Goal: Task Accomplishment & Management: Complete application form

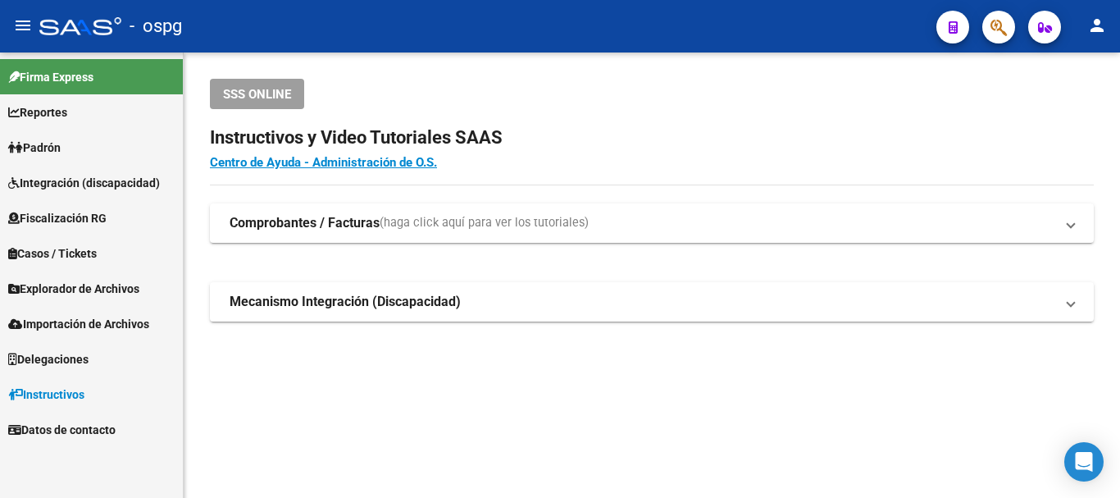
click at [80, 137] on link "Padrón" at bounding box center [91, 147] width 183 height 35
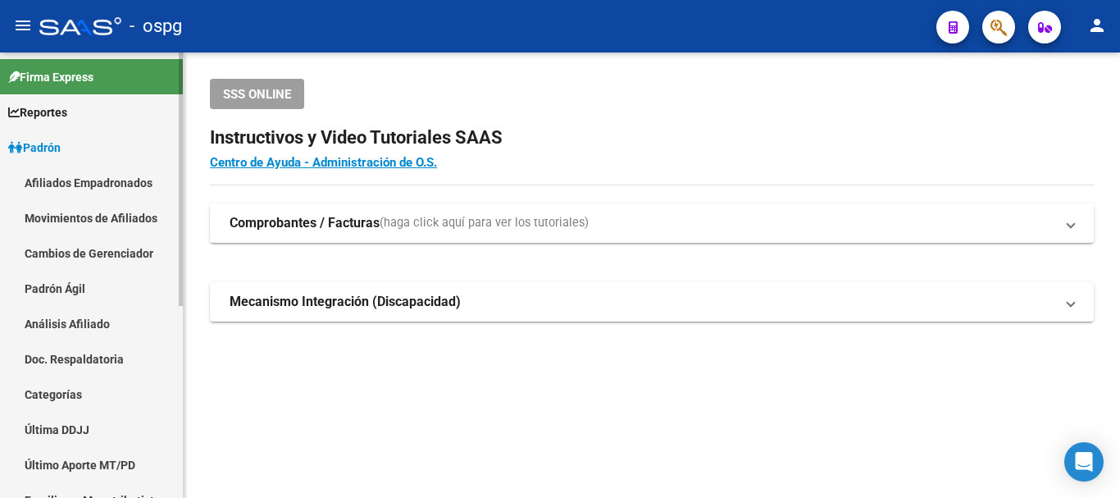
click at [75, 321] on link "Análisis Afiliado" at bounding box center [91, 323] width 183 height 35
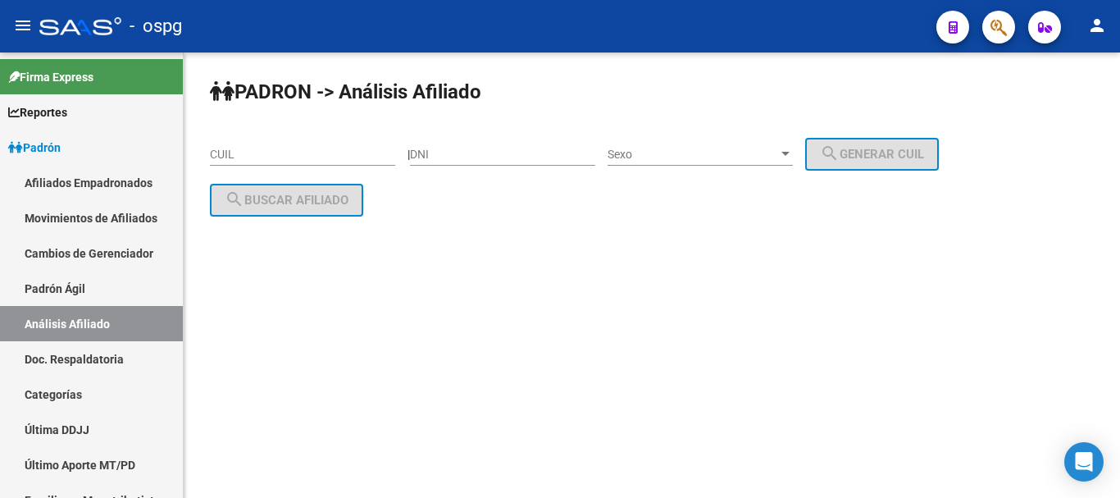
drag, startPoint x: 239, startPoint y: 157, endPoint x: 289, endPoint y: 157, distance: 50.0
click at [239, 157] on input "CUIL" at bounding box center [302, 155] width 185 height 14
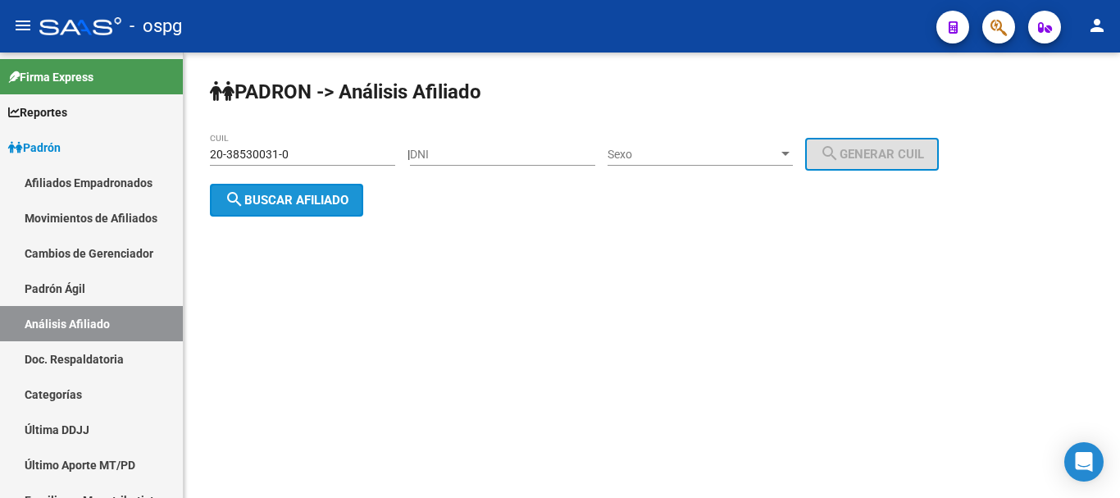
click at [275, 201] on span "search Buscar afiliado" at bounding box center [287, 200] width 124 height 15
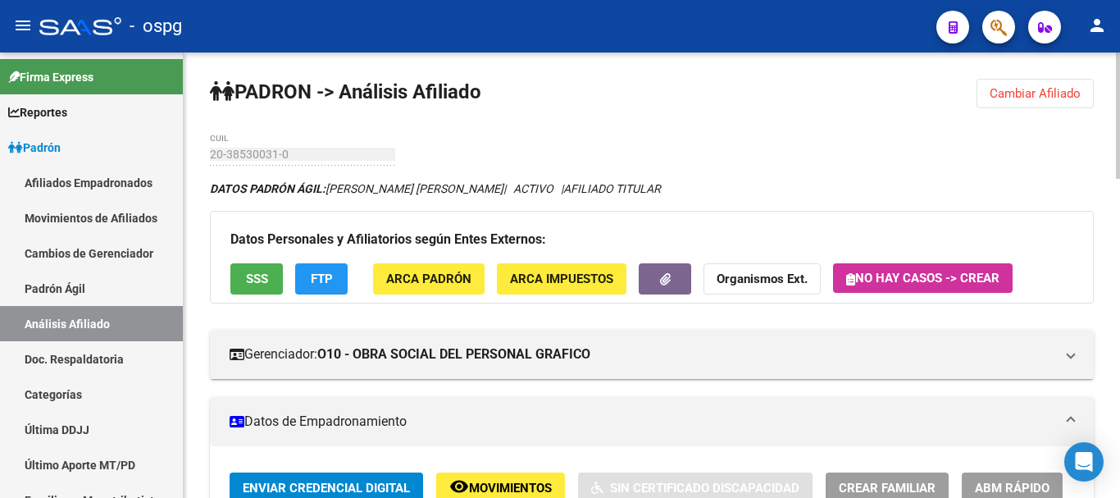
drag, startPoint x: 1048, startPoint y: 84, endPoint x: 562, endPoint y: 84, distance: 486.2
click at [1046, 84] on button "Cambiar Afiliado" at bounding box center [1035, 94] width 117 height 30
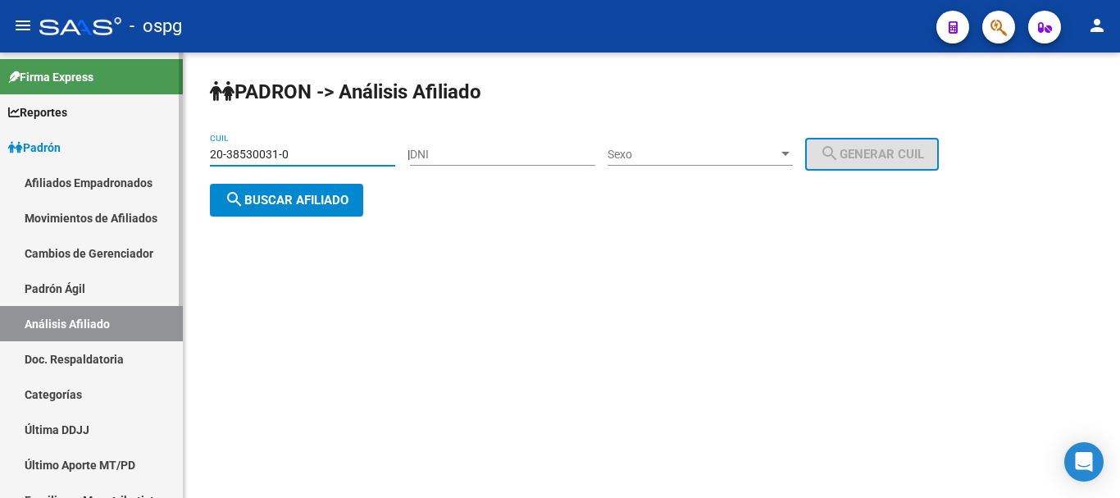
drag, startPoint x: 326, startPoint y: 149, endPoint x: 108, endPoint y: 171, distance: 219.2
click at [108, 171] on mat-sidenav-container "Firma Express Reportes Ingresos Devengados Análisis Histórico Detalles Transfer…" at bounding box center [560, 274] width 1120 height 445
paste input "7-22574567-1"
type input "27-22574567-1"
click at [274, 197] on span "search Buscar afiliado" at bounding box center [287, 200] width 124 height 15
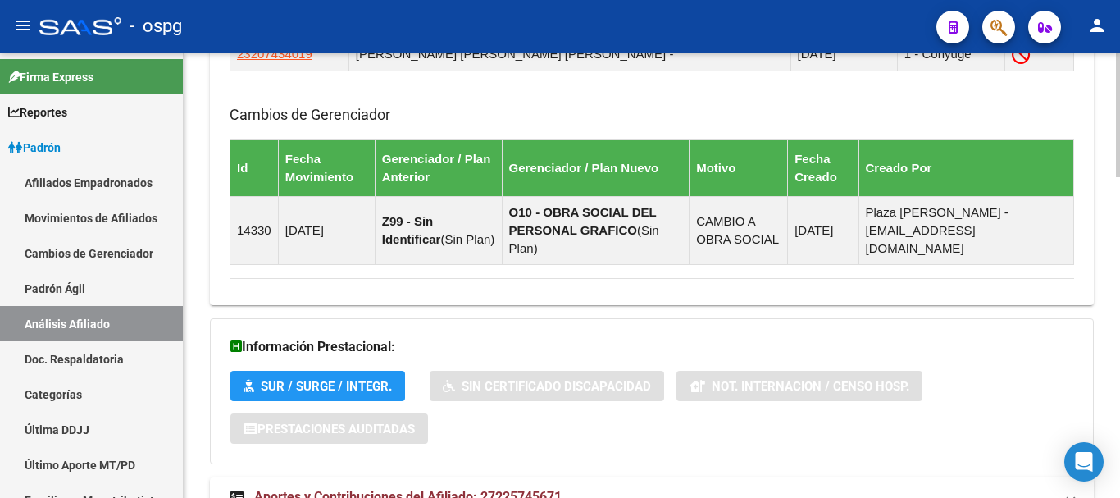
scroll to position [818, 0]
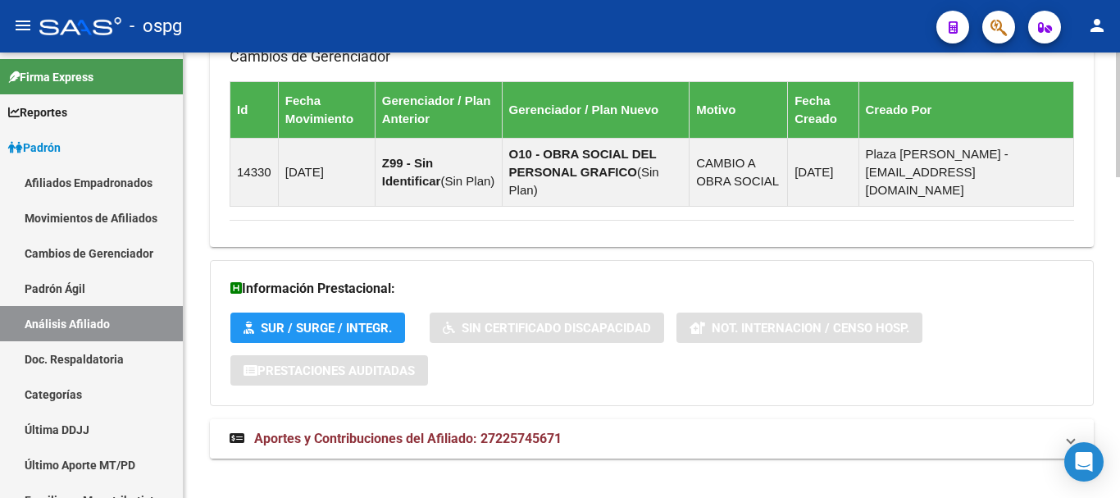
click at [409, 430] on strong "Aportes y Contribuciones del Afiliado: 27225745671" at bounding box center [396, 439] width 332 height 18
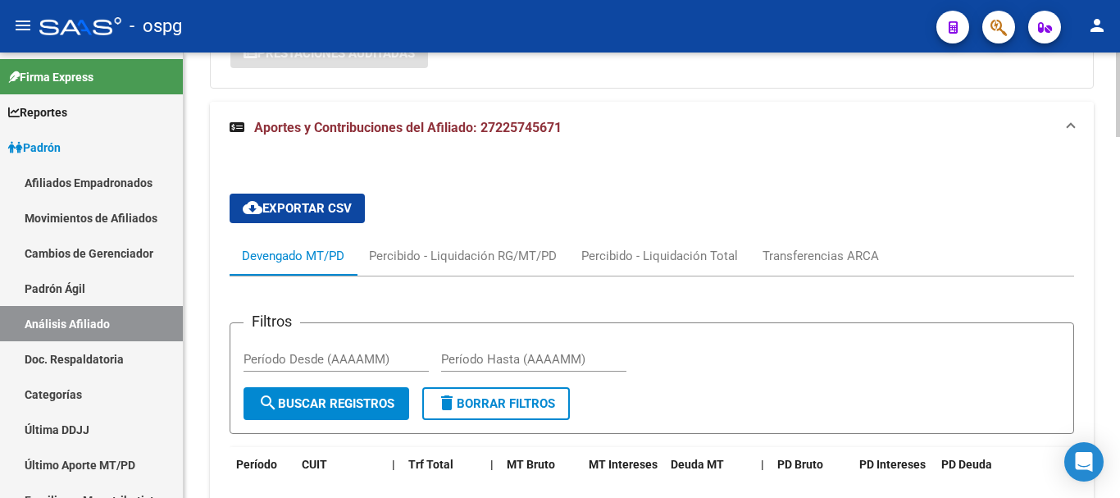
scroll to position [1488, 0]
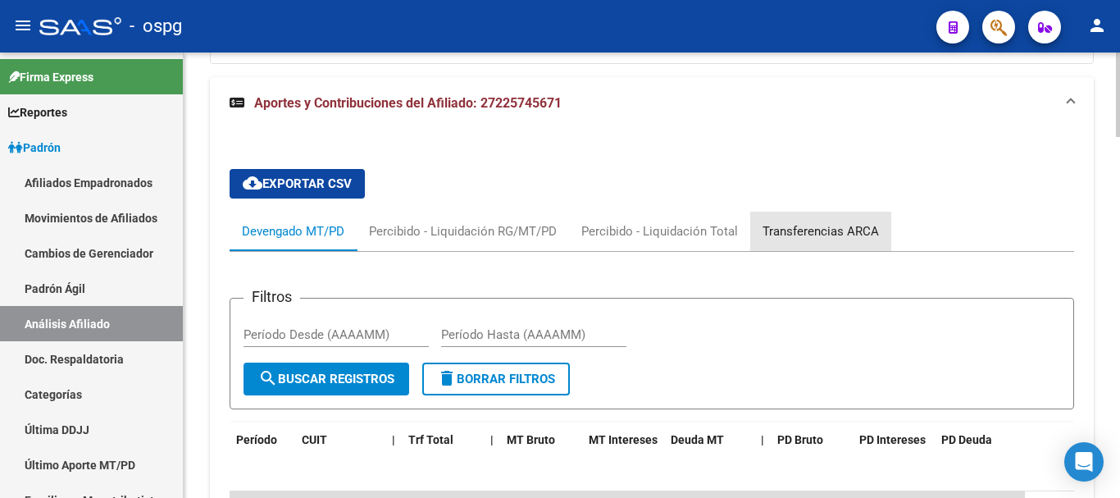
click at [857, 222] on div "Transferencias ARCA" at bounding box center [821, 231] width 116 height 18
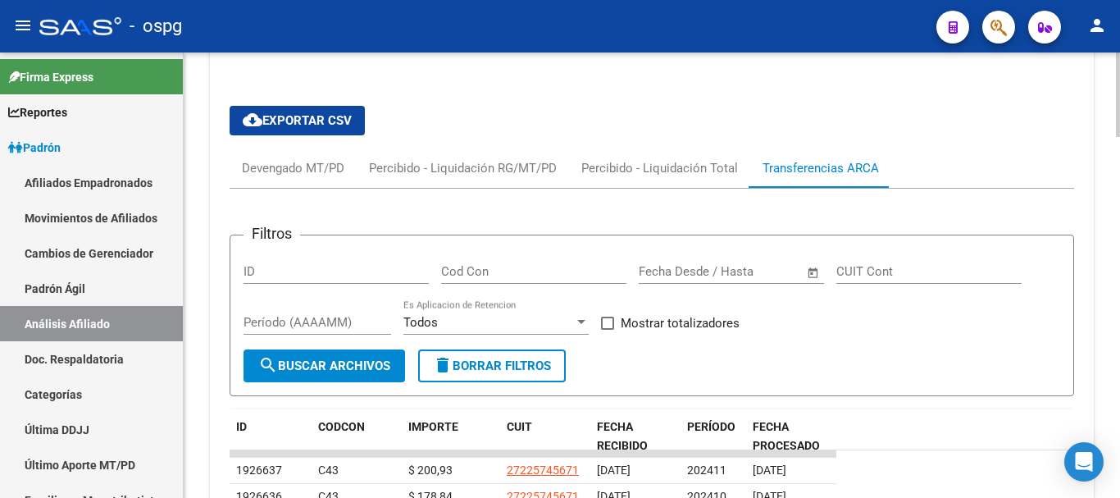
scroll to position [1734, 0]
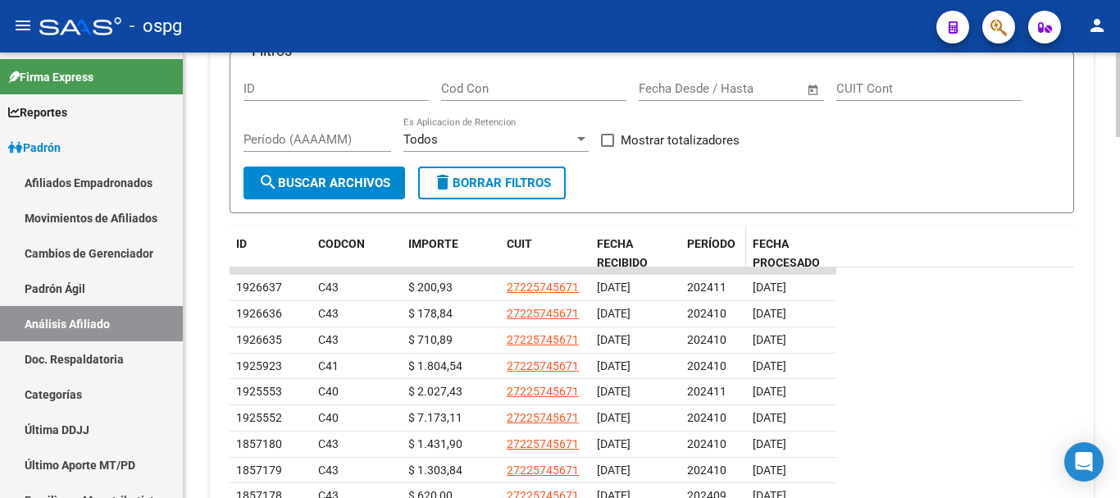
click at [698, 237] on span "PERÍODO" at bounding box center [711, 243] width 48 height 13
click at [699, 237] on span "PERÍODO" at bounding box center [711, 243] width 48 height 13
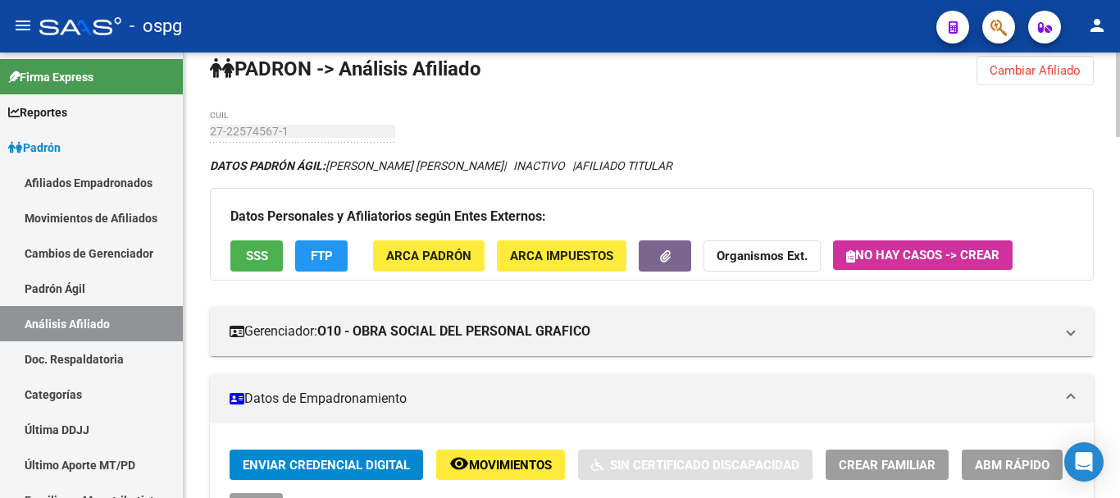
scroll to position [0, 0]
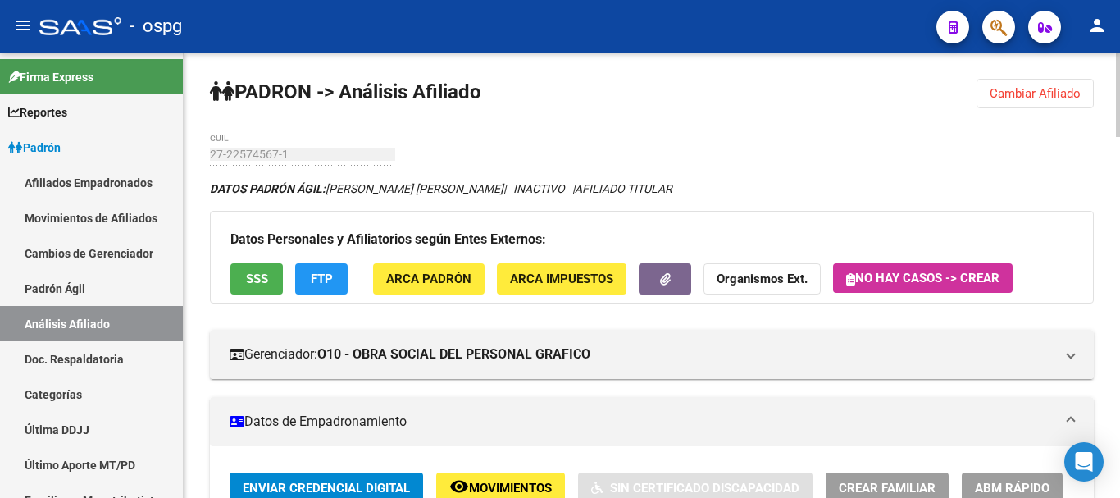
drag, startPoint x: 1005, startPoint y: 98, endPoint x: 947, endPoint y: 97, distance: 58.2
click at [1004, 98] on span "Cambiar Afiliado" at bounding box center [1035, 93] width 91 height 15
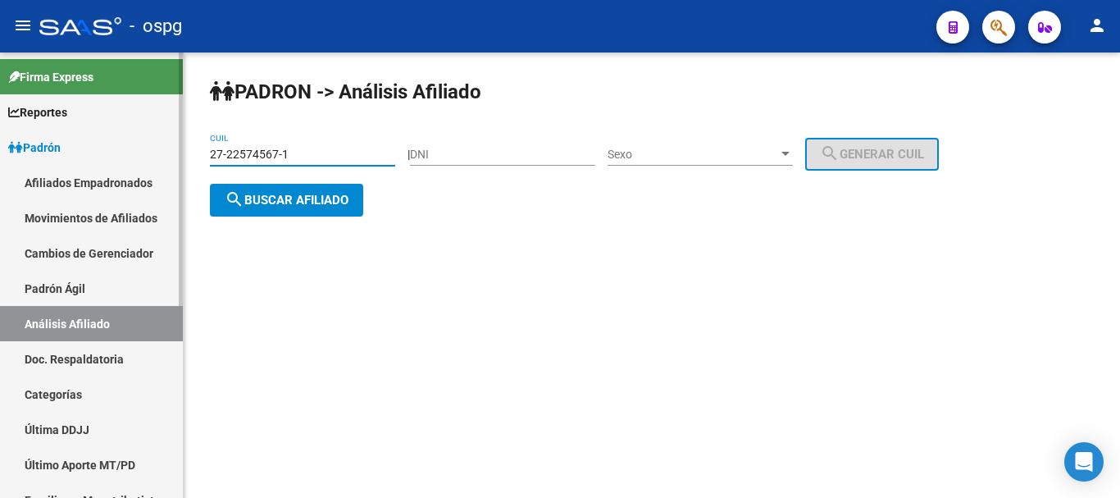
drag, startPoint x: 325, startPoint y: 153, endPoint x: 0, endPoint y: 148, distance: 324.7
click at [0, 148] on mat-sidenav-container "Firma Express Reportes Ingresos Devengados Análisis Histórico Detalles Transfer…" at bounding box center [560, 274] width 1120 height 445
click at [290, 184] on button "search Buscar afiliado" at bounding box center [286, 200] width 153 height 33
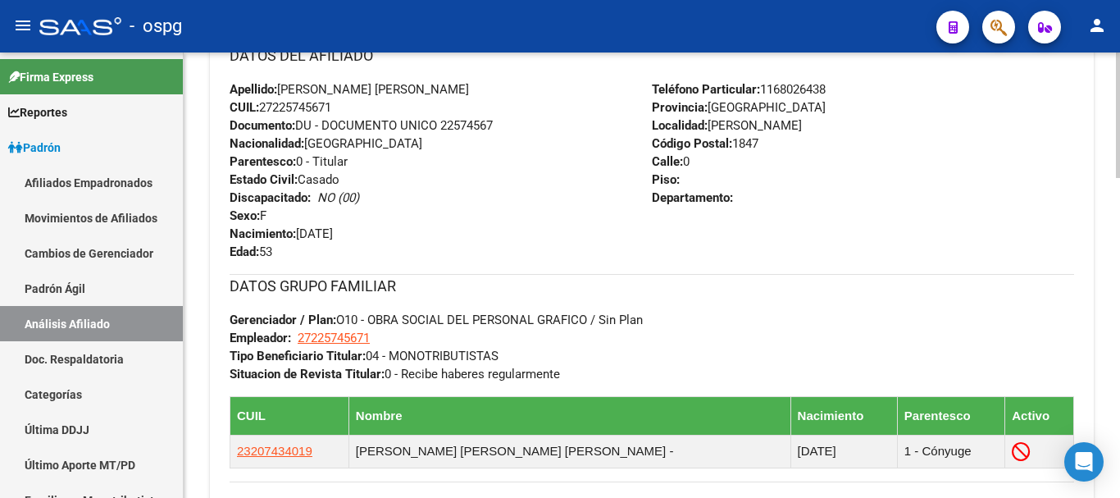
click at [1115, 497] on html "menu - ospg person Firma Express Reportes Ingresos Devengados Análisis Históric…" at bounding box center [560, 249] width 1120 height 498
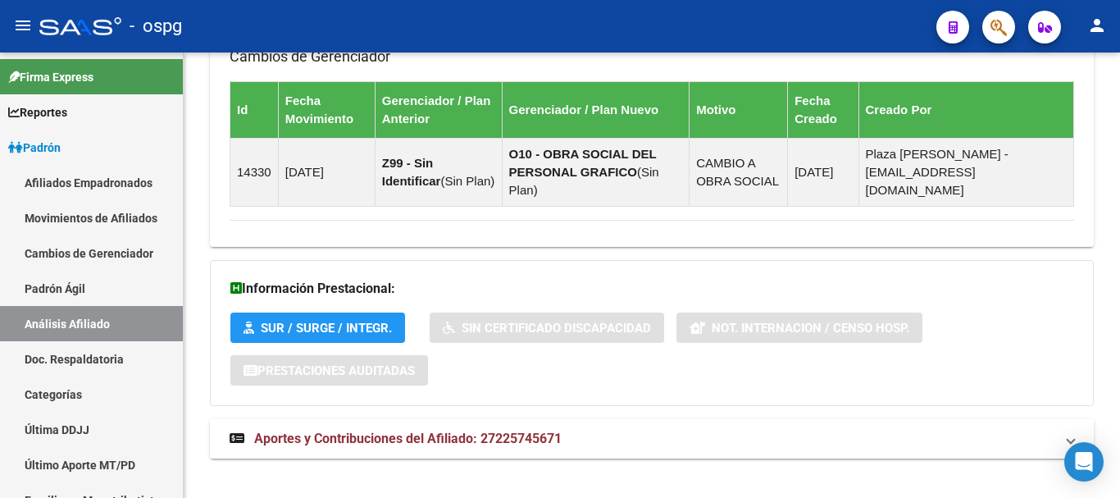
click at [668, 430] on mat-panel-title "Aportes y Contribuciones del Afiliado: 27225745671" at bounding box center [642, 439] width 825 height 18
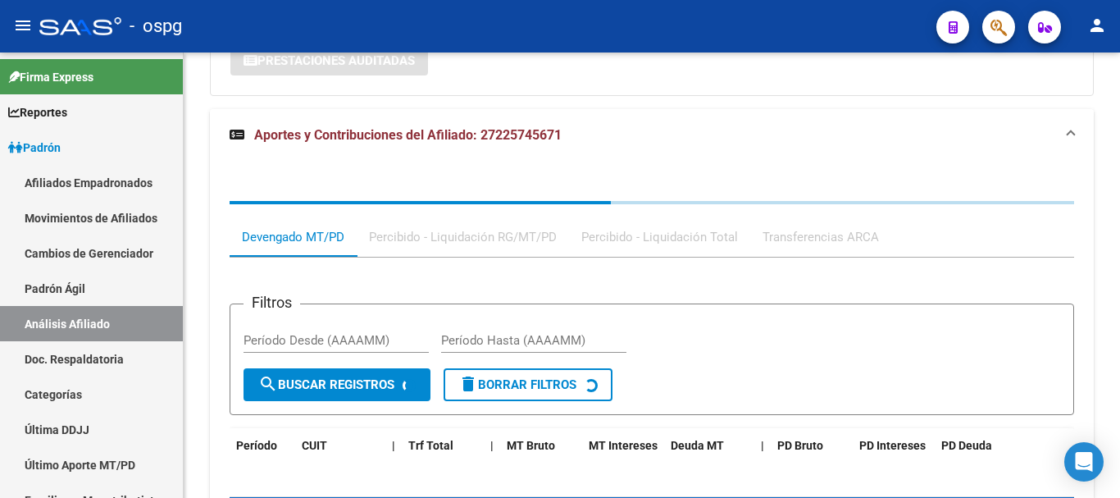
scroll to position [1487, 0]
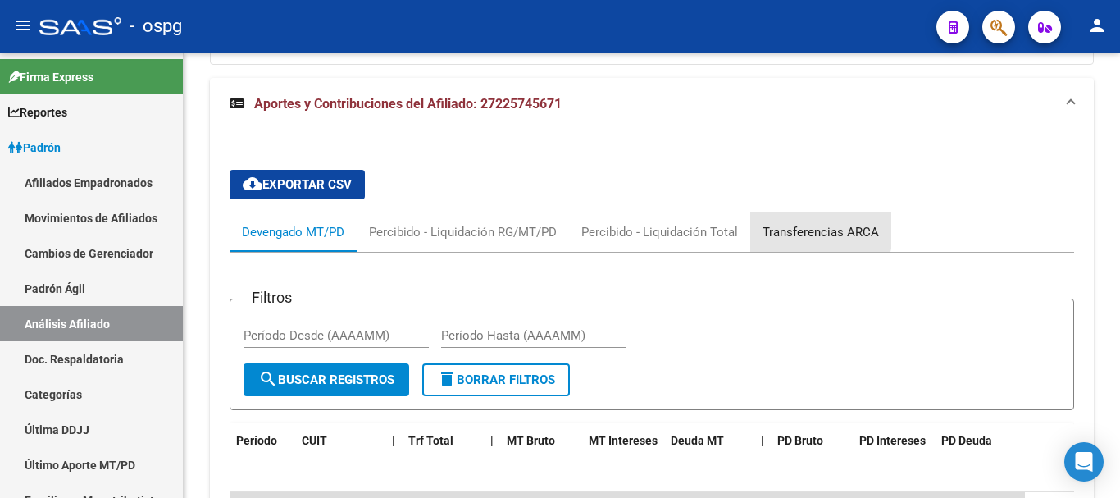
click at [801, 223] on div "Transferencias ARCA" at bounding box center [821, 232] width 116 height 18
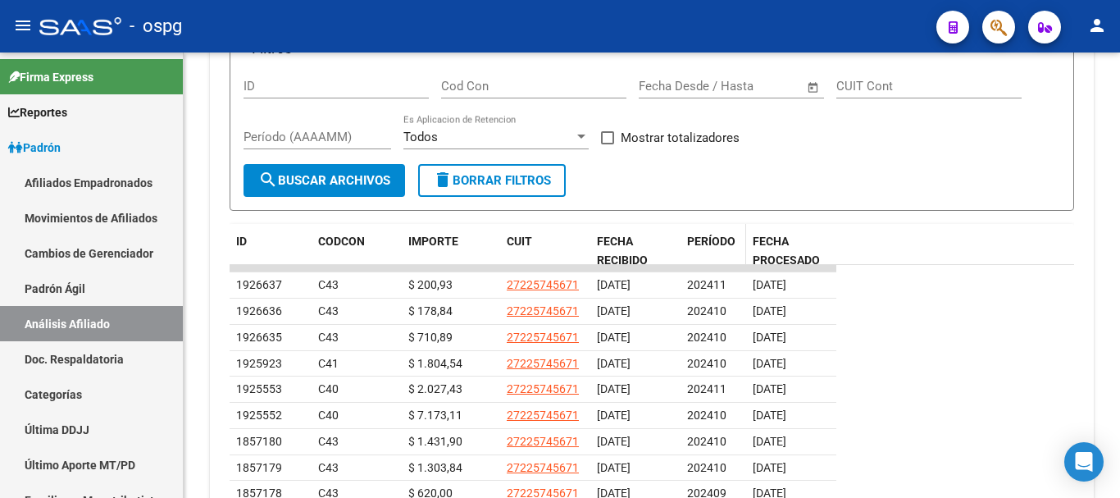
click at [698, 235] on span "PERÍODO" at bounding box center [711, 241] width 48 height 13
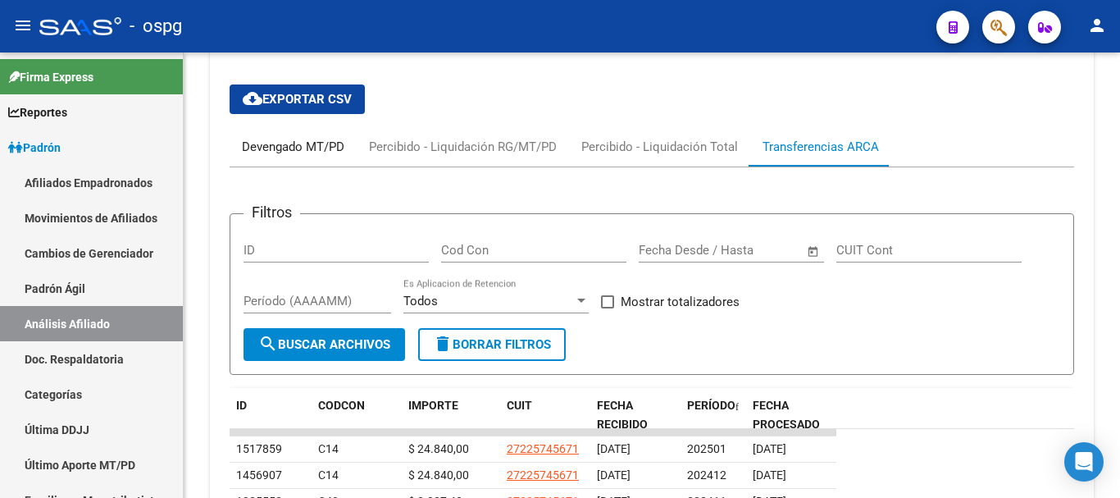
click at [317, 138] on div "Devengado MT/PD" at bounding box center [293, 147] width 102 height 18
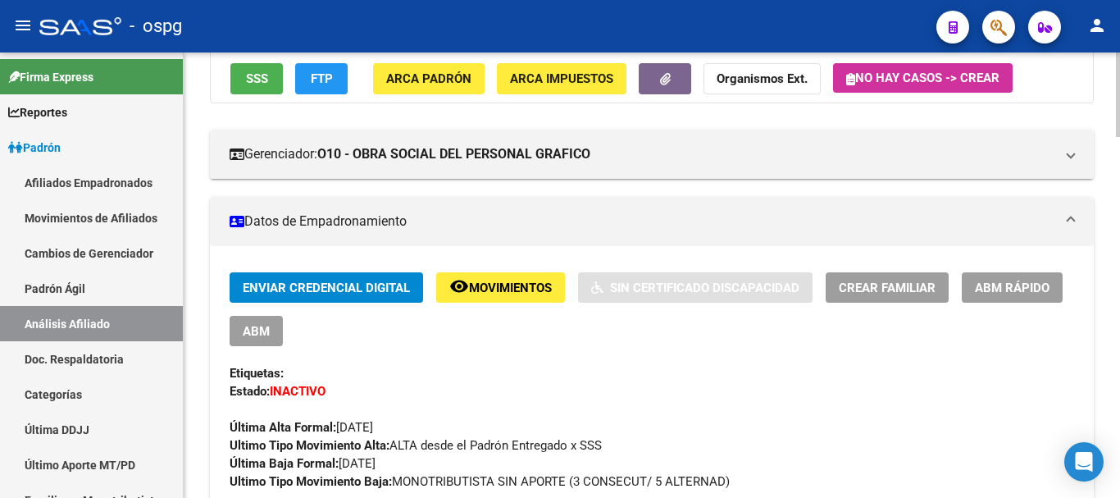
scroll to position [97, 0]
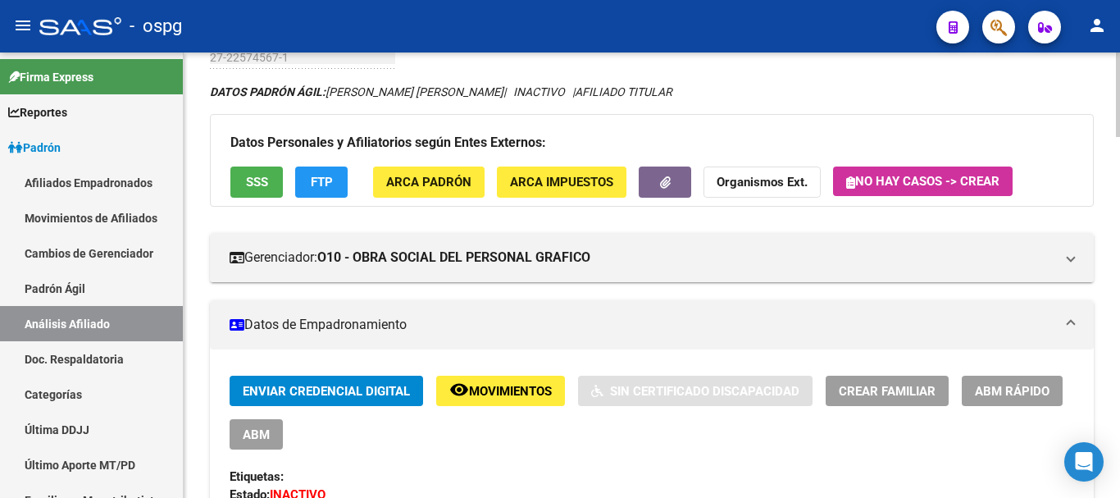
click at [282, 184] on button "SSS" at bounding box center [256, 181] width 52 height 30
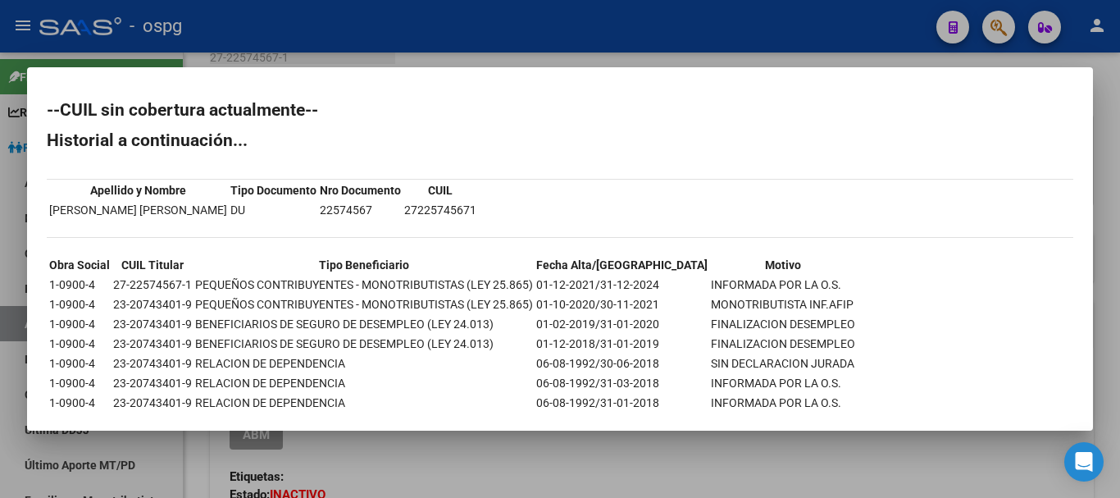
scroll to position [36, 0]
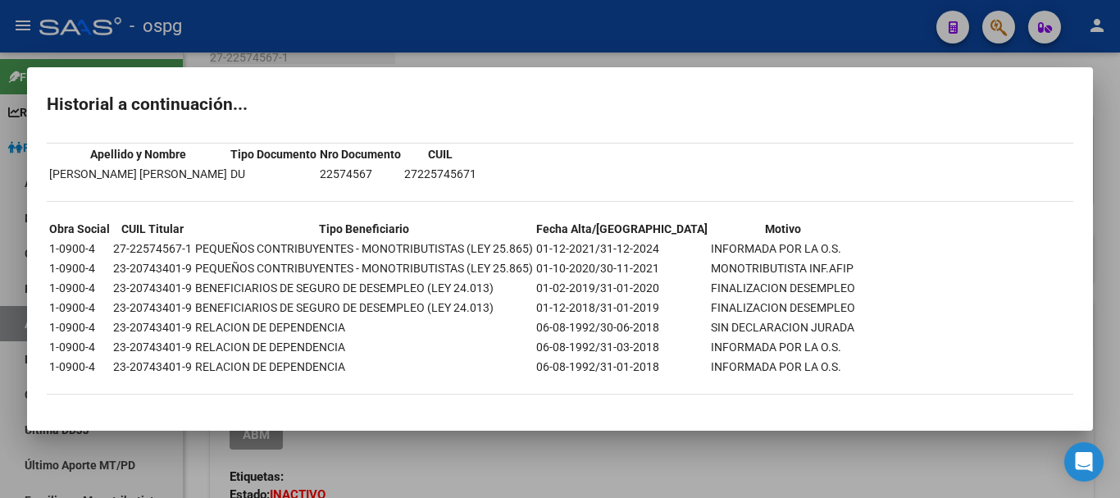
click at [492, 460] on div at bounding box center [560, 249] width 1120 height 498
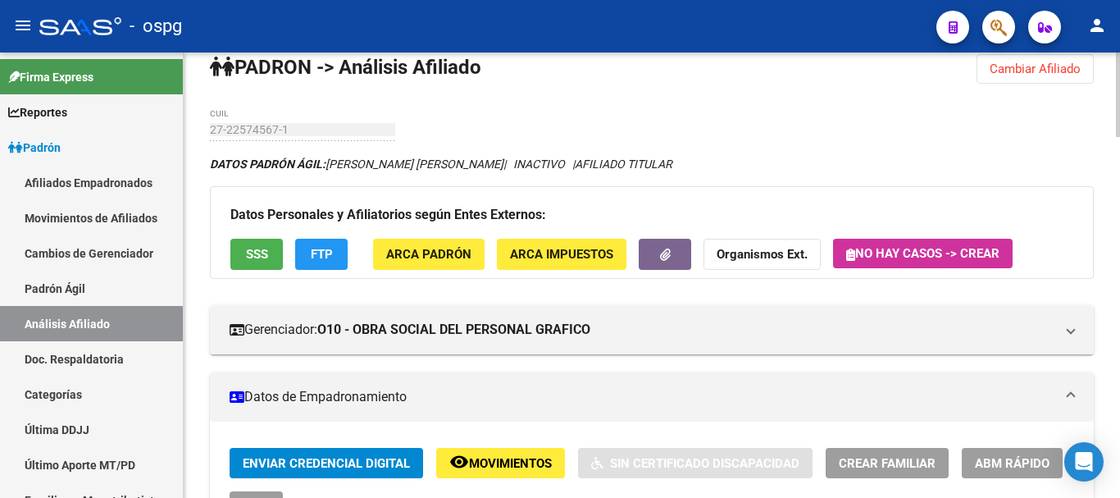
scroll to position [0, 0]
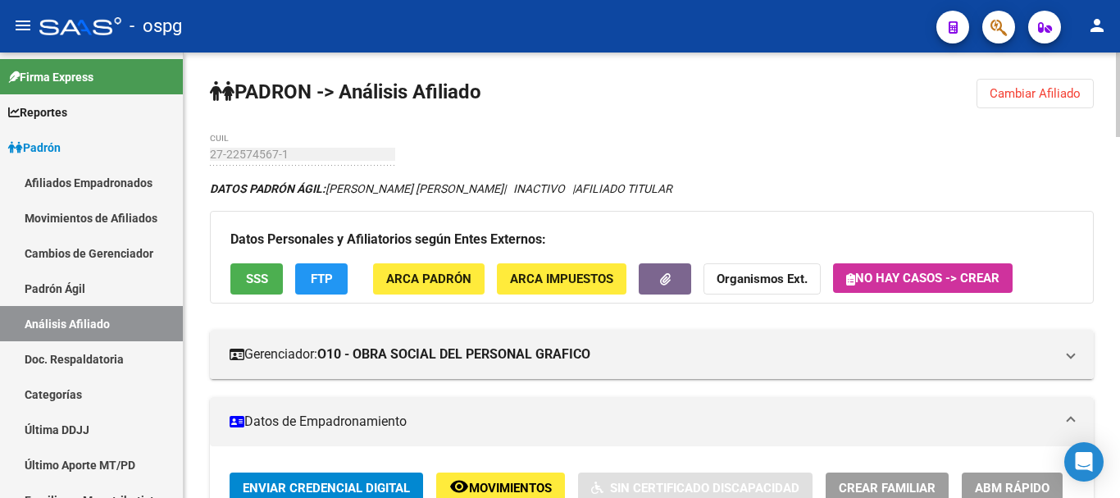
click at [1037, 92] on span "Cambiar Afiliado" at bounding box center [1035, 93] width 91 height 15
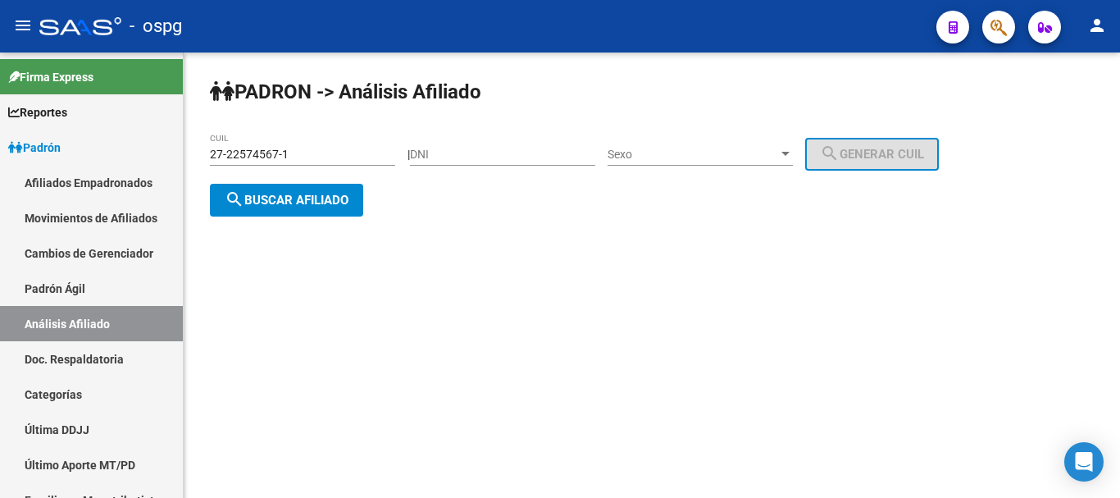
click at [460, 151] on input "DNI" at bounding box center [502, 155] width 185 height 14
type input "16036927"
drag, startPoint x: 692, startPoint y: 172, endPoint x: 696, endPoint y: 158, distance: 14.5
click at [695, 164] on div "Sexo Sexo" at bounding box center [700, 156] width 185 height 47
click at [696, 158] on span "Sexo" at bounding box center [693, 155] width 171 height 14
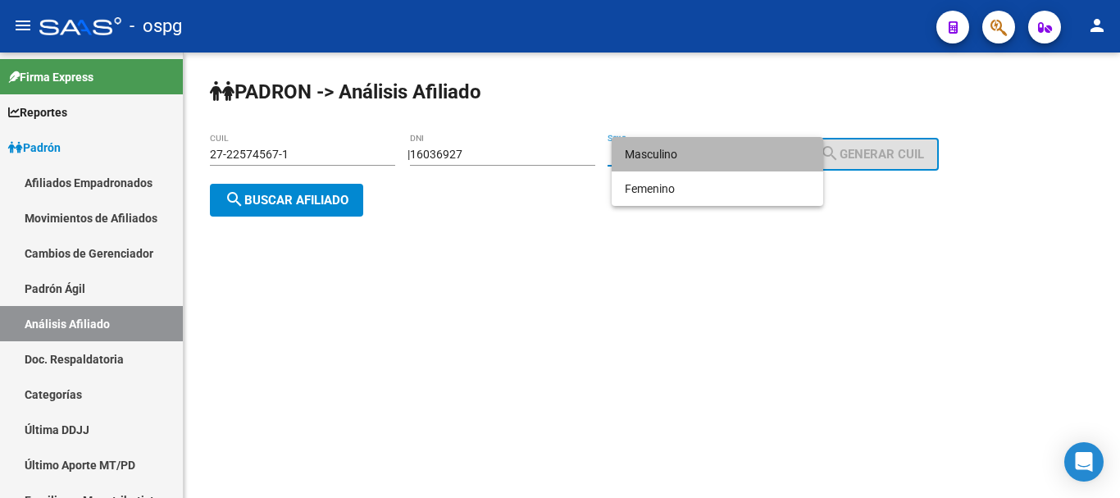
click at [706, 164] on span "Masculino" at bounding box center [717, 154] width 185 height 34
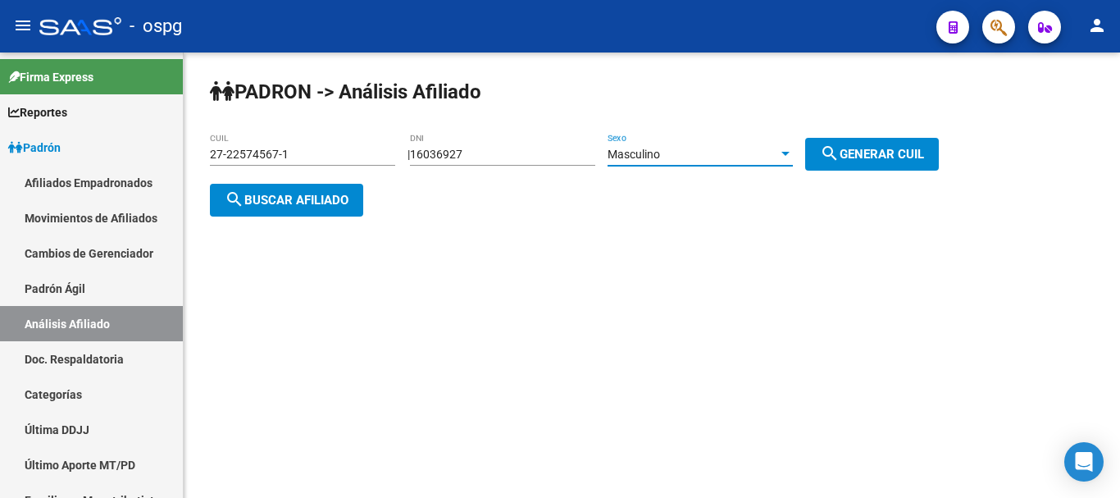
click at [834, 160] on button "search Generar CUIL" at bounding box center [872, 154] width 134 height 33
click at [915, 151] on span "search Generar CUIL" at bounding box center [872, 154] width 104 height 15
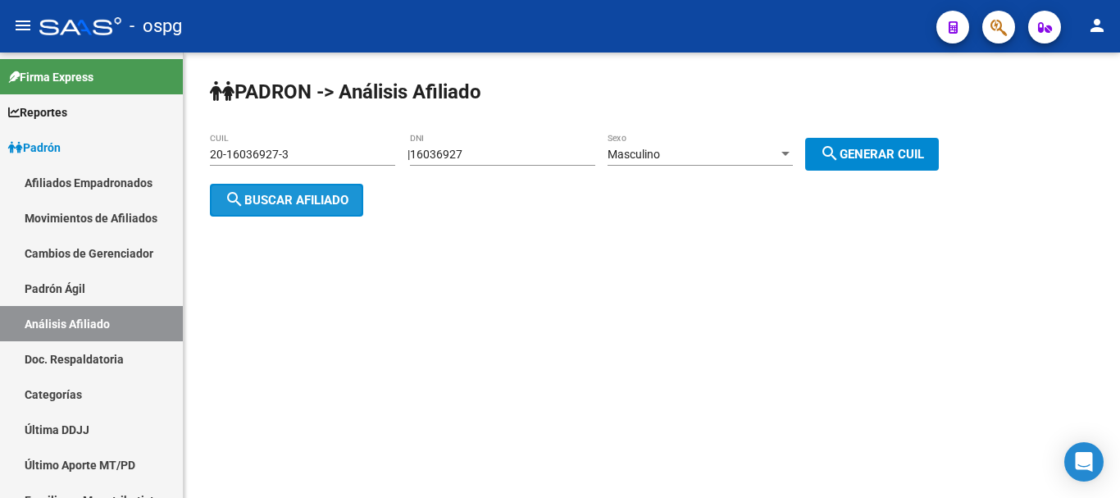
click at [300, 207] on button "search Buscar afiliado" at bounding box center [286, 200] width 153 height 33
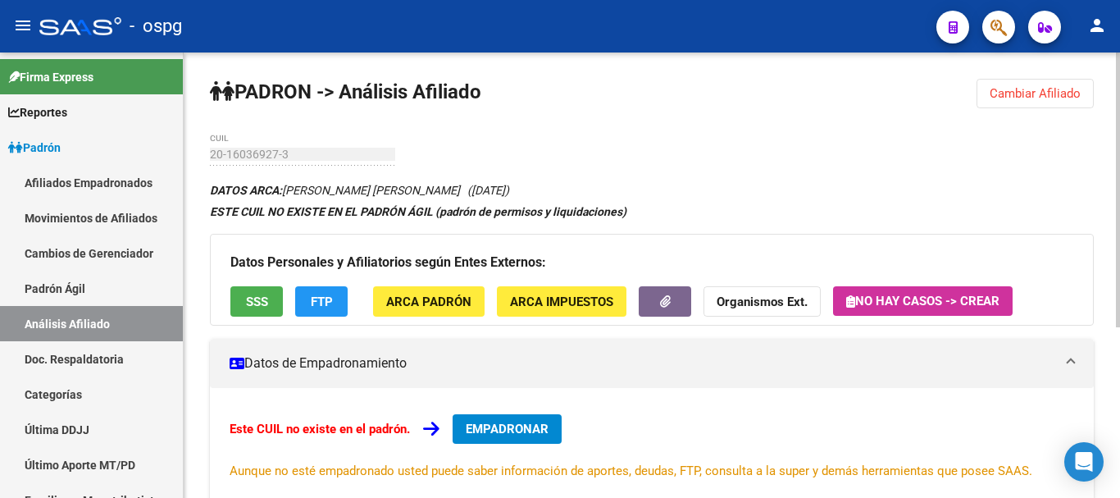
drag, startPoint x: 323, startPoint y: 276, endPoint x: 323, endPoint y: 297, distance: 21.3
click at [323, 285] on div "Datos Personales y Afiliatorios según Entes Externos: SSS FTP ARCA Padrón ARCA …" at bounding box center [652, 280] width 884 height 92
click at [323, 297] on span "FTP" at bounding box center [322, 301] width 22 height 15
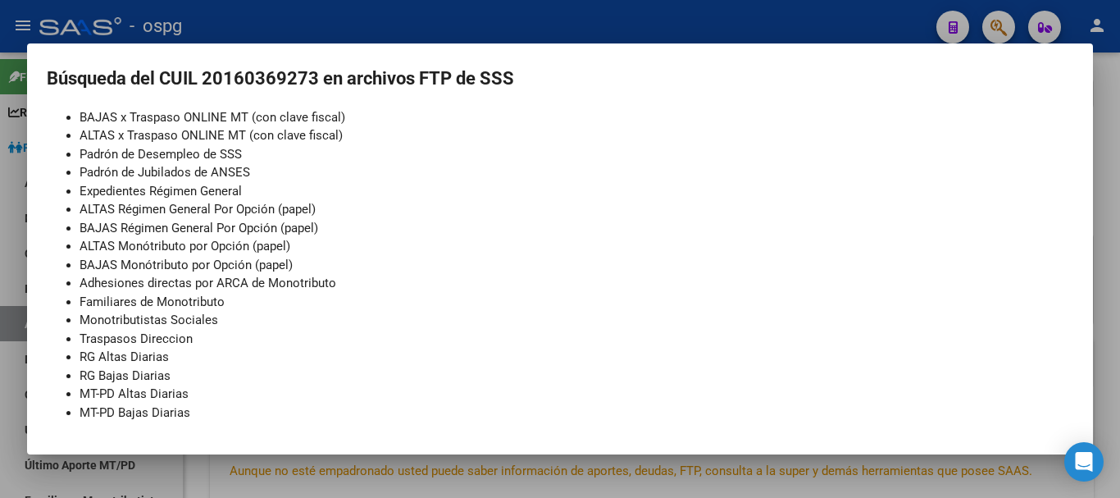
scroll to position [214, 0]
click at [582, 40] on div at bounding box center [560, 249] width 1120 height 498
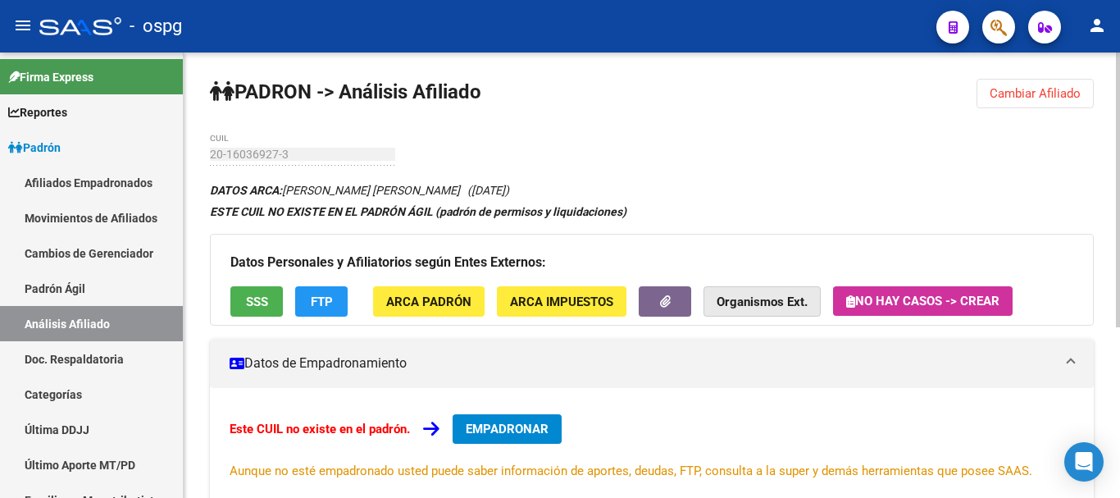
click at [736, 294] on strong "Organismos Ext." at bounding box center [762, 301] width 91 height 15
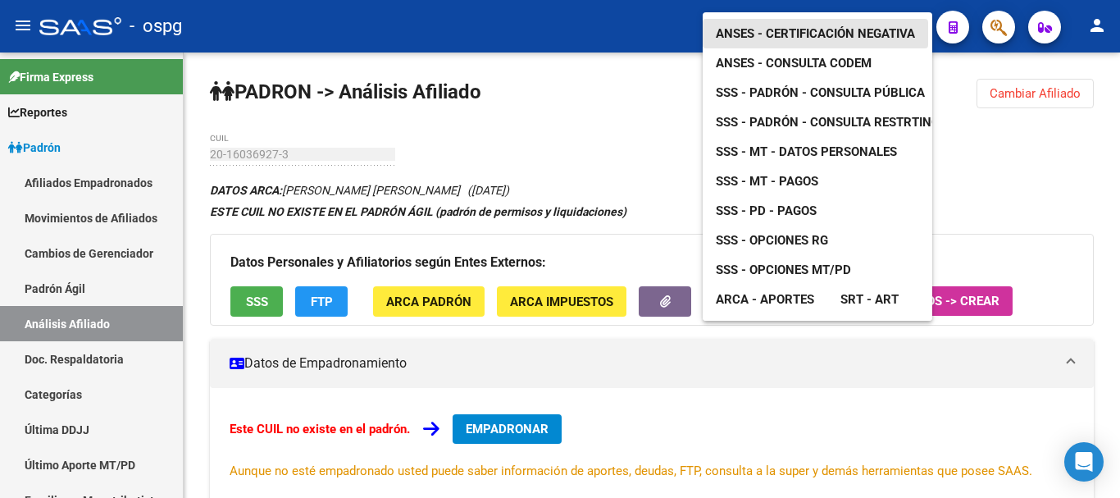
click at [816, 26] on span "ANSES - Certificación Negativa" at bounding box center [815, 33] width 199 height 15
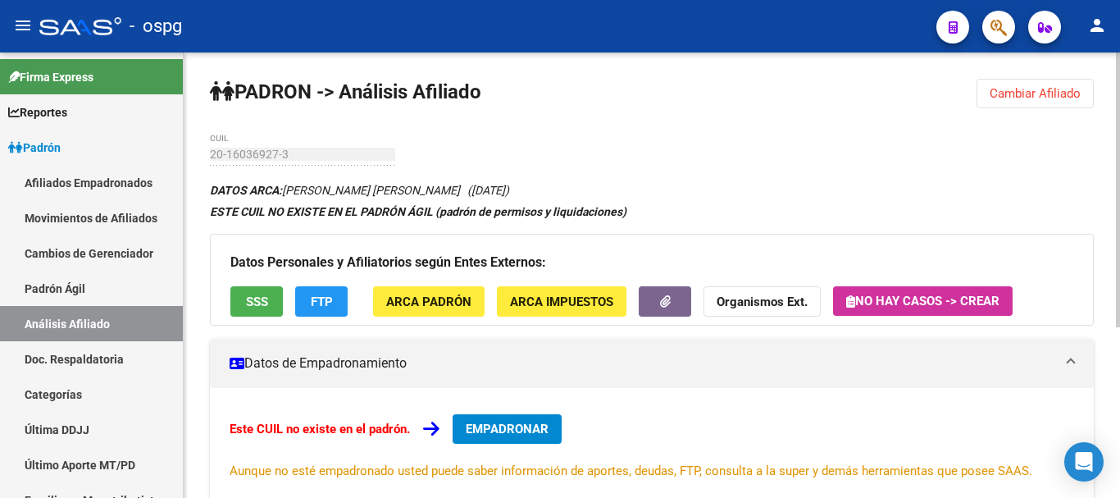
click at [1015, 93] on span "Cambiar Afiliado" at bounding box center [1035, 93] width 91 height 15
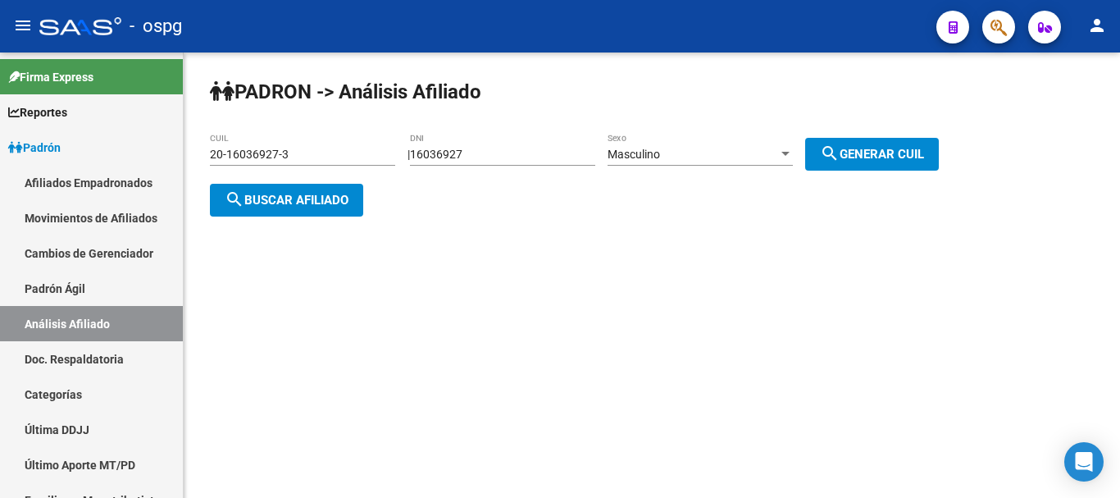
click at [570, 171] on div "16036927 DNI" at bounding box center [502, 156] width 185 height 47
drag, startPoint x: 552, startPoint y: 162, endPoint x: 459, endPoint y: 152, distance: 93.2
click at [459, 152] on div "16036927 DNI" at bounding box center [502, 149] width 185 height 33
drag, startPoint x: 430, startPoint y: 152, endPoint x: 537, endPoint y: 167, distance: 107.7
click at [537, 167] on div "16036927 DNI" at bounding box center [502, 156] width 185 height 47
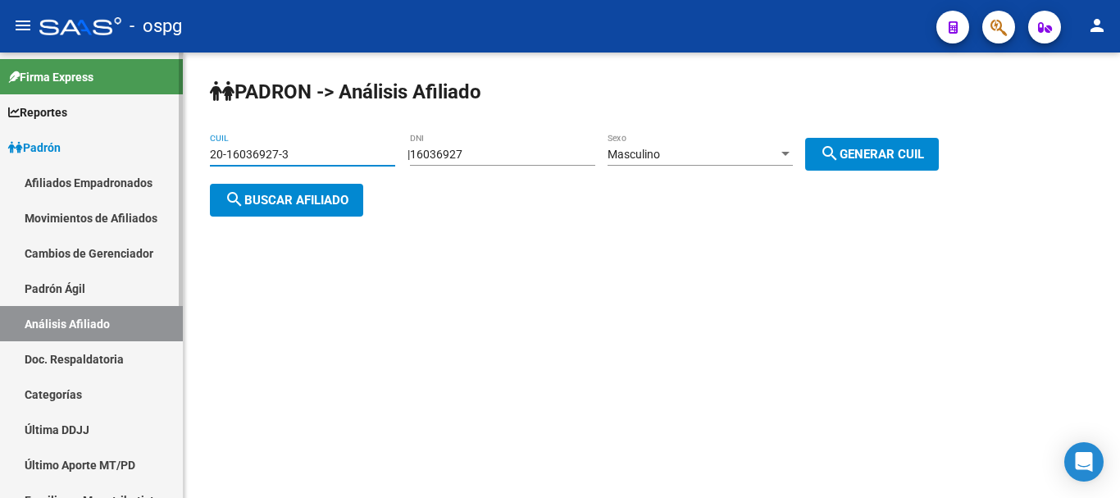
drag, startPoint x: 368, startPoint y: 157, endPoint x: 0, endPoint y: 174, distance: 368.6
click at [0, 174] on mat-sidenav-container "Firma Express Reportes Ingresos Devengados Análisis Histórico Detalles Transfer…" at bounding box center [560, 274] width 1120 height 445
paste input "7-22574567-1"
type input "27-22574567-1"
click at [285, 198] on span "search Buscar afiliado" at bounding box center [287, 200] width 124 height 15
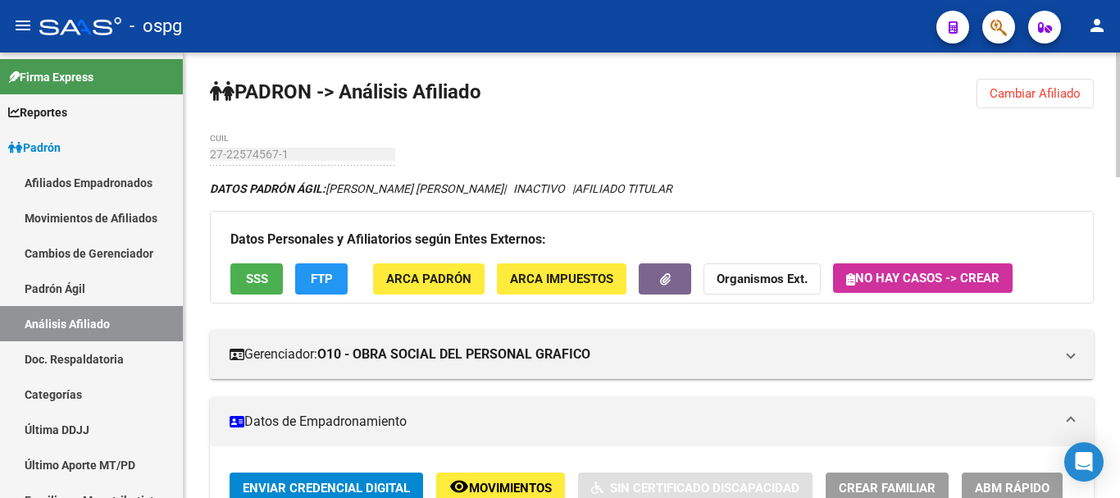
scroll to position [164, 0]
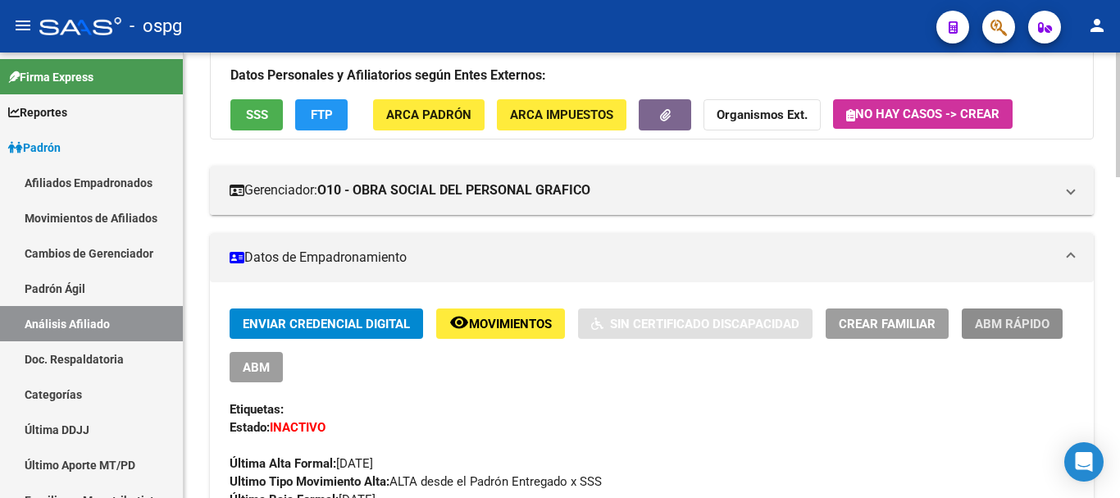
click at [1017, 312] on button "ABM Rápido" at bounding box center [1012, 323] width 101 height 30
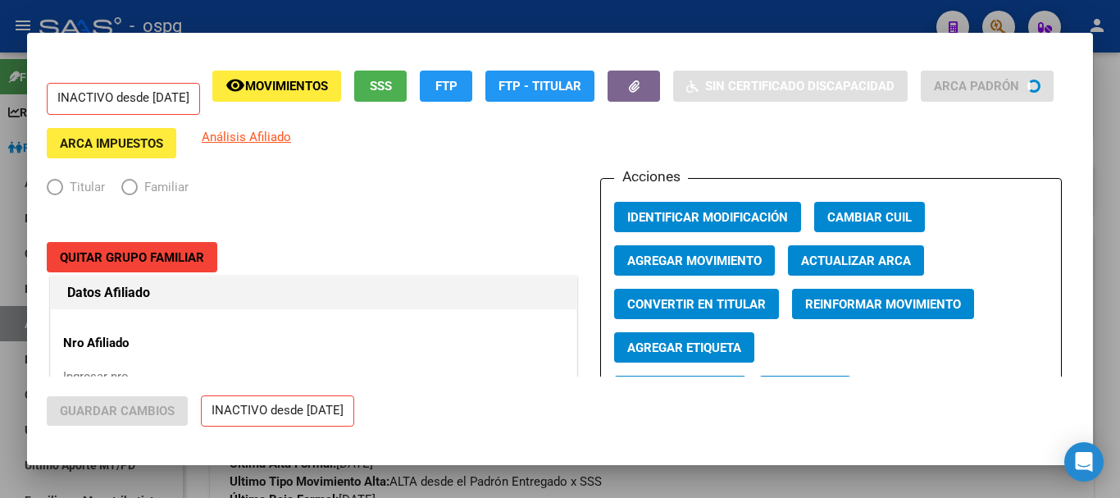
radio input "true"
type input "27-22574567-1"
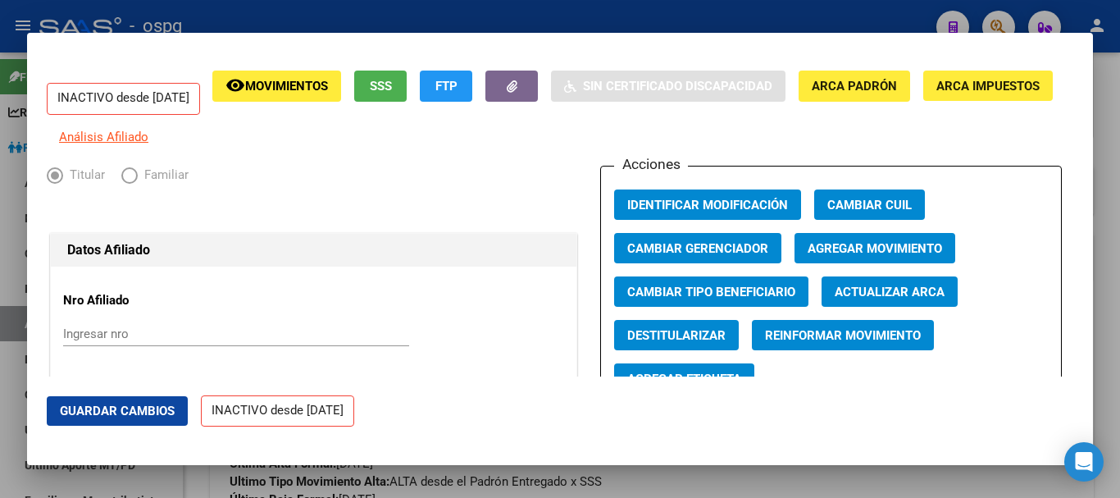
click at [835, 256] on span "Agregar Movimiento" at bounding box center [875, 248] width 134 height 15
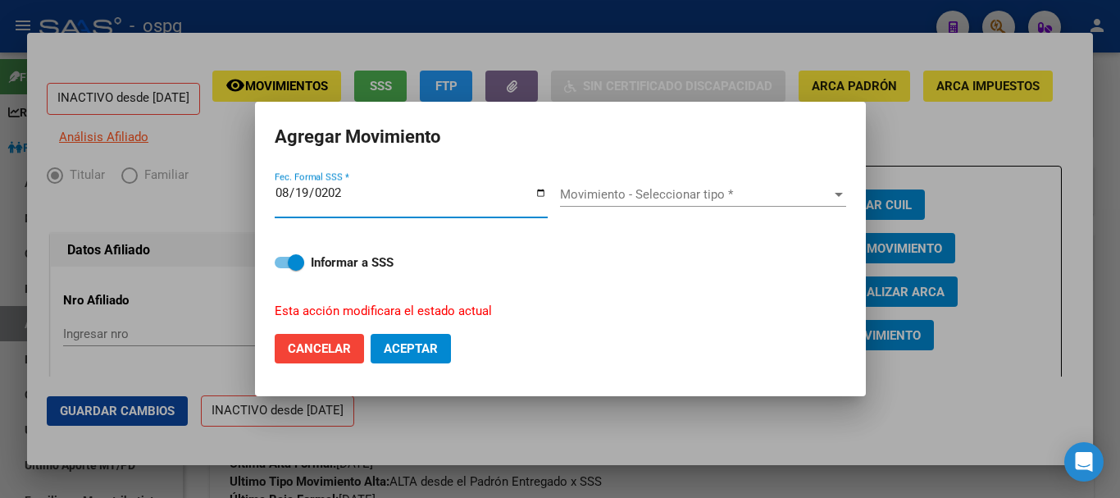
type input "[DATE]"
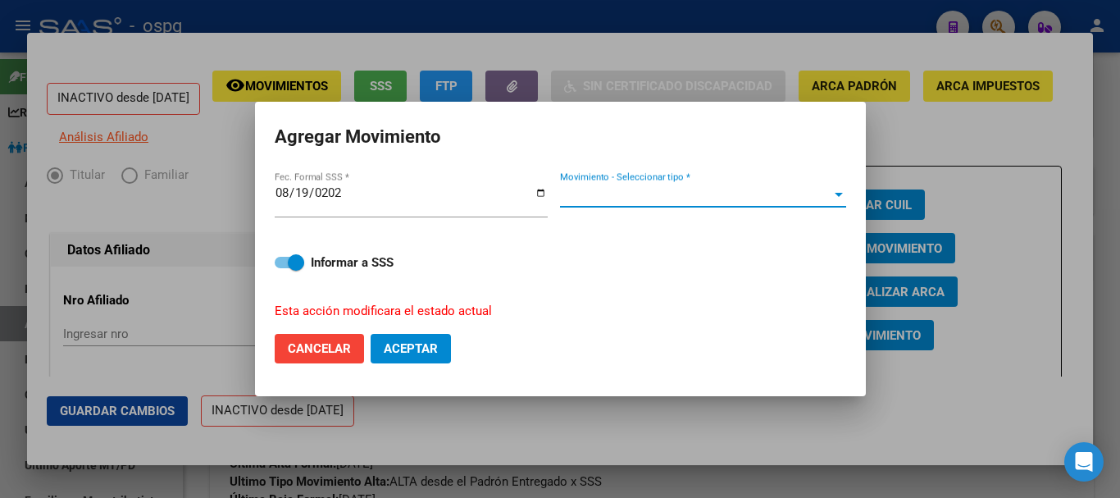
click at [775, 198] on span "Movimiento - Seleccionar tipo *" at bounding box center [695, 194] width 271 height 15
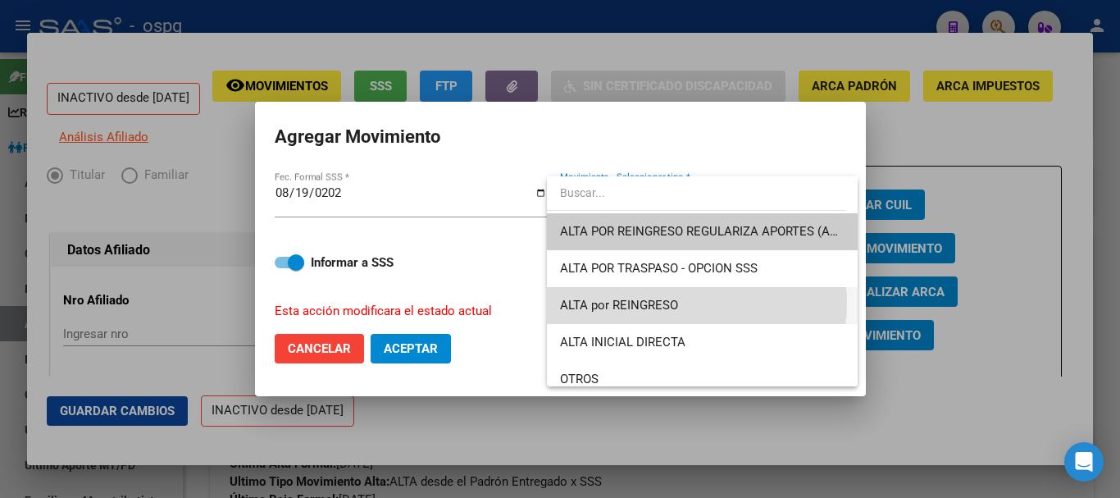
click at [690, 303] on span "ALTA por REINGRESO" at bounding box center [702, 305] width 285 height 37
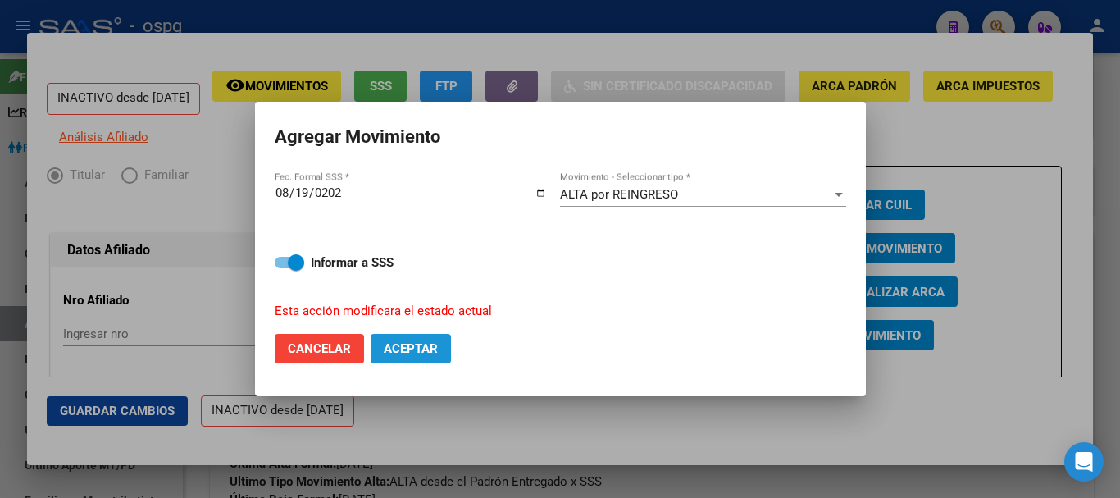
click at [422, 356] on button "Aceptar" at bounding box center [411, 349] width 80 height 30
checkbox input "false"
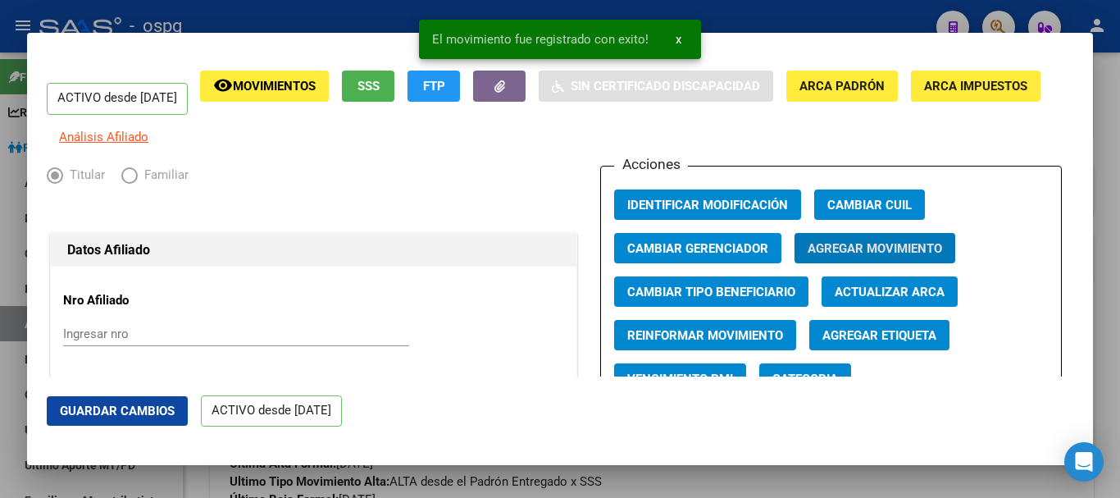
click at [668, 1] on div "El movimiento fue registrado con exito! x" at bounding box center [559, 39] width 321 height 79
click at [794, 11] on div at bounding box center [560, 249] width 1120 height 498
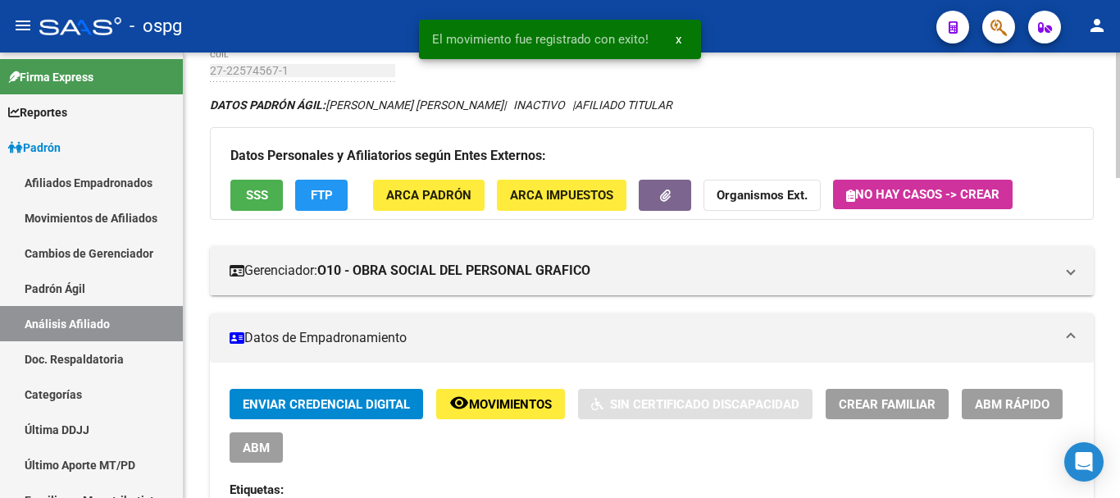
scroll to position [0, 0]
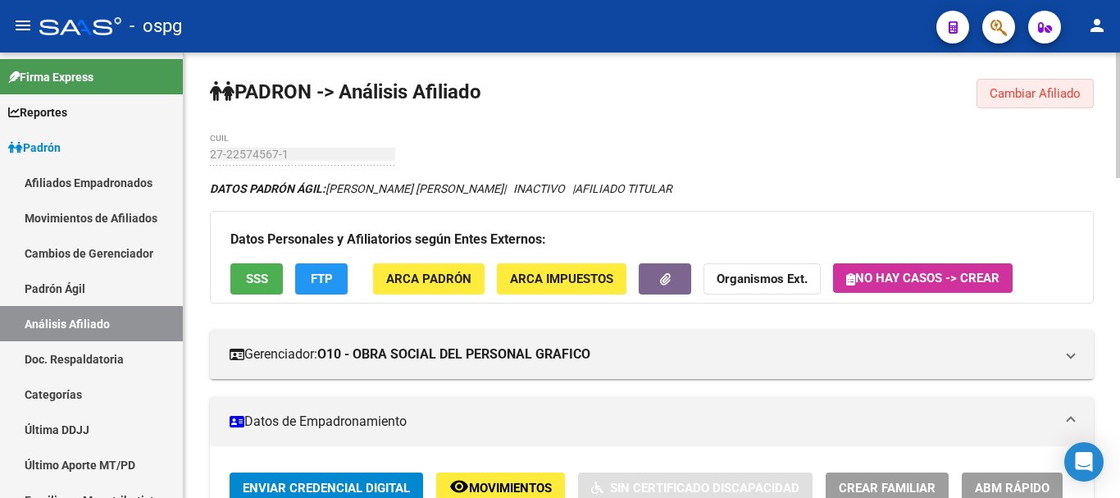
click at [1041, 100] on span "Cambiar Afiliado" at bounding box center [1035, 93] width 91 height 15
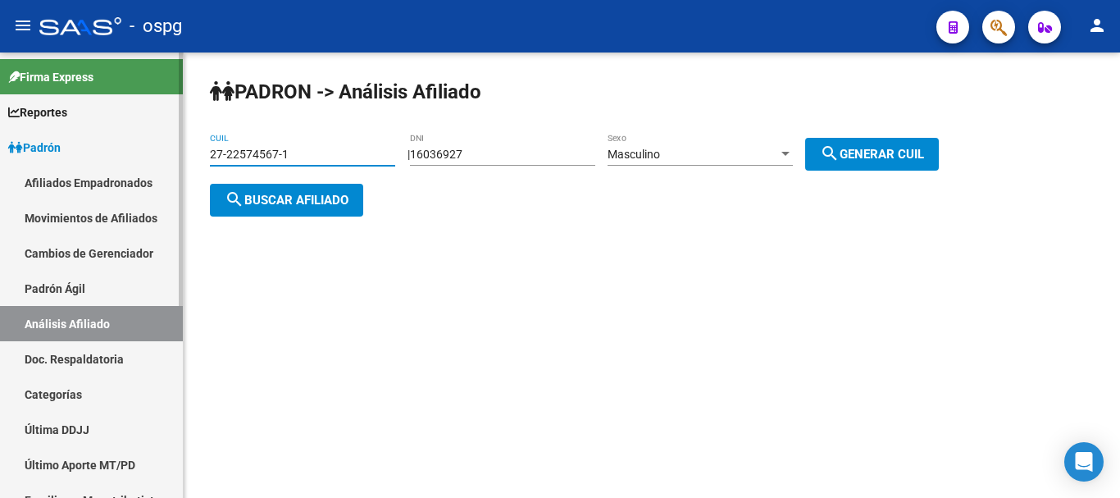
drag, startPoint x: 309, startPoint y: 151, endPoint x: 0, endPoint y: 144, distance: 309.2
click at [0, 147] on mat-sidenav-container "Firma Express Reportes Ingresos Devengados Análisis Histórico Detalles Transfer…" at bounding box center [560, 274] width 1120 height 445
type input "20-36502756-1"
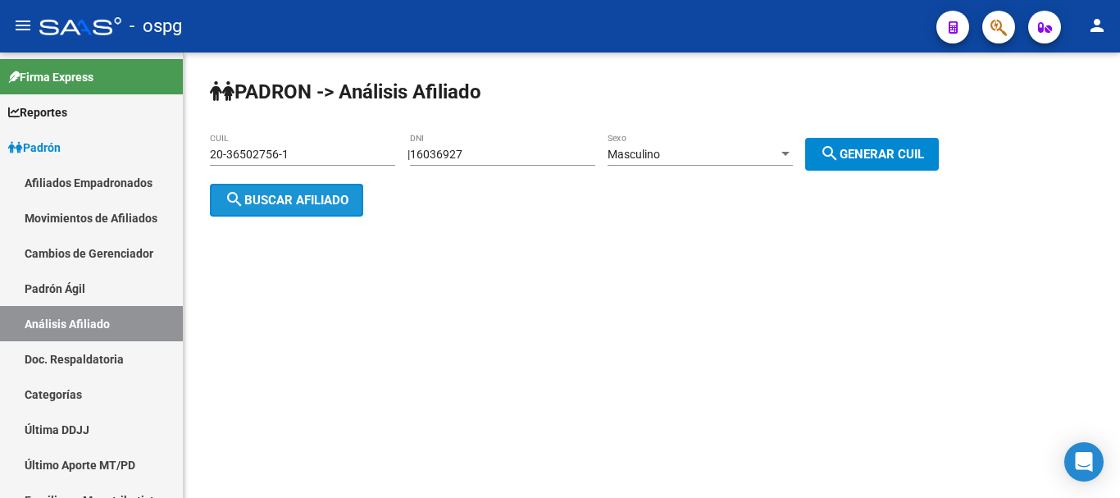
click at [248, 207] on button "search Buscar afiliado" at bounding box center [286, 200] width 153 height 33
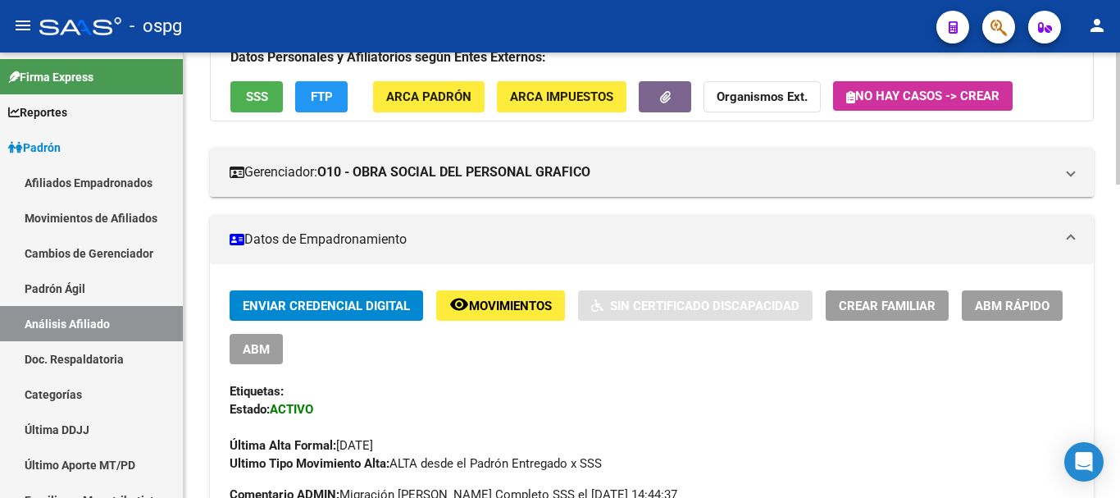
scroll to position [154, 0]
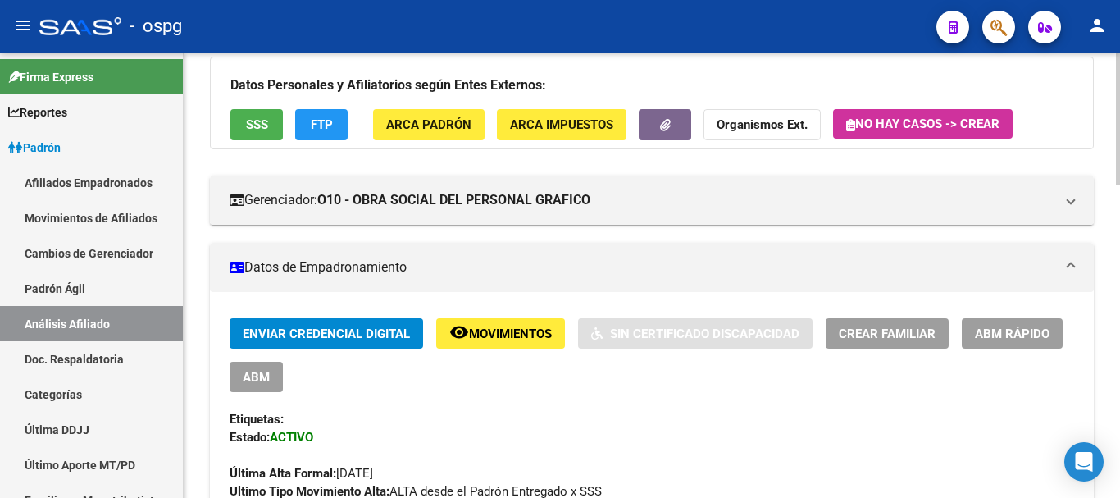
click at [863, 334] on span "Crear Familiar" at bounding box center [887, 333] width 97 height 15
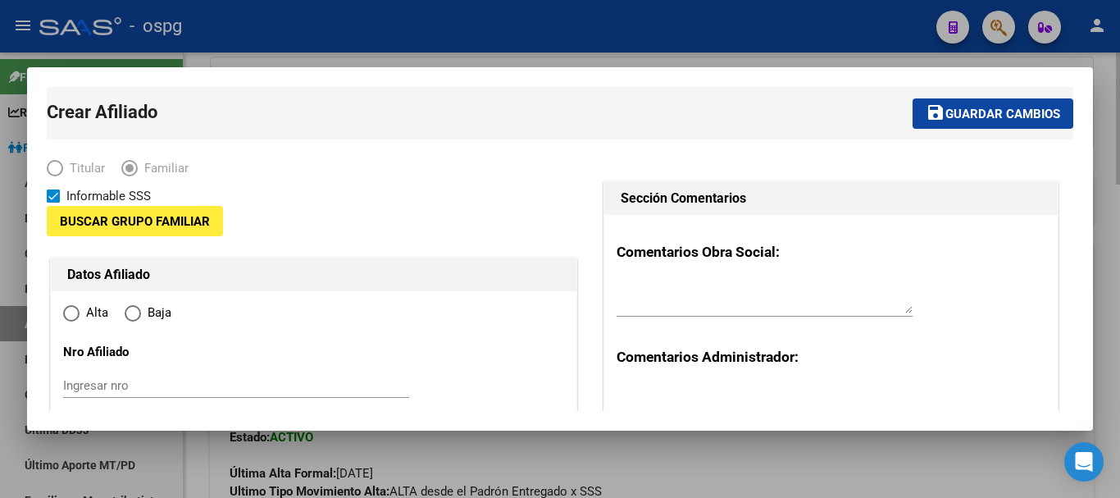
type input "30-61095544-0"
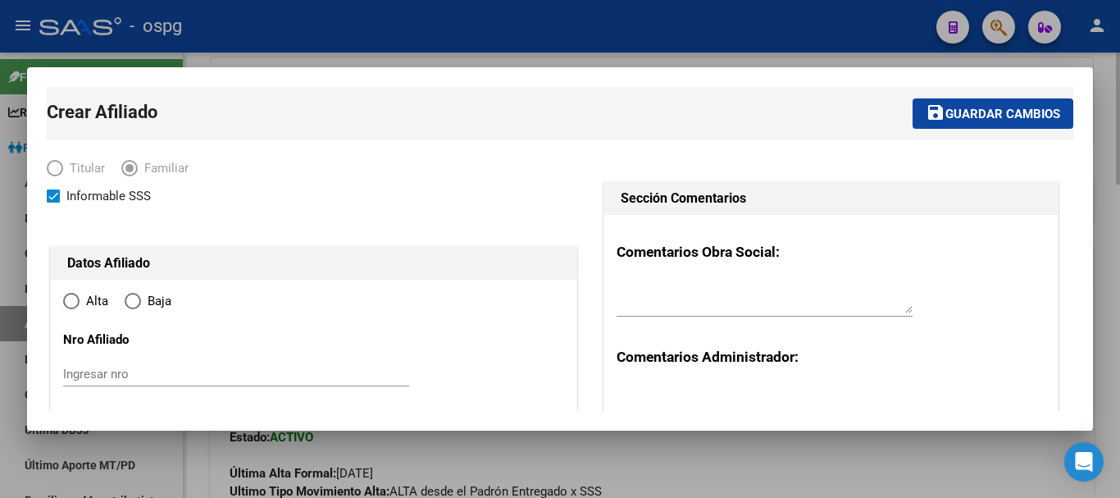
type input "SAN JUSTO"
type input "1754"
type input "EIZAGUIRRE 2985"
radio input "true"
type input "30-61095544-0"
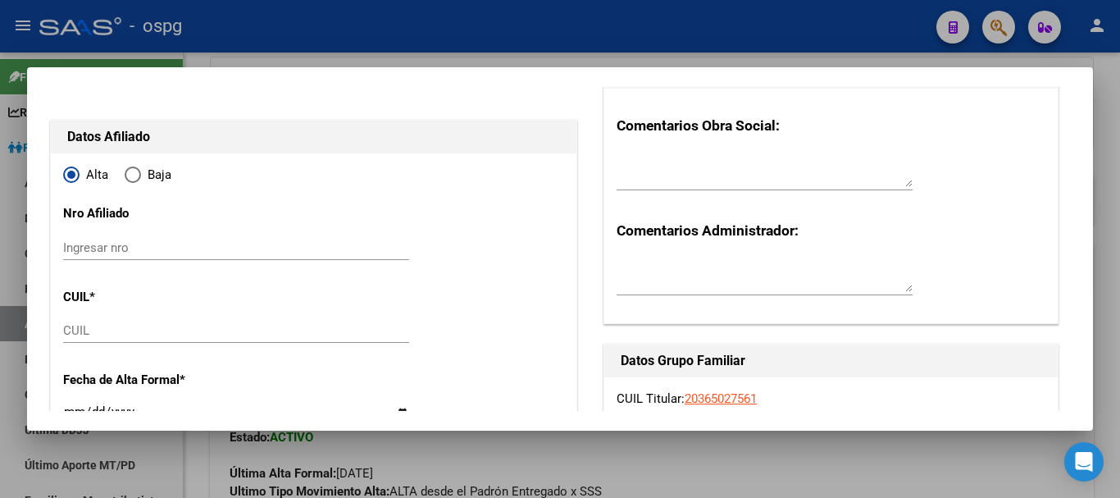
scroll to position [164, 0]
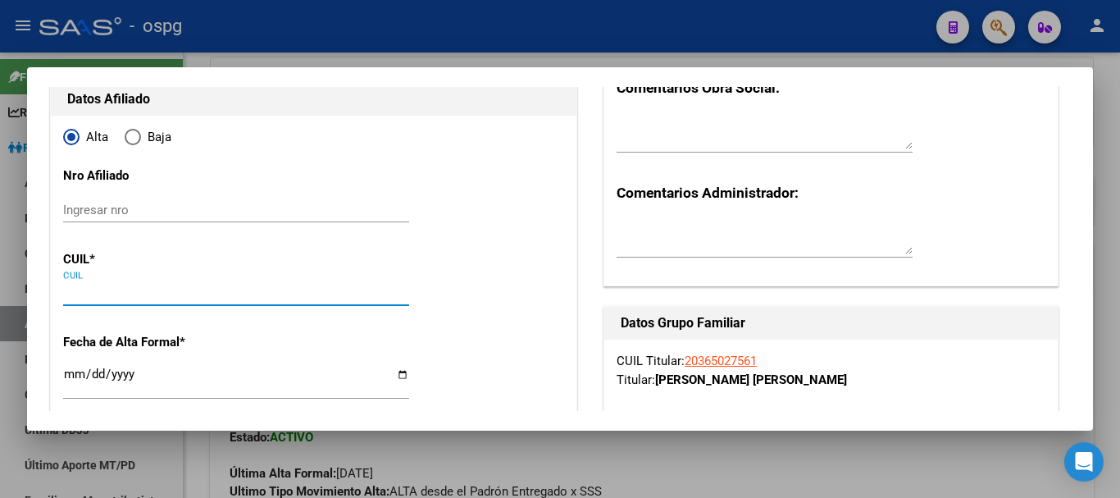
click at [137, 294] on input "CUIL" at bounding box center [236, 292] width 346 height 15
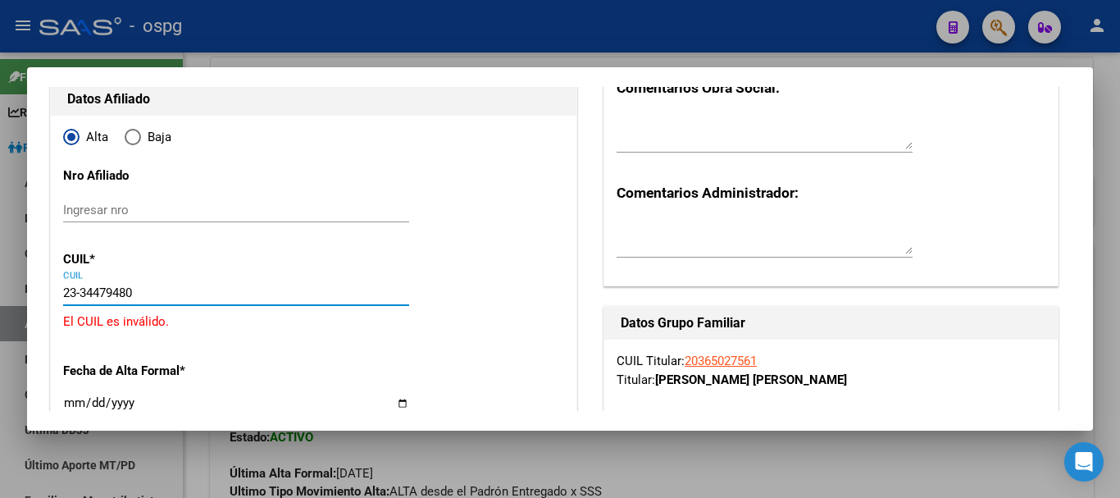
type input "23-34479480-4"
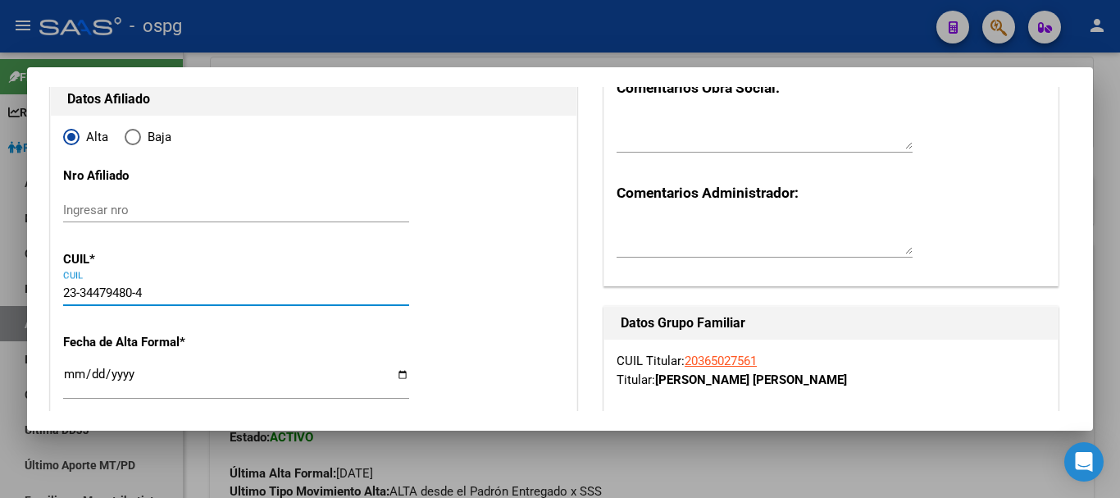
type input "34479480"
type input "POLO"
type input "DAIANA [PERSON_NAME]"
type input "[DATE]"
type input "SAN JUSTO"
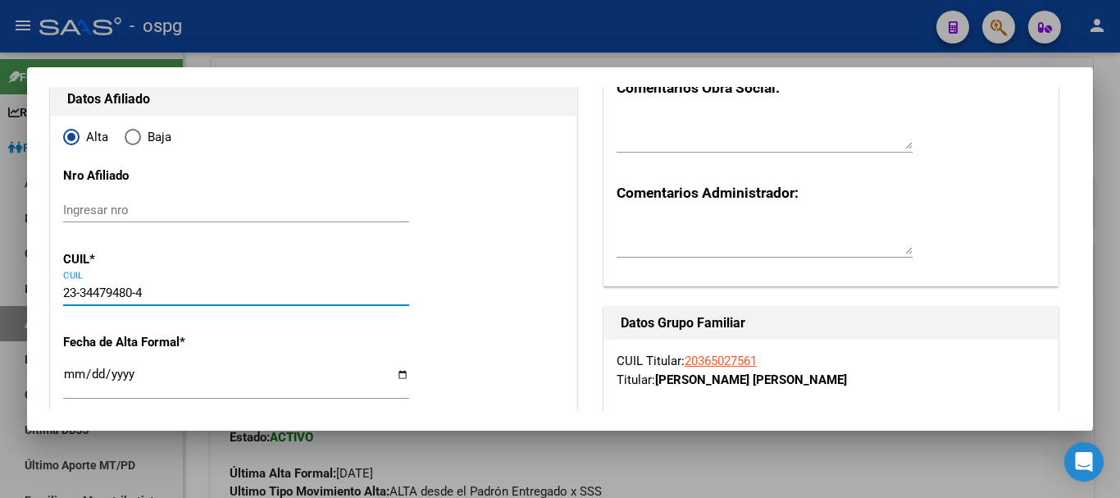
type input "DR E EIZAGUIRRE"
type input "2985"
type input "23-34479480-4"
click at [70, 393] on div "Ingresar fecha" at bounding box center [236, 380] width 346 height 35
click at [71, 380] on input "Ingresar fecha" at bounding box center [236, 380] width 346 height 26
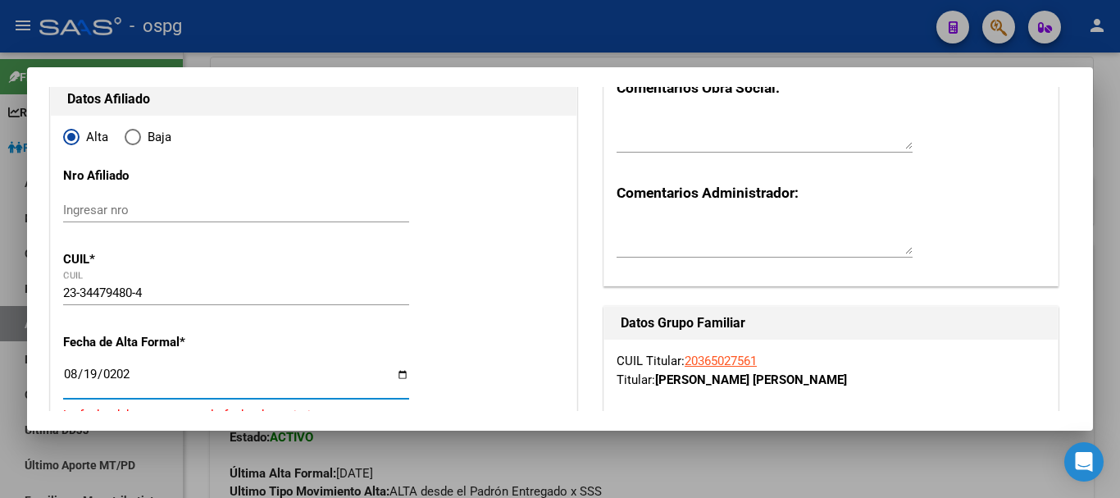
type input "[DATE]"
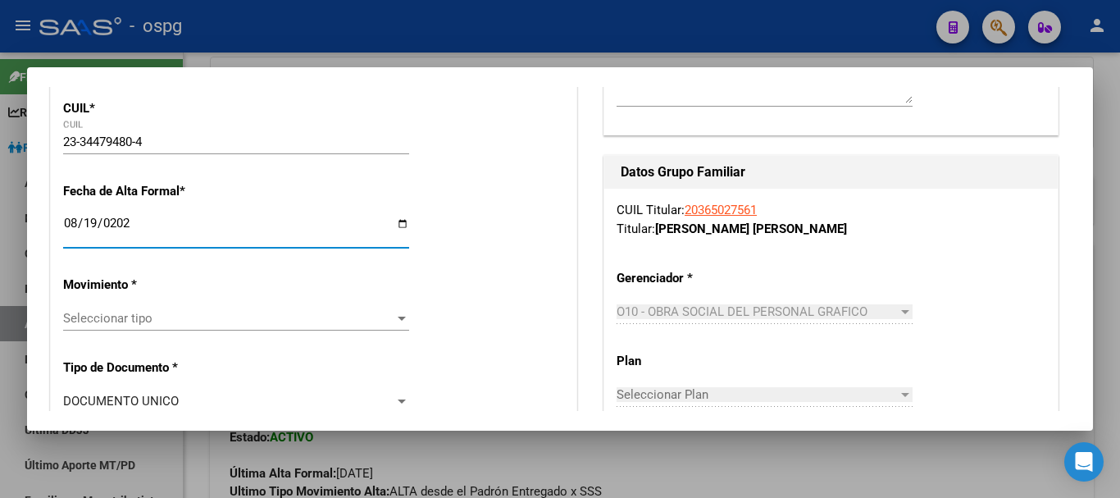
scroll to position [328, 0]
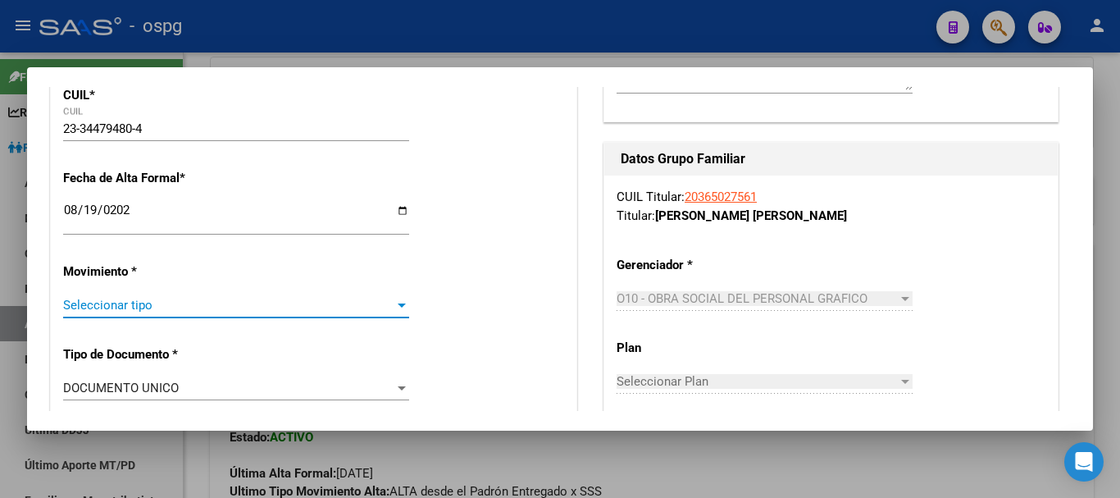
click at [160, 312] on span "Seleccionar tipo" at bounding box center [228, 305] width 331 height 15
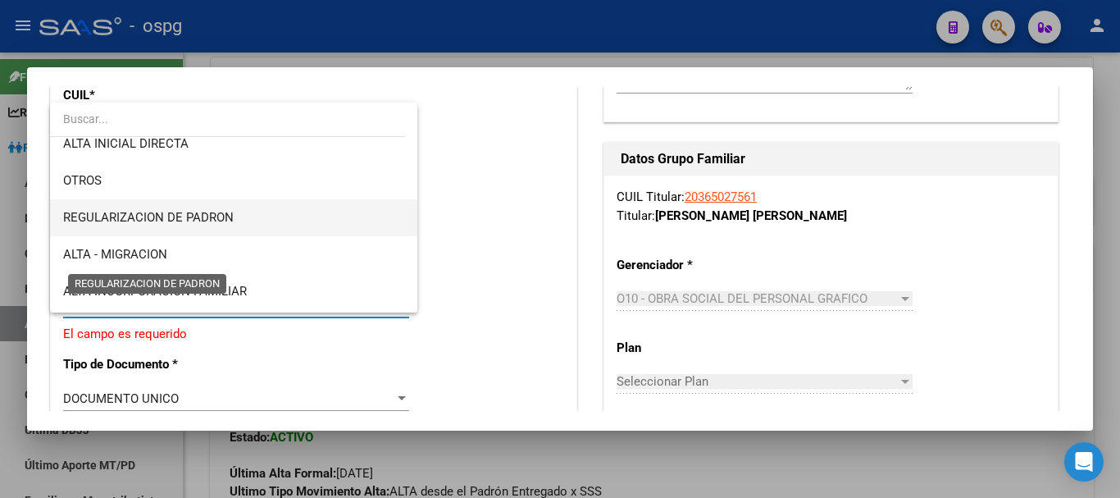
scroll to position [164, 0]
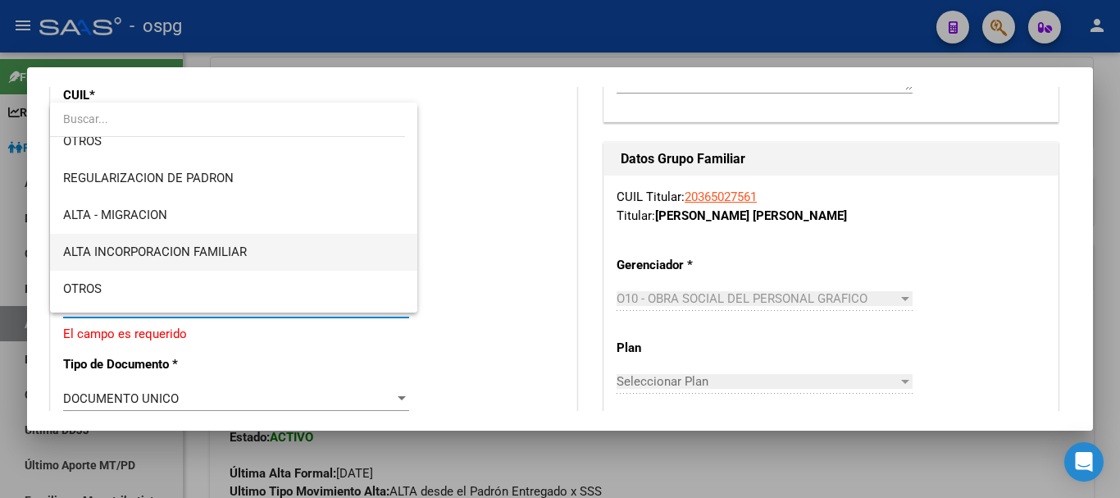
click at [189, 259] on span "ALTA INCORPORACION FAMILIAR" at bounding box center [233, 252] width 341 height 37
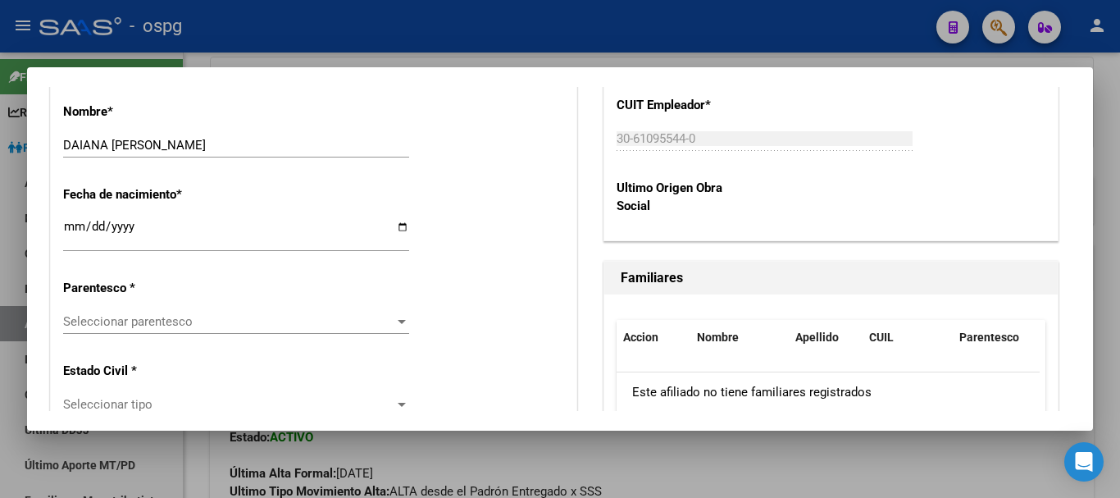
scroll to position [902, 0]
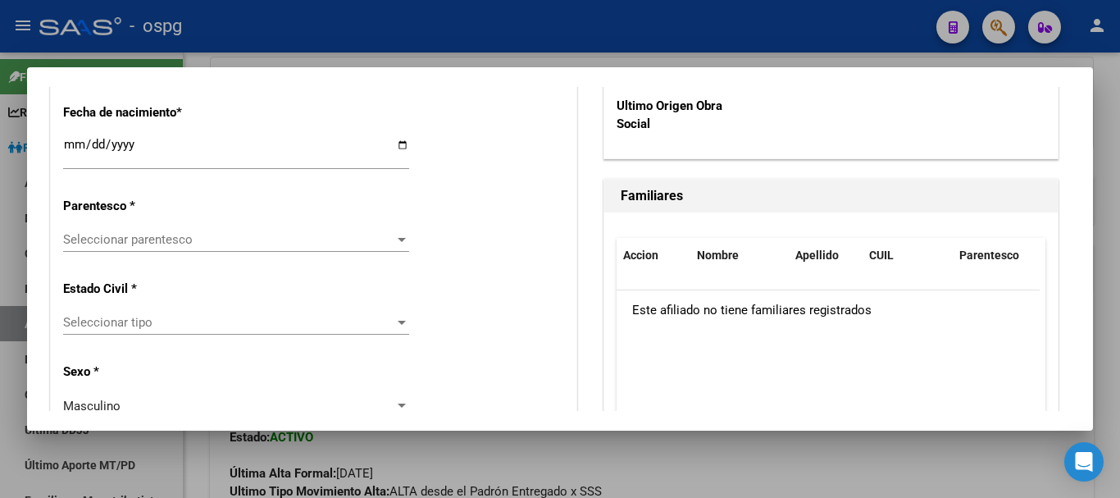
click at [206, 239] on span "Seleccionar parentesco" at bounding box center [228, 239] width 331 height 15
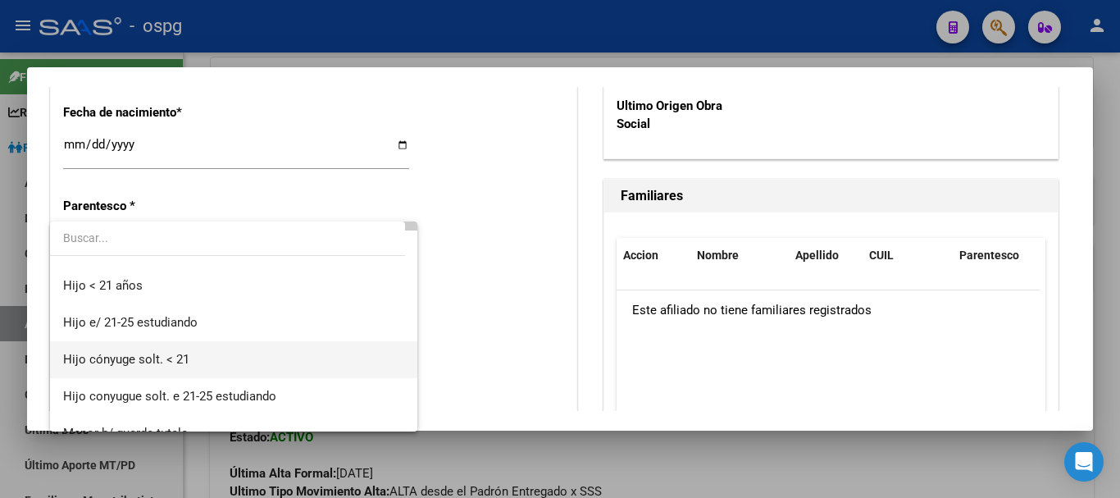
scroll to position [164, 0]
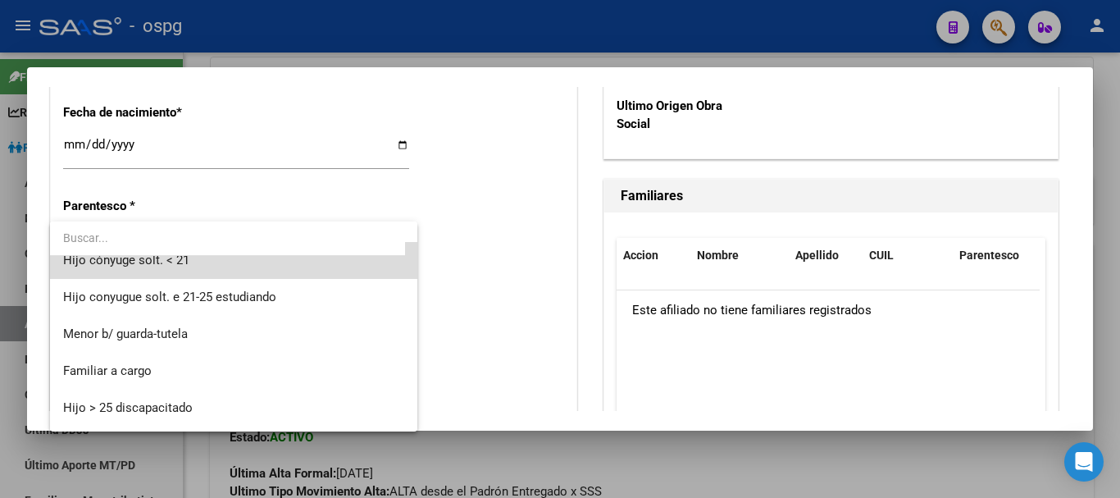
click at [273, 262] on span "Hijo cónyuge solt. < 21" at bounding box center [233, 260] width 341 height 37
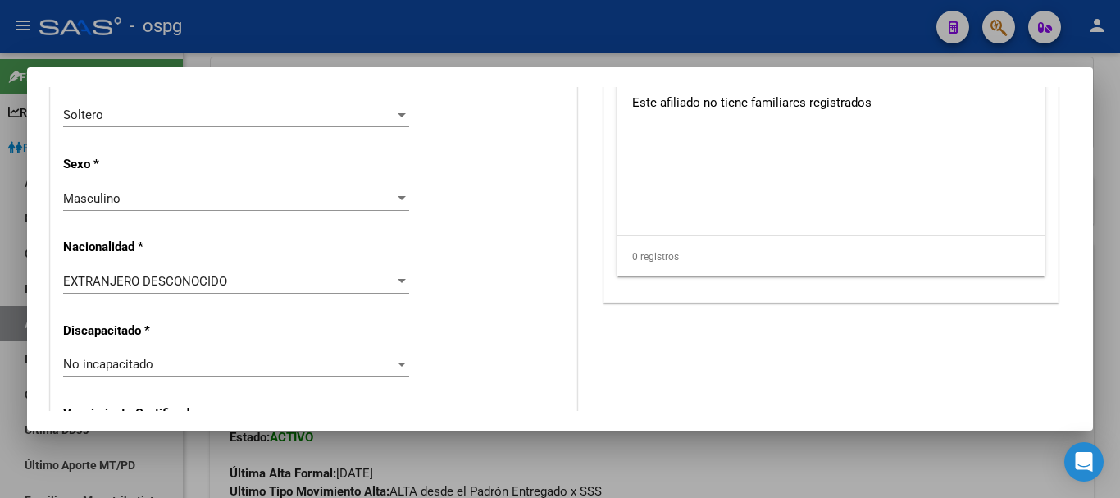
scroll to position [1148, 0]
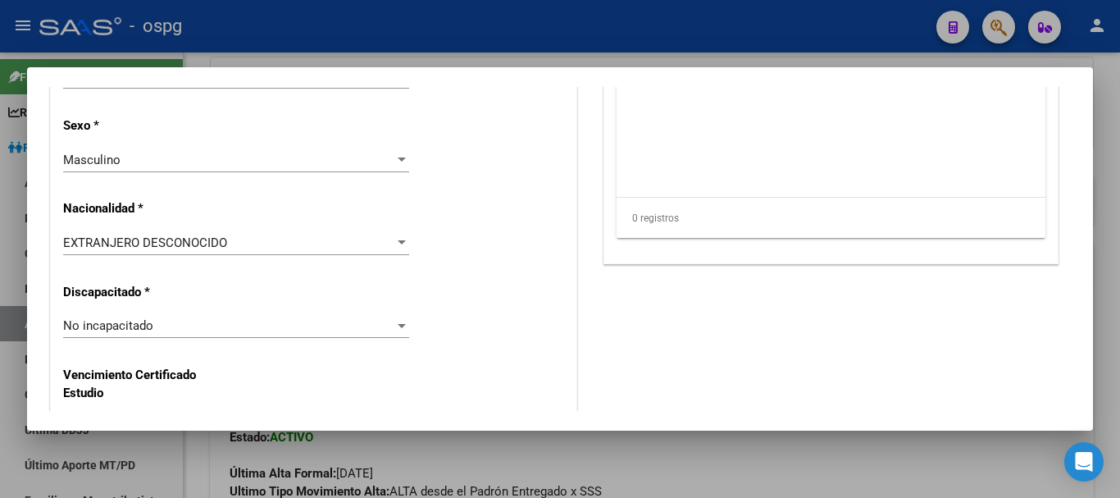
click at [247, 249] on div "EXTRANJERO DESCONOCIDO" at bounding box center [228, 242] width 331 height 15
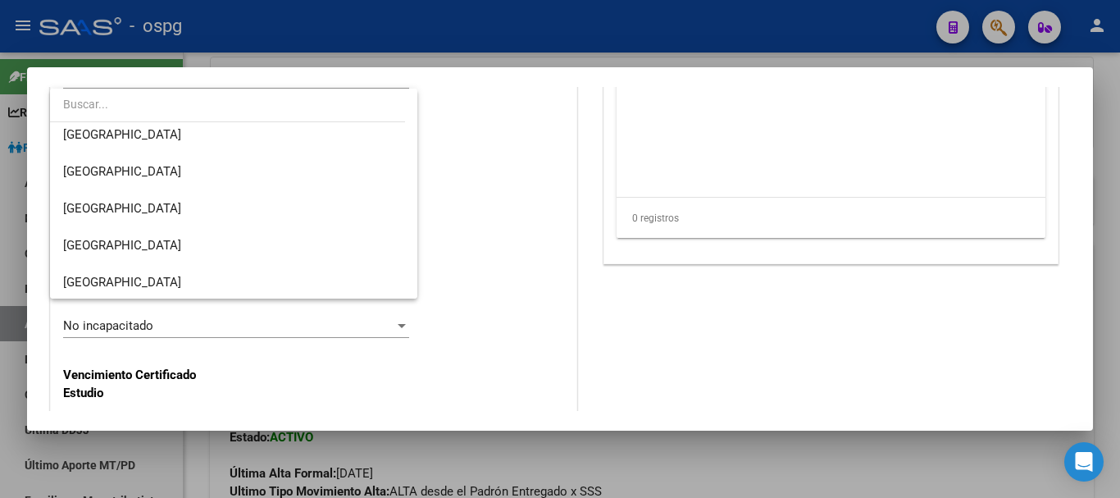
scroll to position [246, 0]
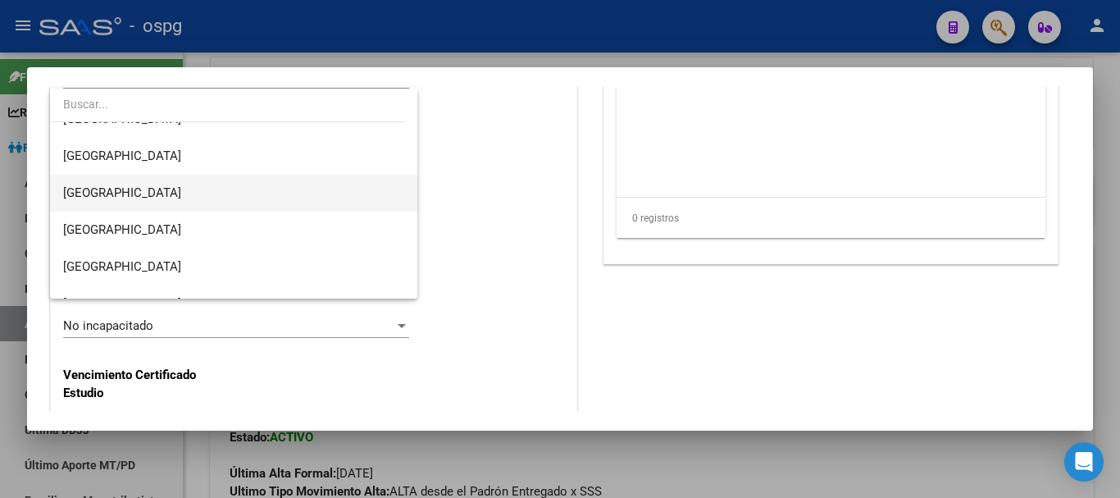
click at [238, 189] on span "[GEOGRAPHIC_DATA]" at bounding box center [233, 193] width 341 height 37
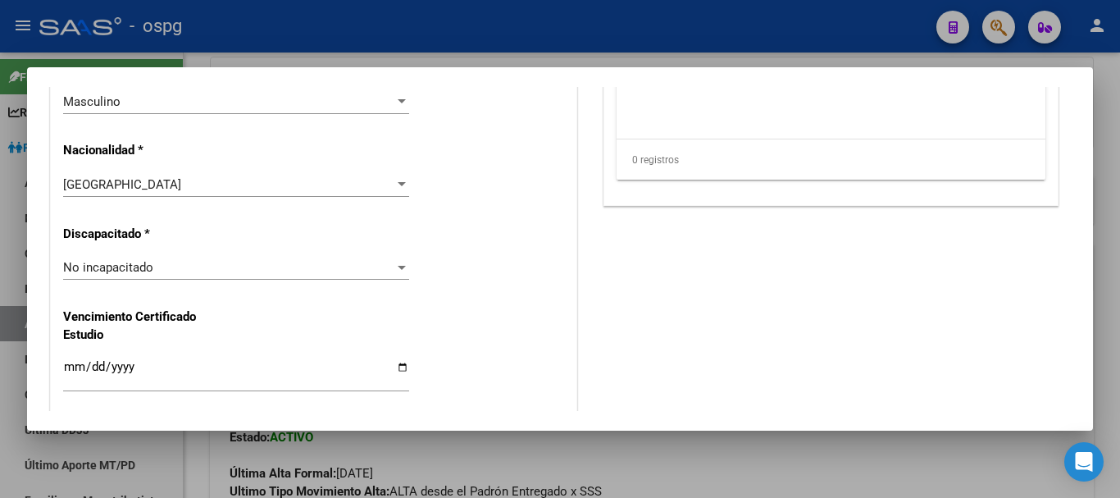
scroll to position [0, 0]
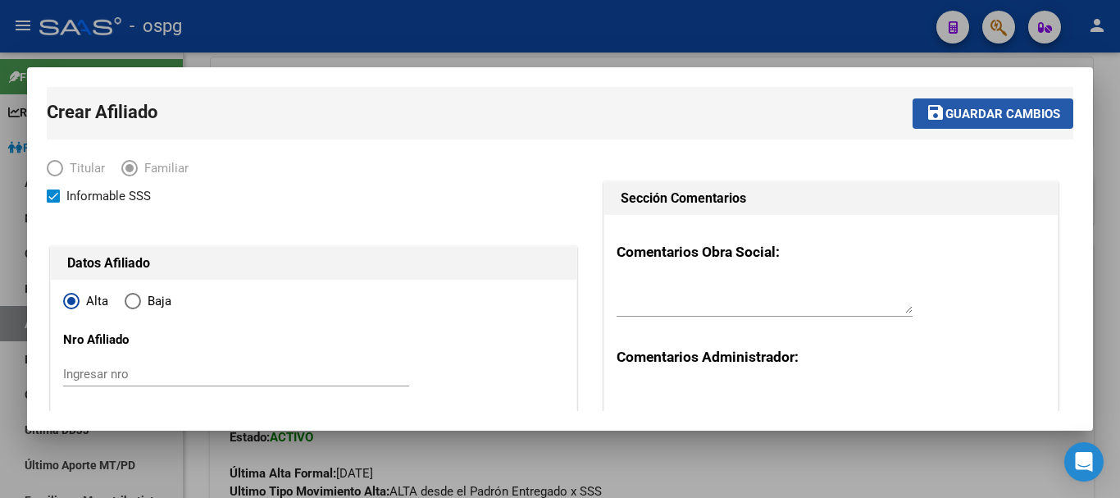
click at [926, 121] on mat-icon "save" at bounding box center [936, 112] width 20 height 20
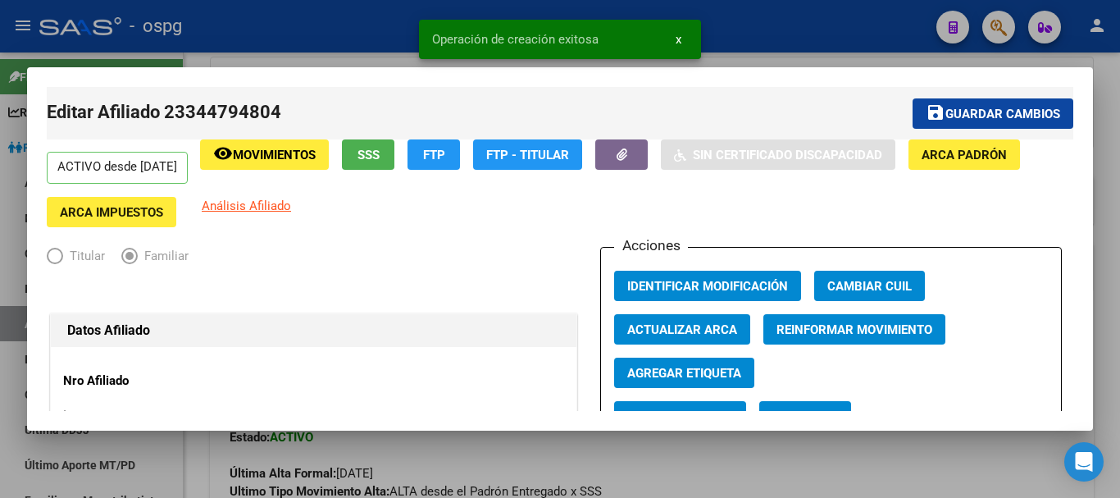
click at [874, 52] on div at bounding box center [560, 249] width 1120 height 498
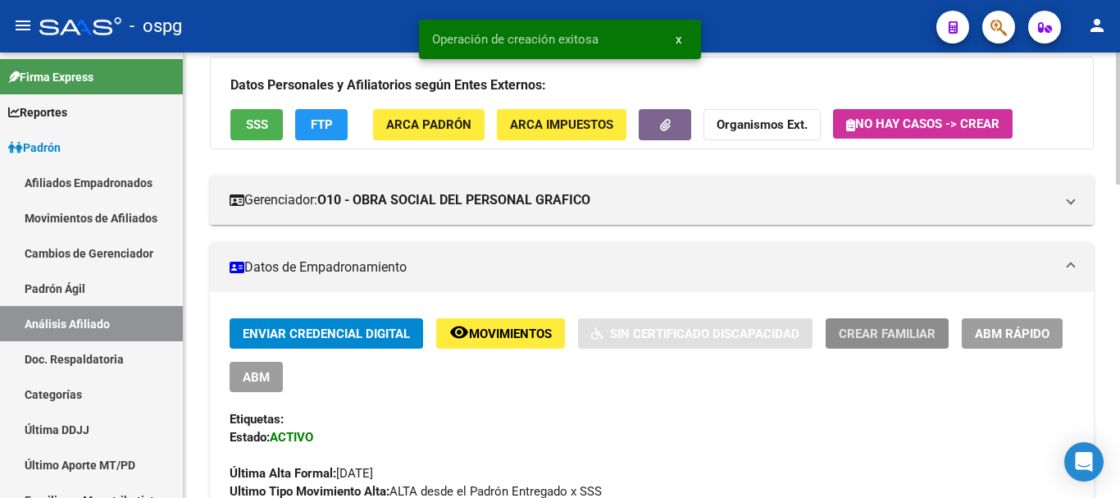
click at [891, 321] on button "Crear Familiar" at bounding box center [887, 333] width 123 height 30
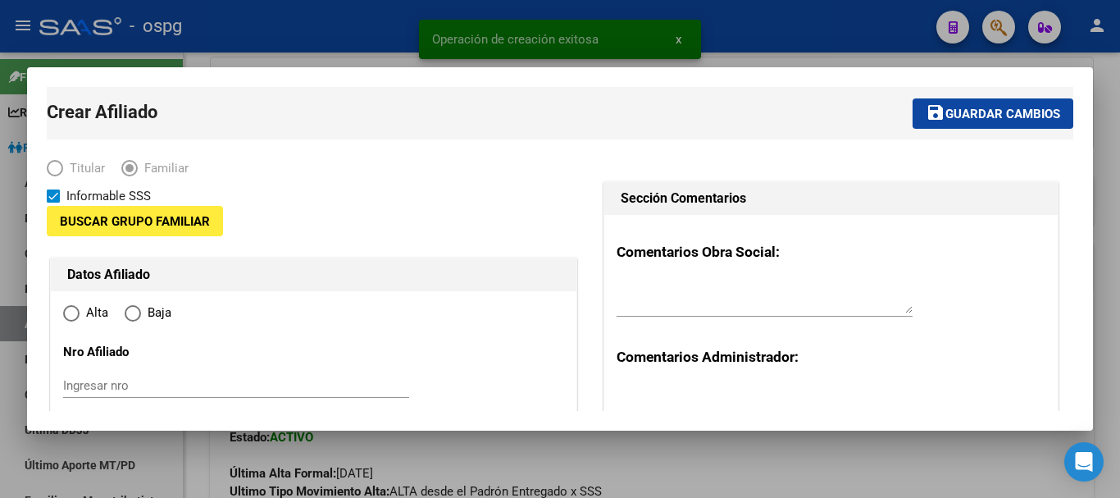
type input "30-61095544-0"
type input "SAN JUSTO"
type input "1754"
type input "EIZAGUIRRE 2985"
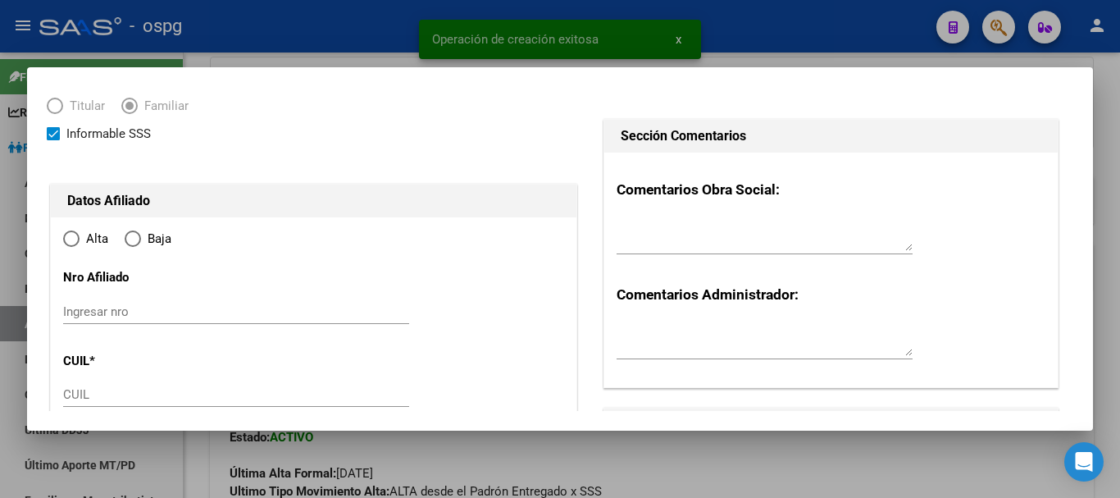
scroll to position [164, 0]
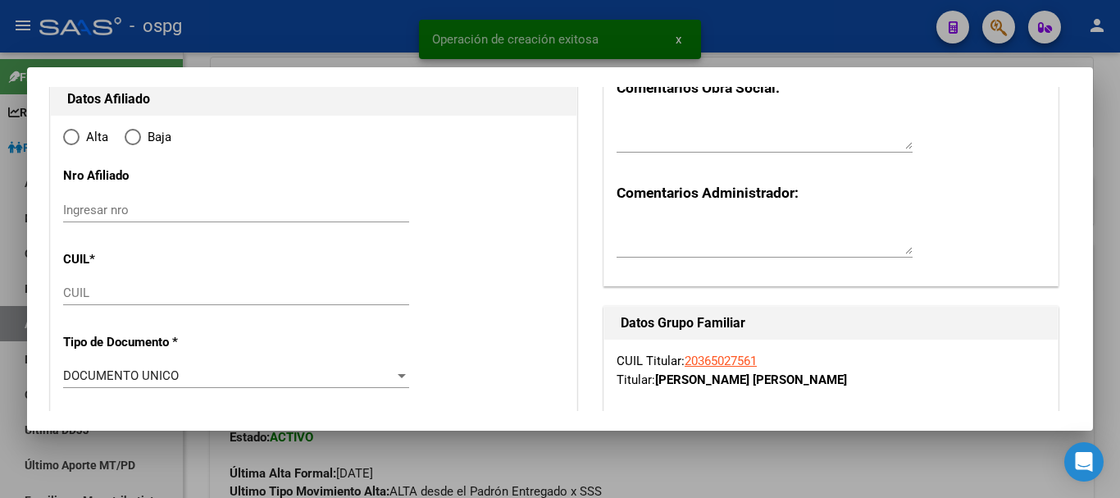
radio input "true"
type input "30-61095544-0"
click at [227, 285] on input "CUIL" at bounding box center [236, 292] width 346 height 15
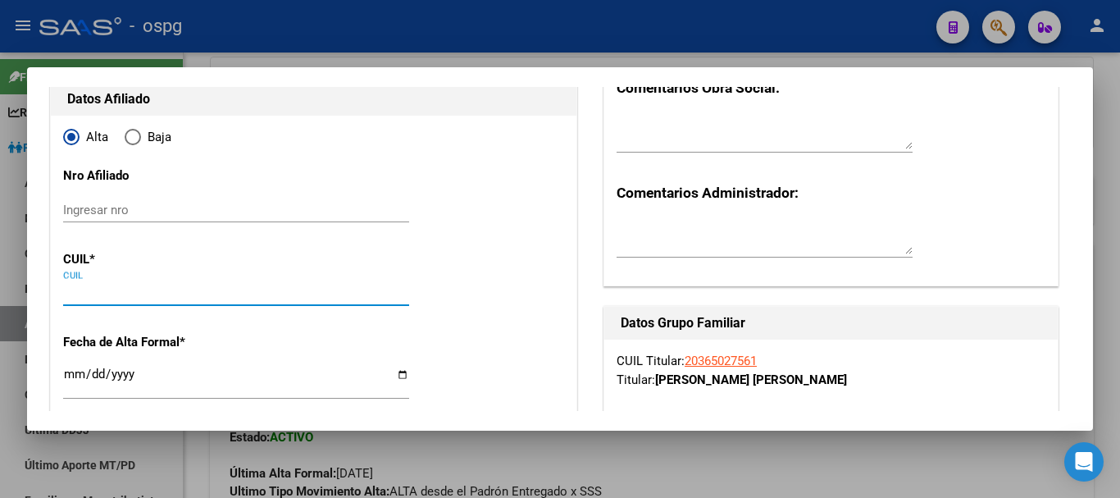
click at [453, 36] on div at bounding box center [560, 249] width 1120 height 498
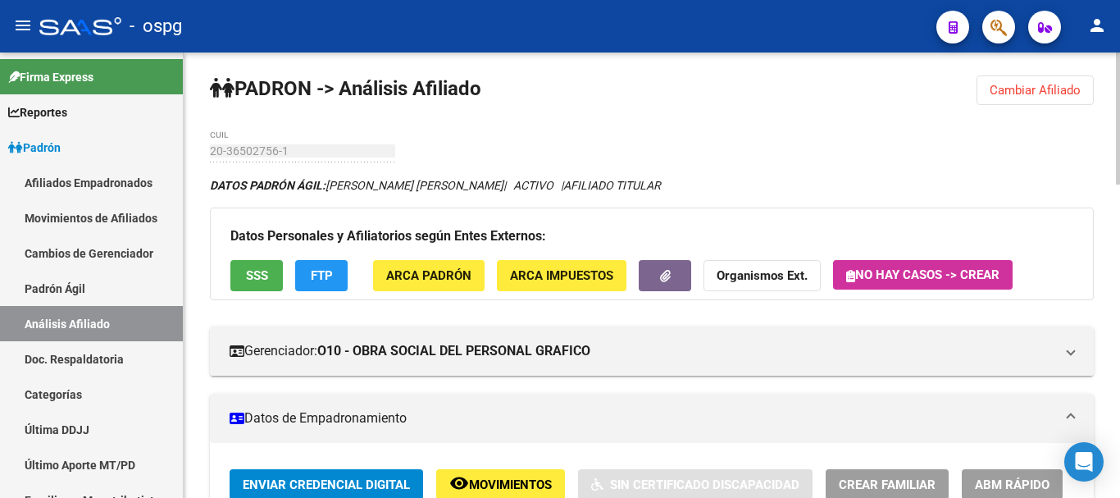
scroll to position [0, 0]
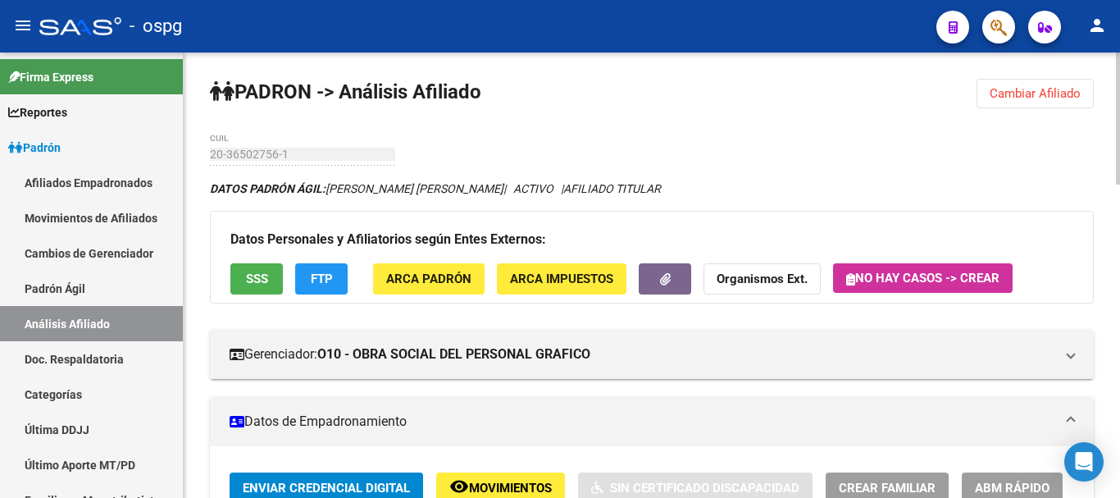
click at [1004, 92] on span "Cambiar Afiliado" at bounding box center [1035, 93] width 91 height 15
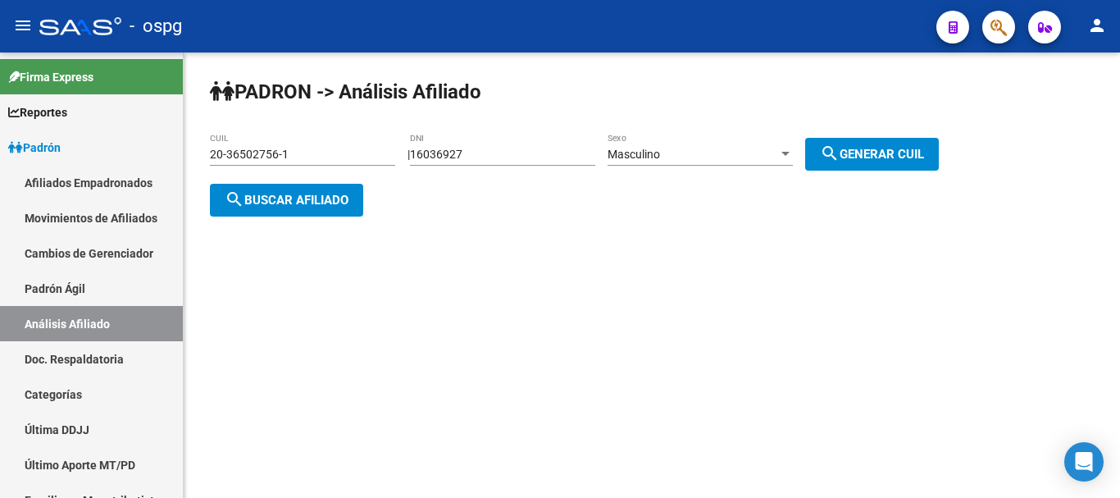
click at [330, 198] on span "search Buscar afiliado" at bounding box center [287, 200] width 124 height 15
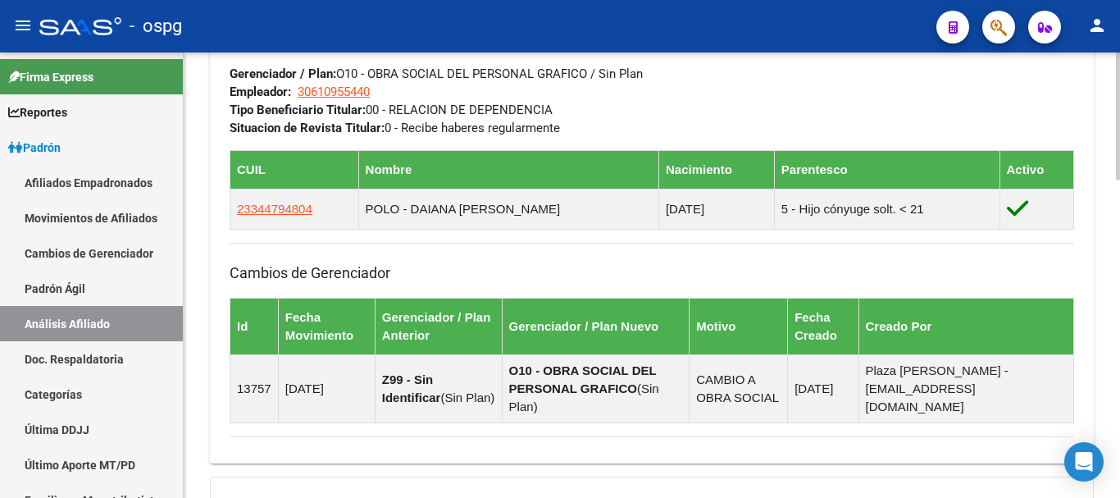
scroll to position [902, 0]
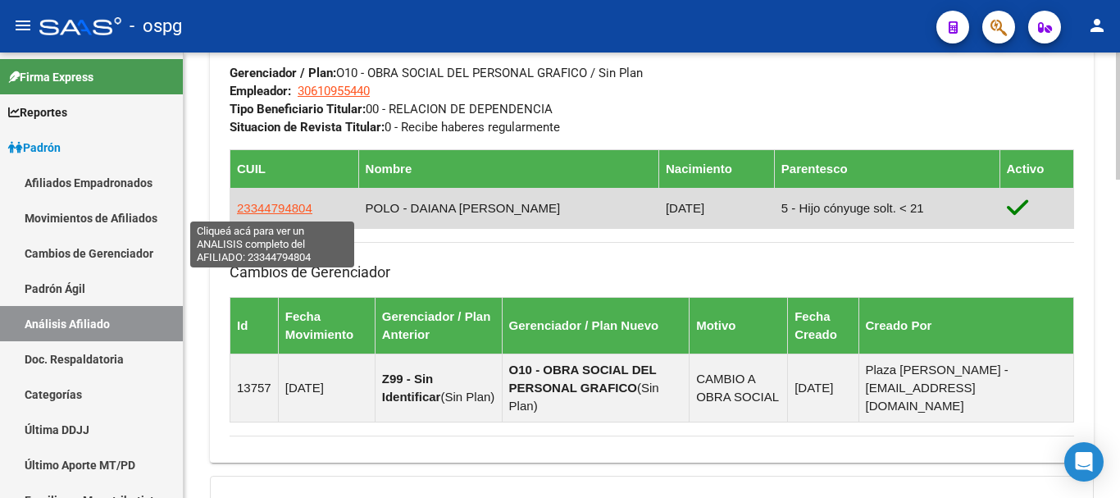
click at [271, 209] on span "23344794804" at bounding box center [274, 208] width 75 height 14
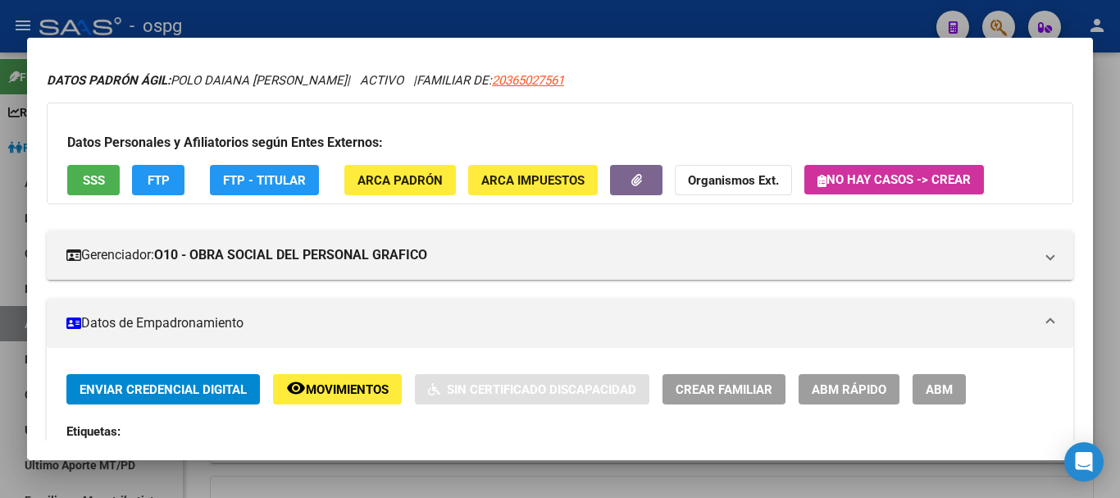
scroll to position [82, 0]
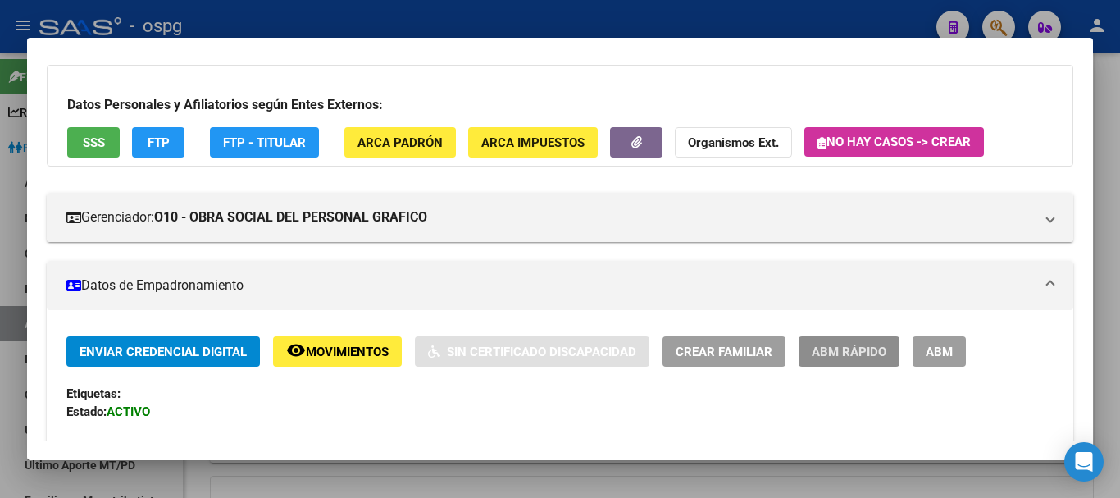
click at [822, 353] on span "ABM Rápido" at bounding box center [849, 351] width 75 height 15
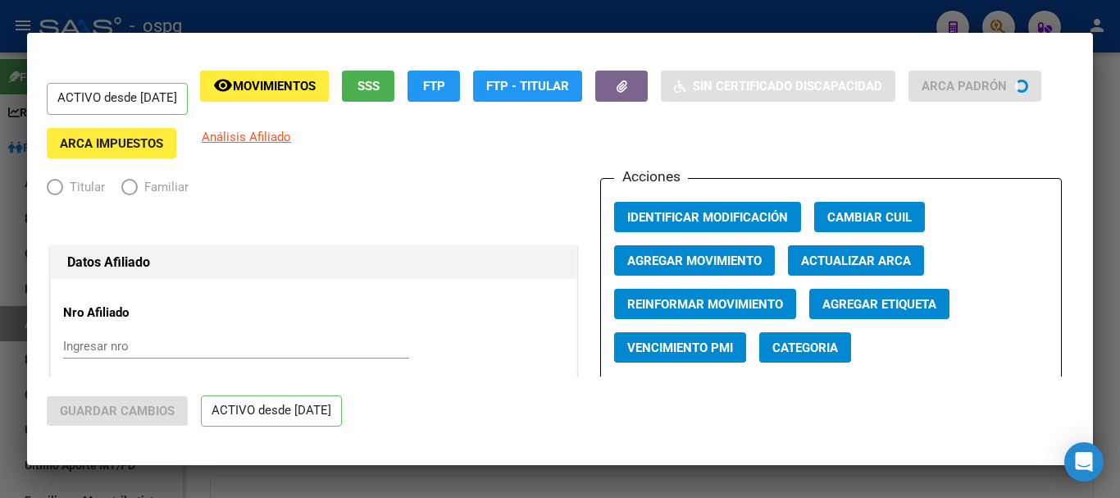
radio input "true"
type input "30-61095544-0"
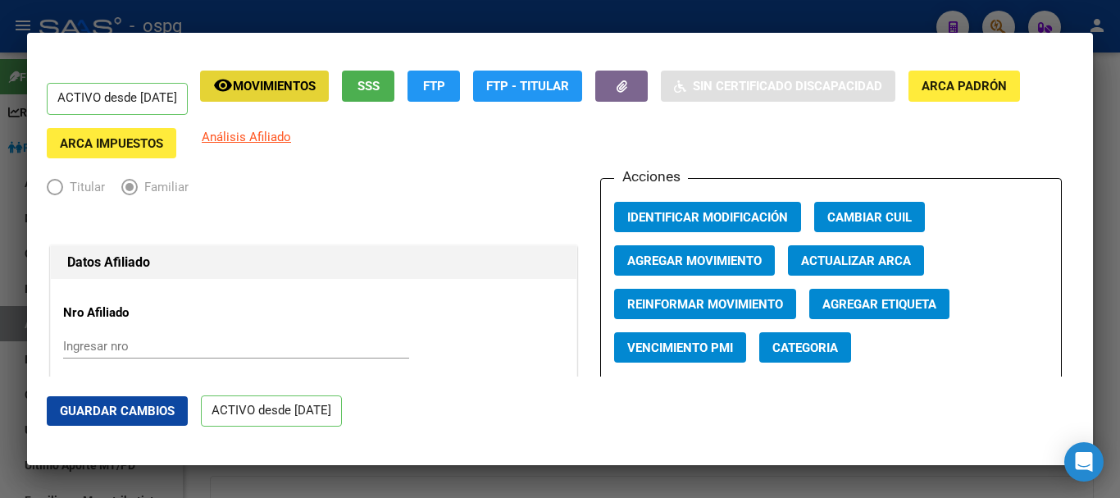
click at [329, 77] on button "remove_red_eye Movimientos" at bounding box center [264, 86] width 129 height 30
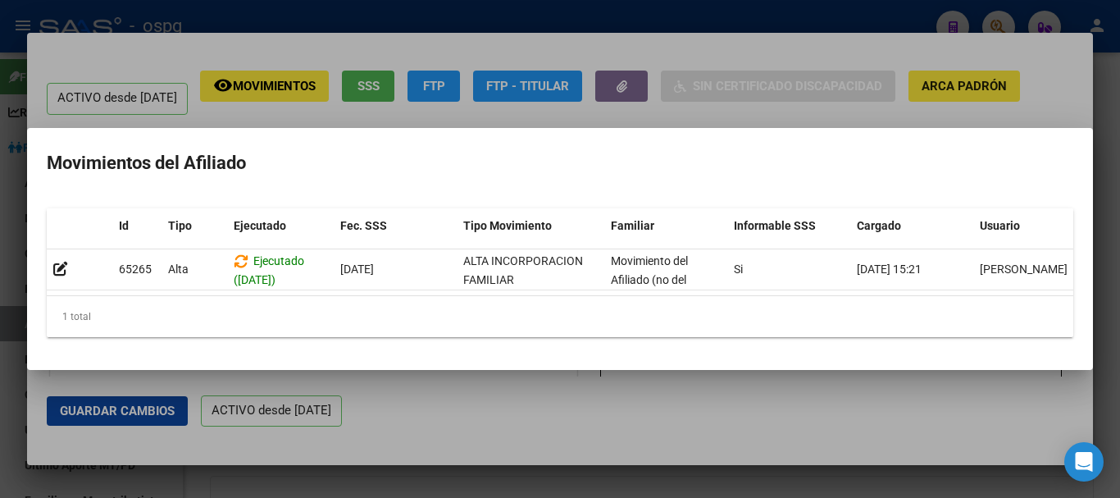
click at [603, 52] on div at bounding box center [560, 249] width 1120 height 498
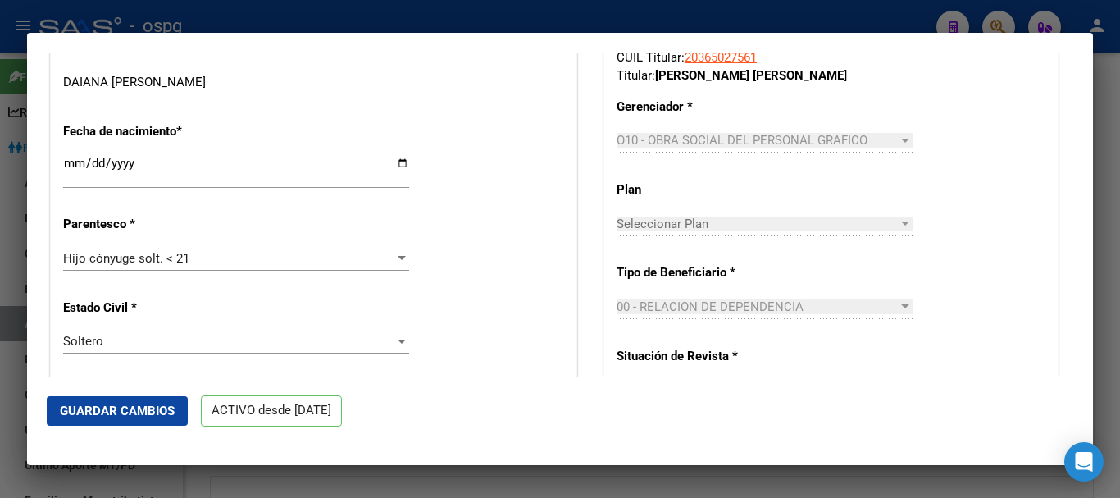
scroll to position [738, 0]
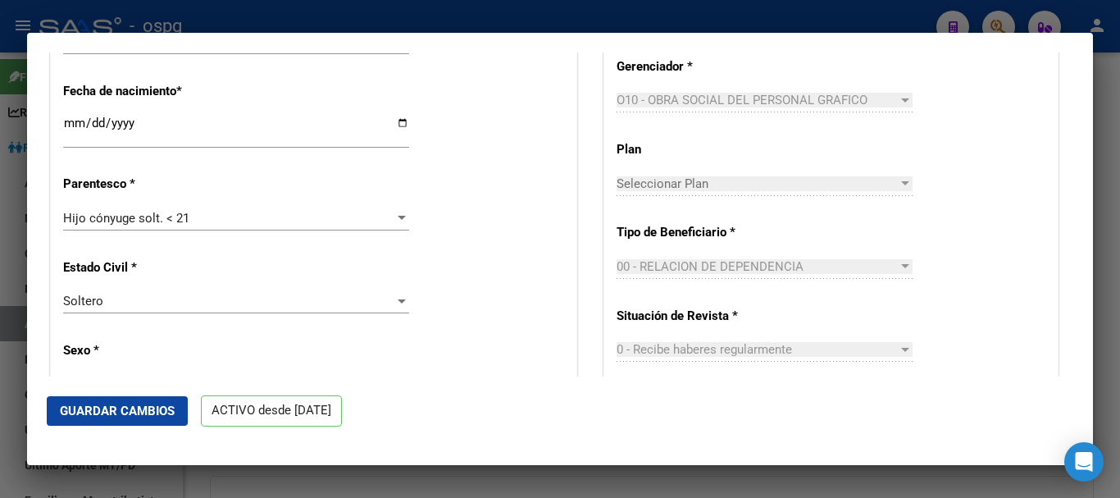
click at [708, 485] on div at bounding box center [560, 249] width 1120 height 498
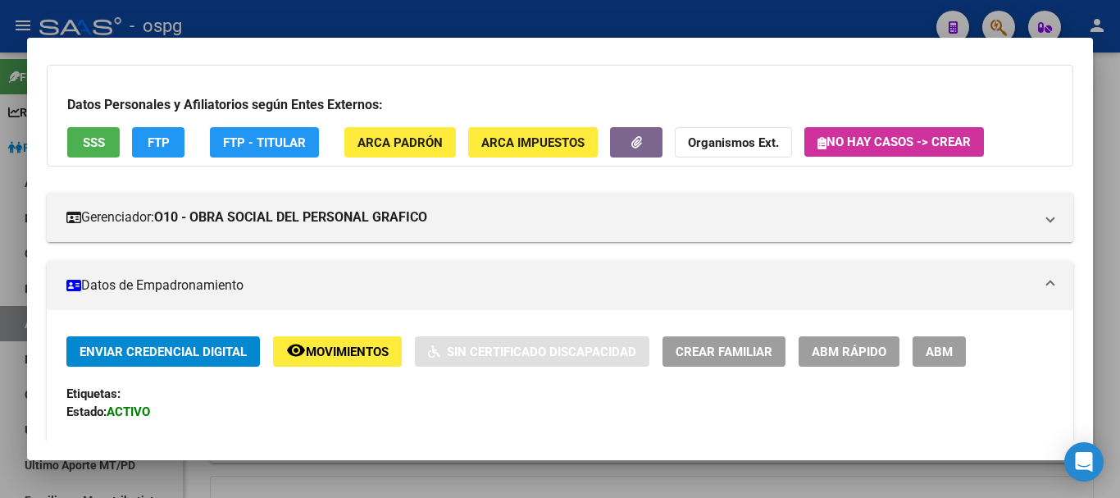
click at [444, 17] on div at bounding box center [560, 249] width 1120 height 498
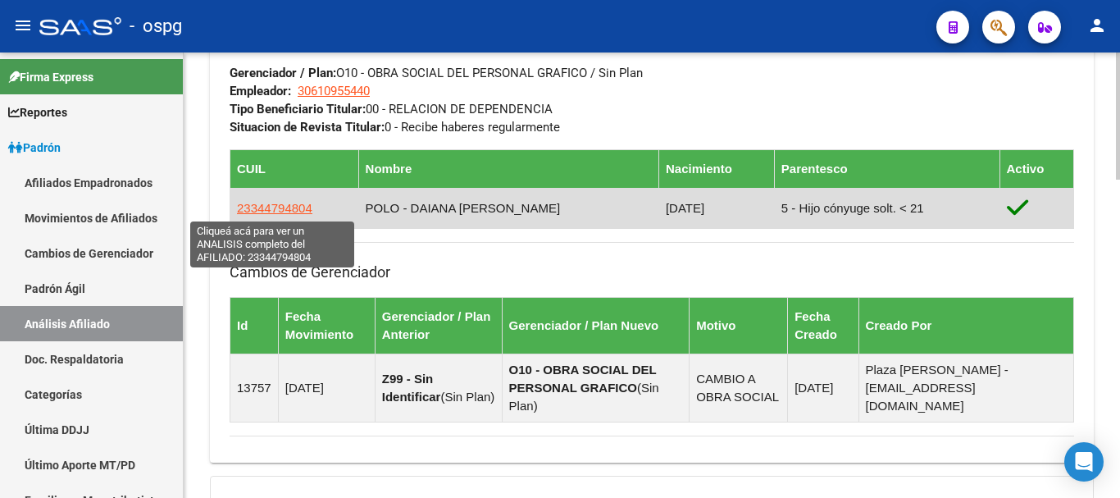
click at [290, 207] on span "23344794804" at bounding box center [274, 208] width 75 height 14
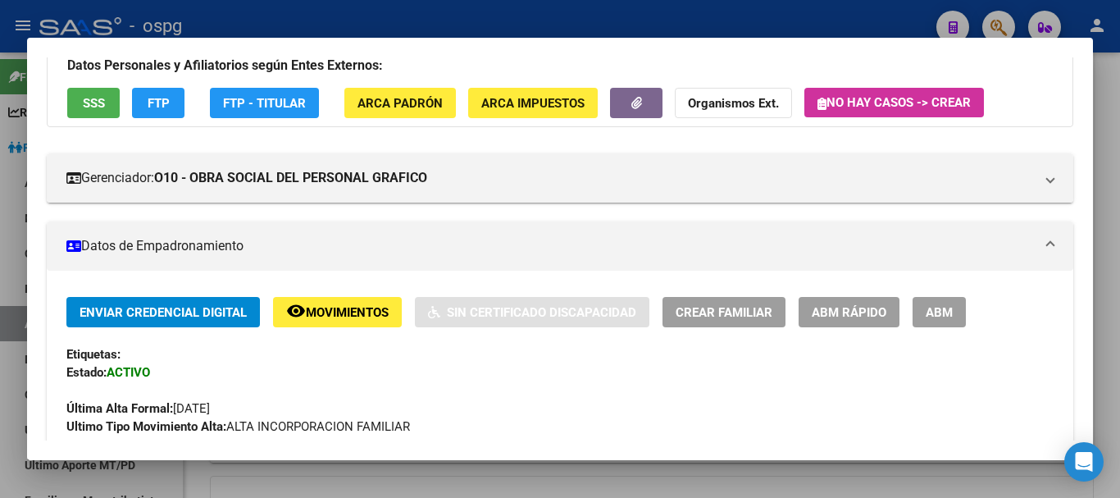
scroll to position [82, 0]
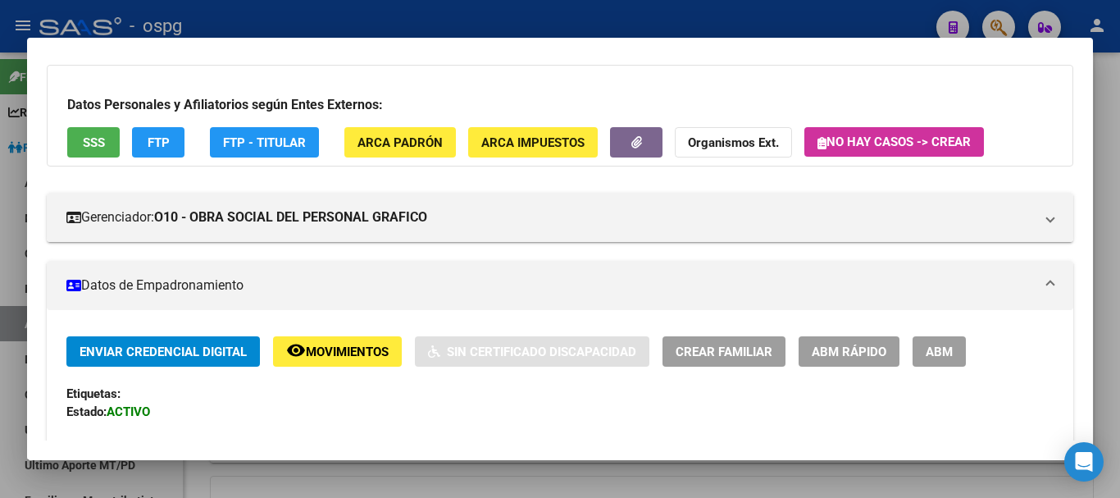
click at [922, 363] on button "ABM" at bounding box center [939, 351] width 53 height 30
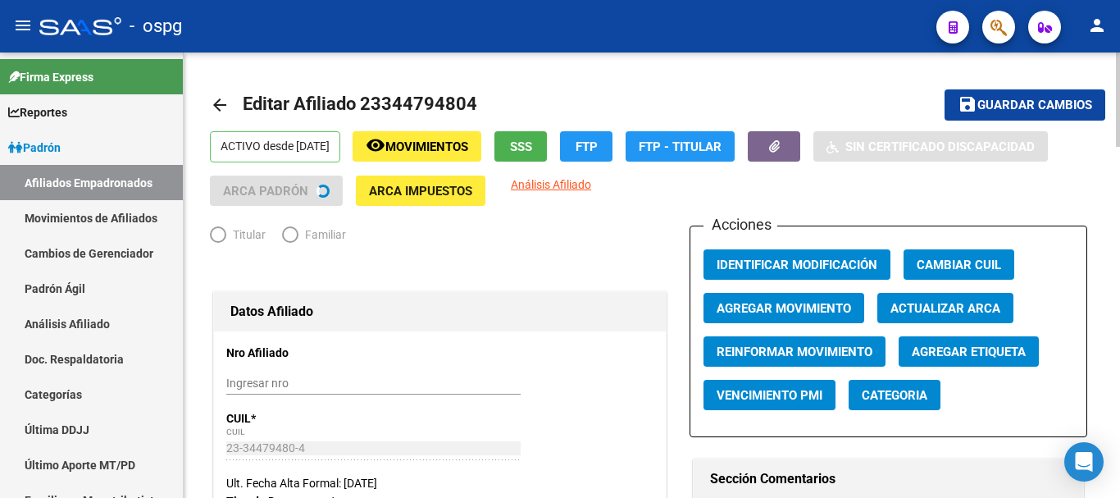
radio input "true"
type input "30-61095544-0"
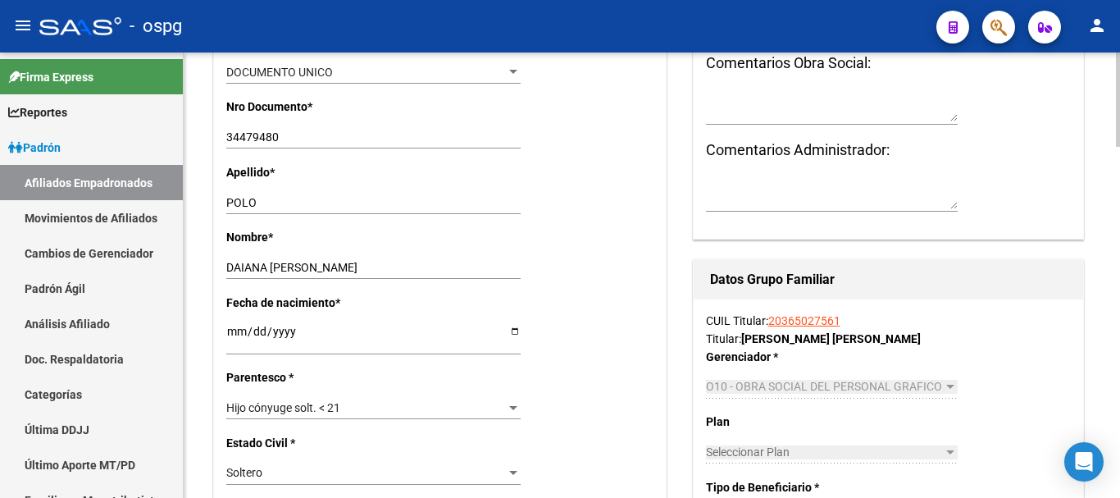
scroll to position [492, 0]
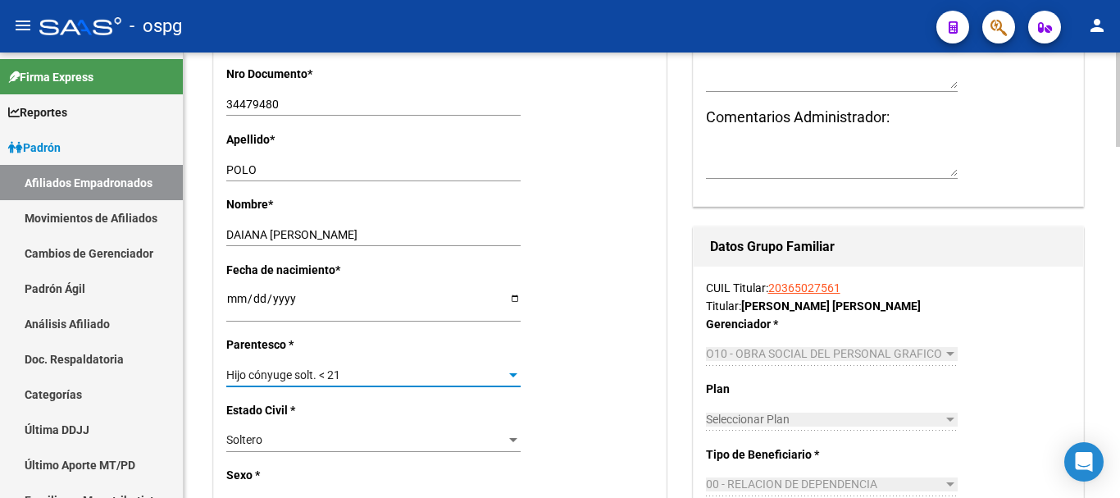
click at [372, 371] on div "Hijo cónyuge solt. < 21" at bounding box center [366, 375] width 280 height 14
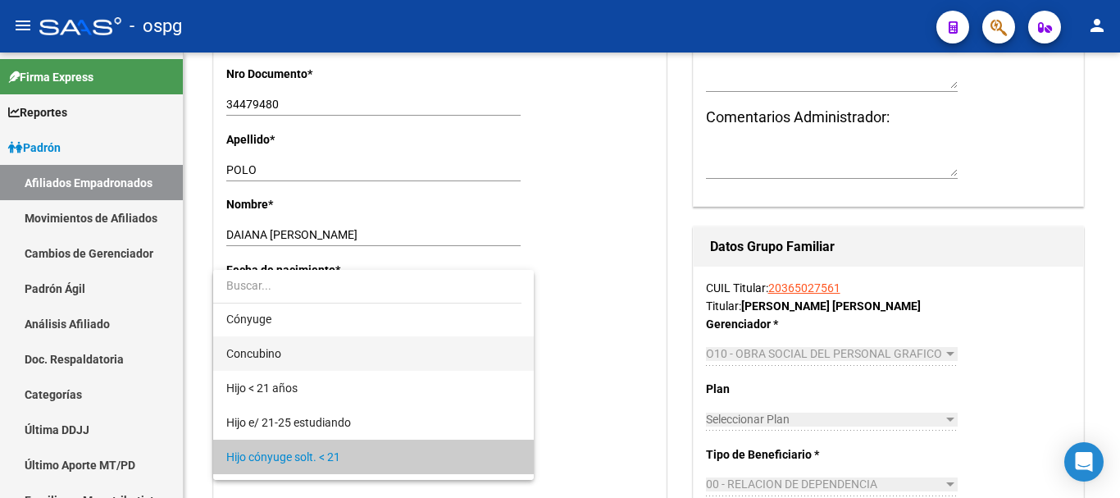
scroll to position [0, 0]
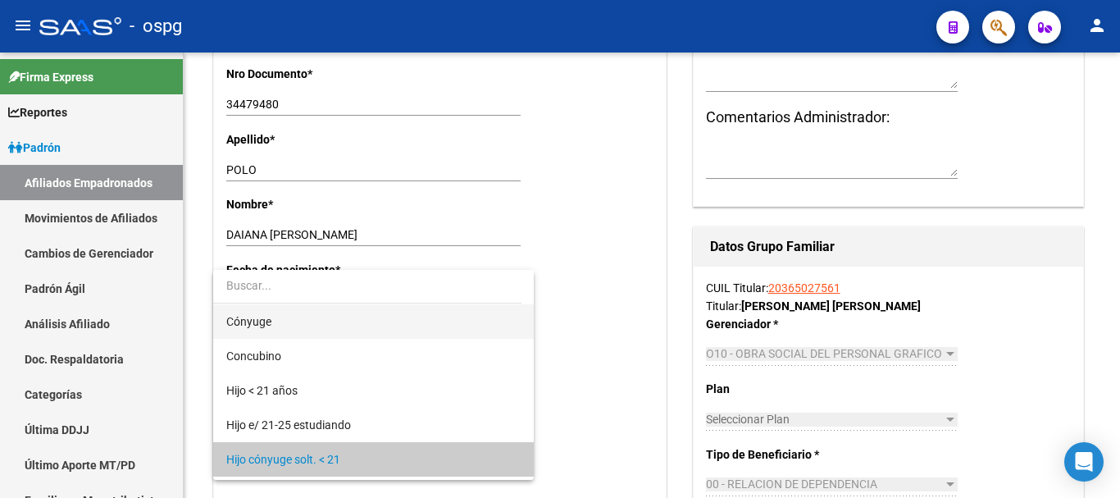
click at [373, 323] on span "Cónyuge" at bounding box center [373, 321] width 294 height 34
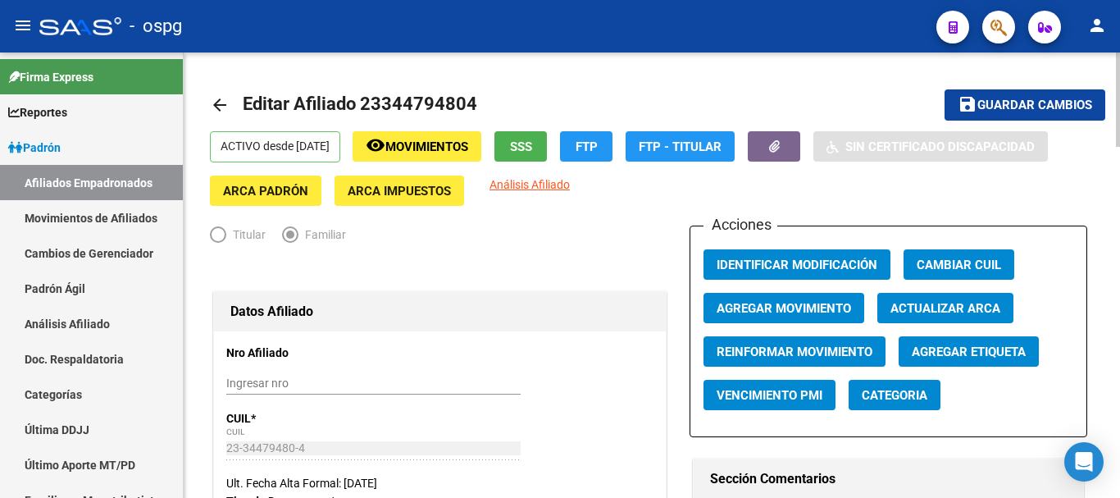
click at [1003, 104] on span "Guardar cambios" at bounding box center [1034, 105] width 115 height 15
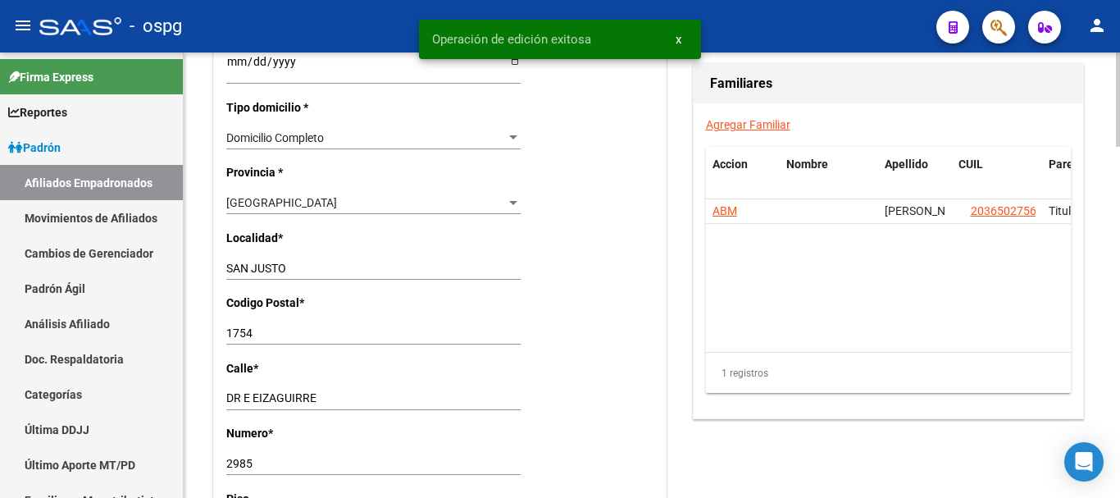
scroll to position [1394, 0]
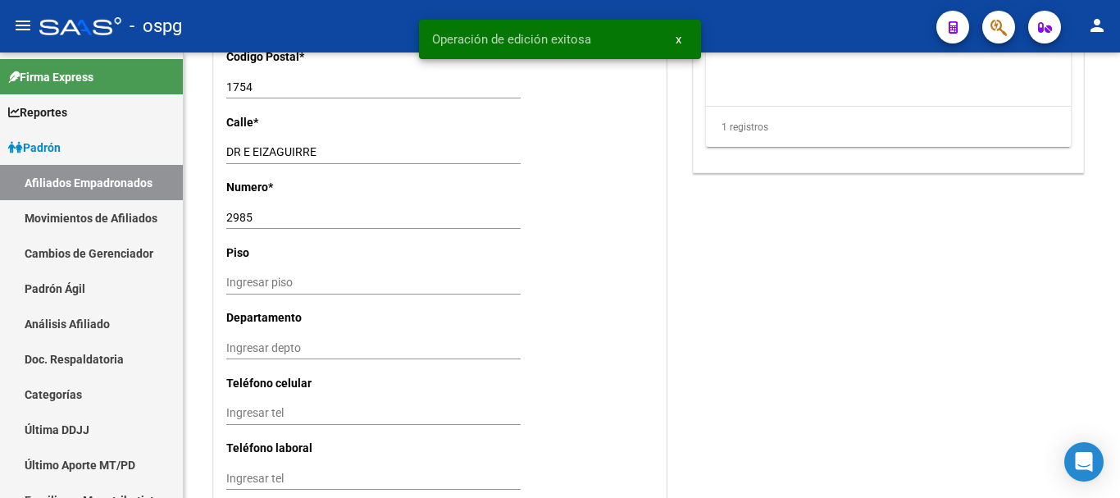
click at [313, 25] on div "- ospg" at bounding box center [481, 26] width 884 height 36
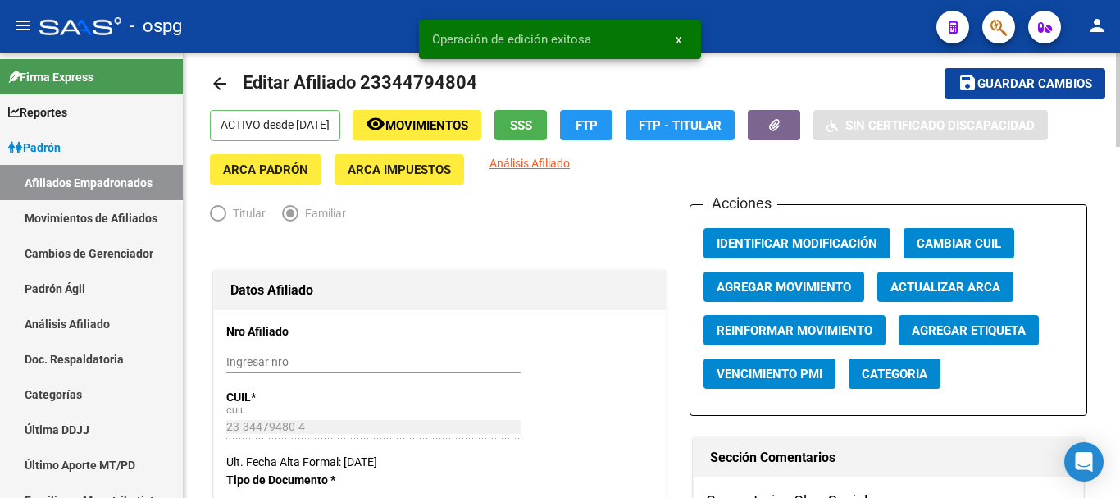
scroll to position [0, 0]
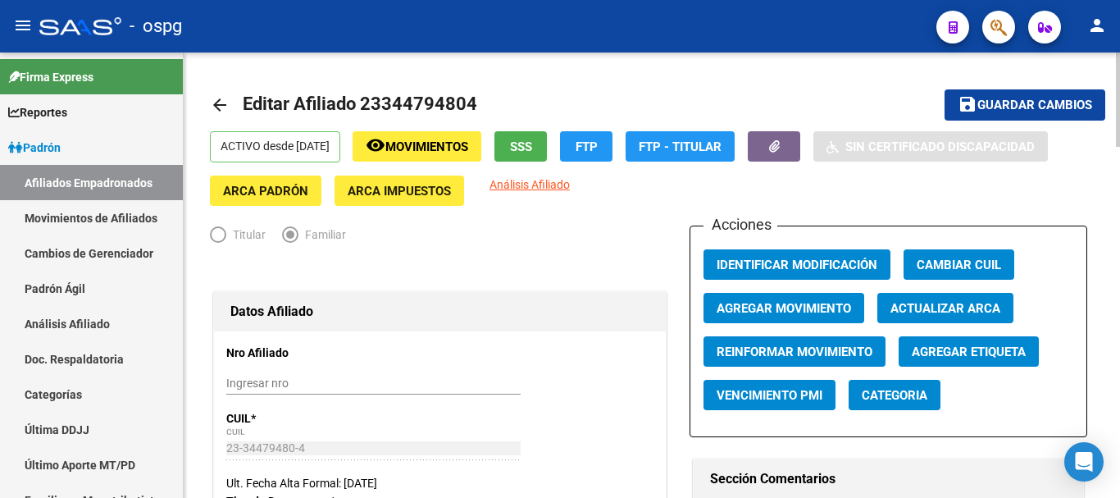
click at [223, 102] on mat-icon "arrow_back" at bounding box center [220, 105] width 20 height 20
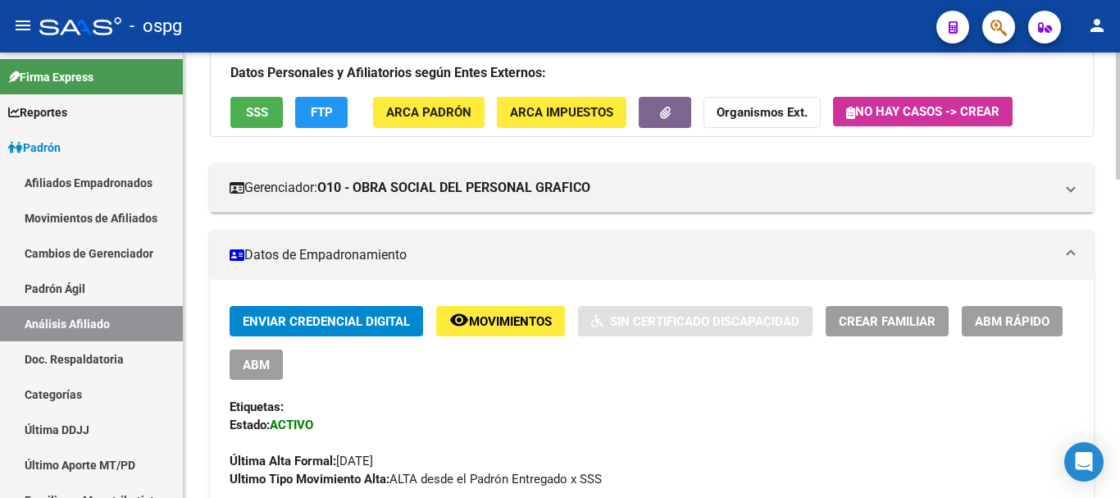
scroll to position [164, 0]
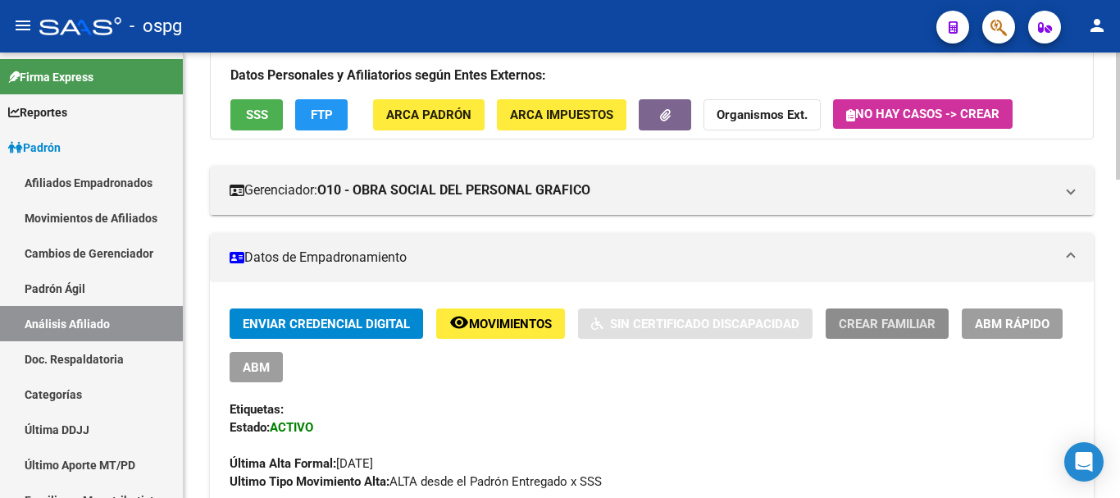
click at [893, 322] on span "Crear Familiar" at bounding box center [887, 324] width 97 height 15
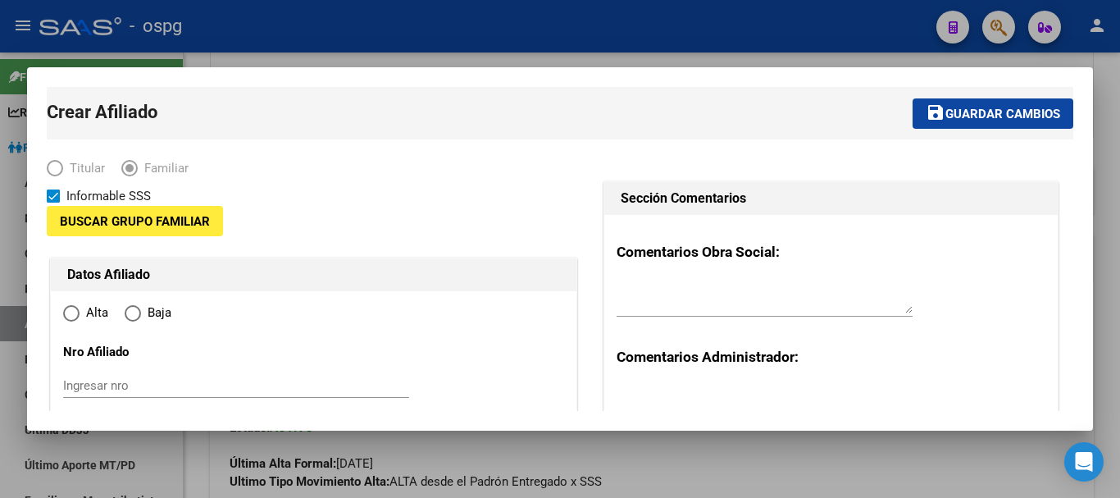
type input "30-61095544-0"
type input "SAN JUSTO"
type input "1754"
type input "EIZAGUIRRE 2985"
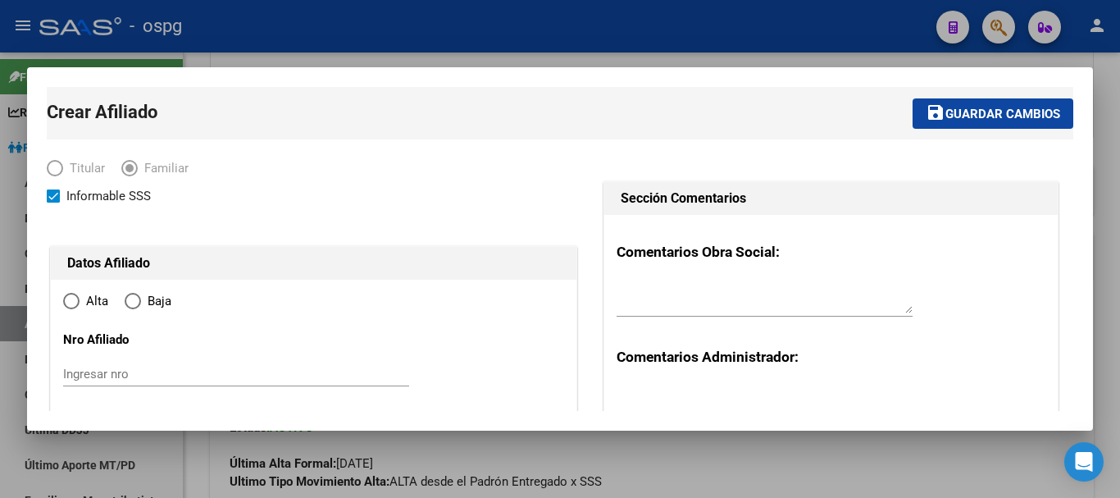
radio input "true"
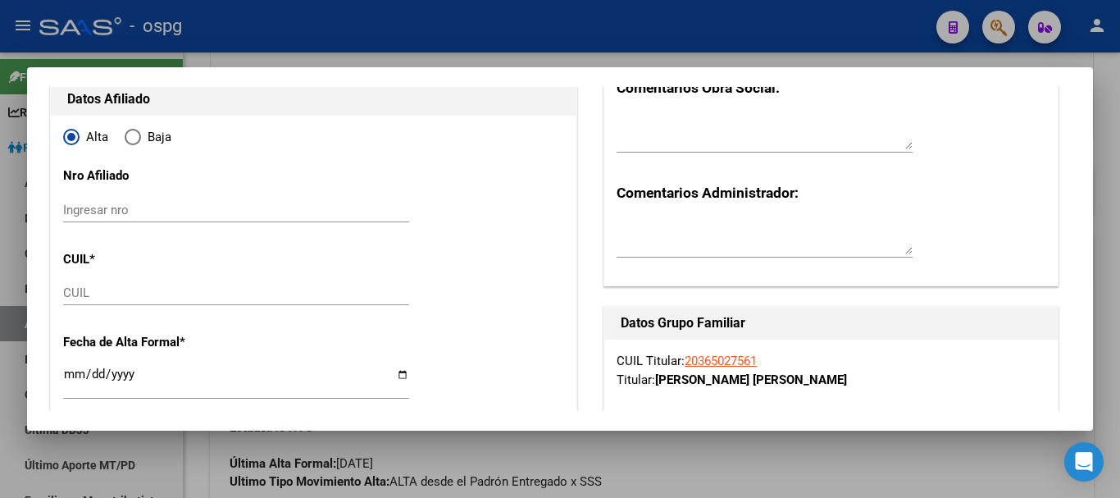
type input "30-61095544-0"
click at [152, 298] on input "CUIL" at bounding box center [236, 292] width 346 height 15
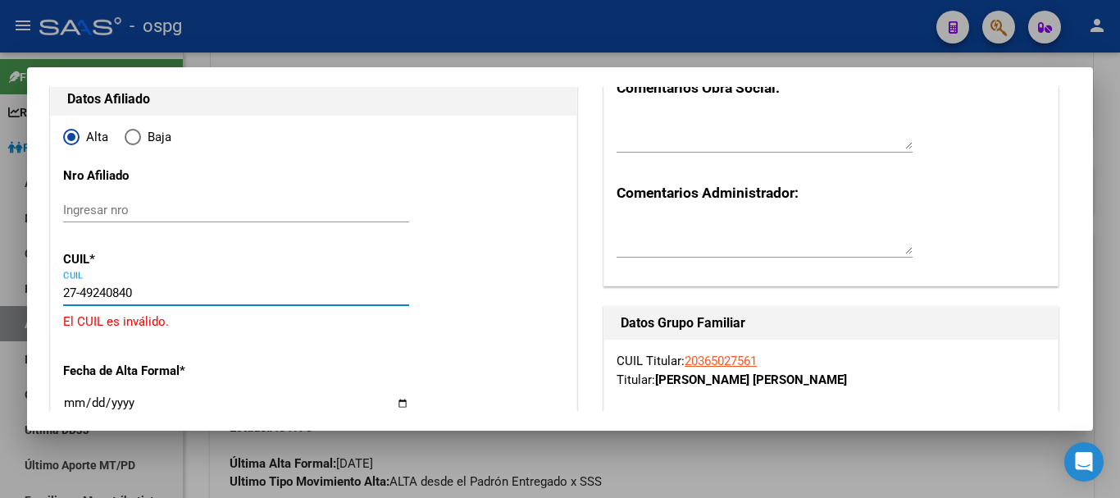
type input "27-49240840-4"
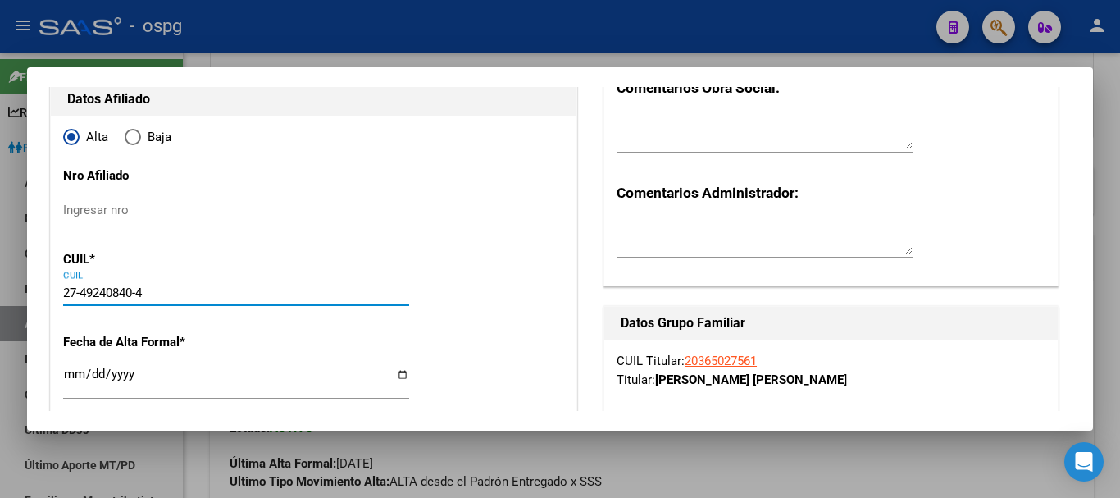
type input "49240840"
type input "POLO"
type input "[PERSON_NAME] [PERSON_NAME]"
type input "[DATE]"
type input "MORON"
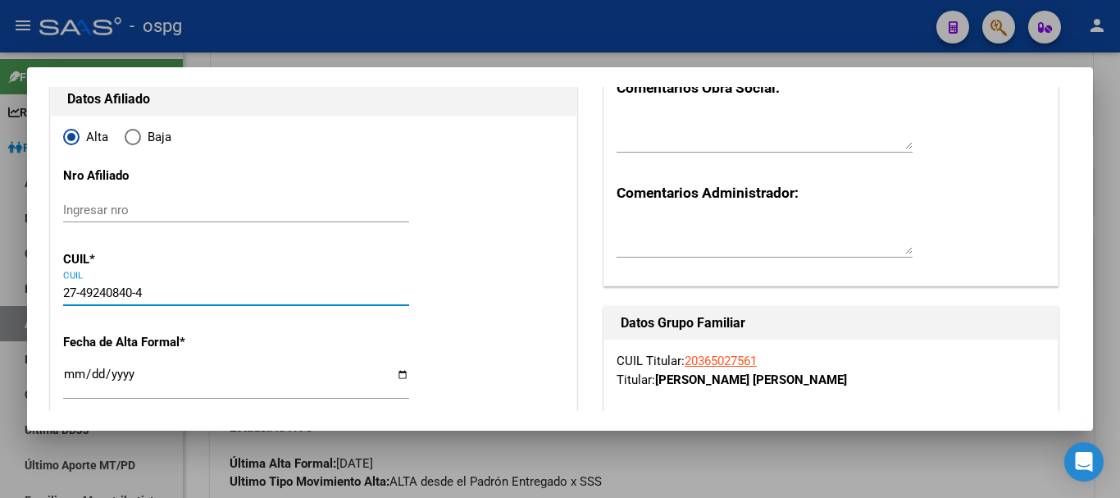
type input "1708"
type input "SAAVEDRA"
type input "1167"
type input "27-49240840-4"
click at [74, 380] on input "Ingresar fecha" at bounding box center [236, 380] width 346 height 26
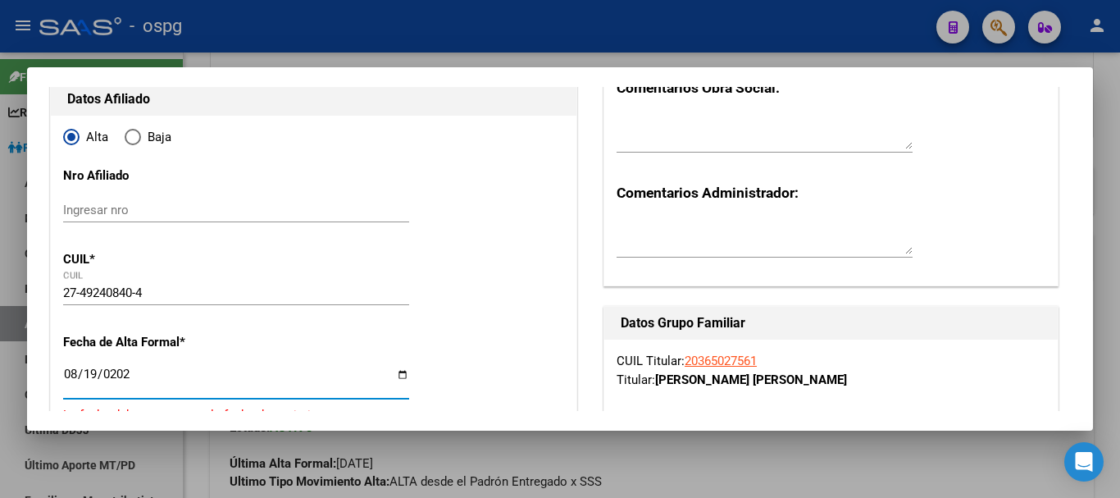
type input "[DATE]"
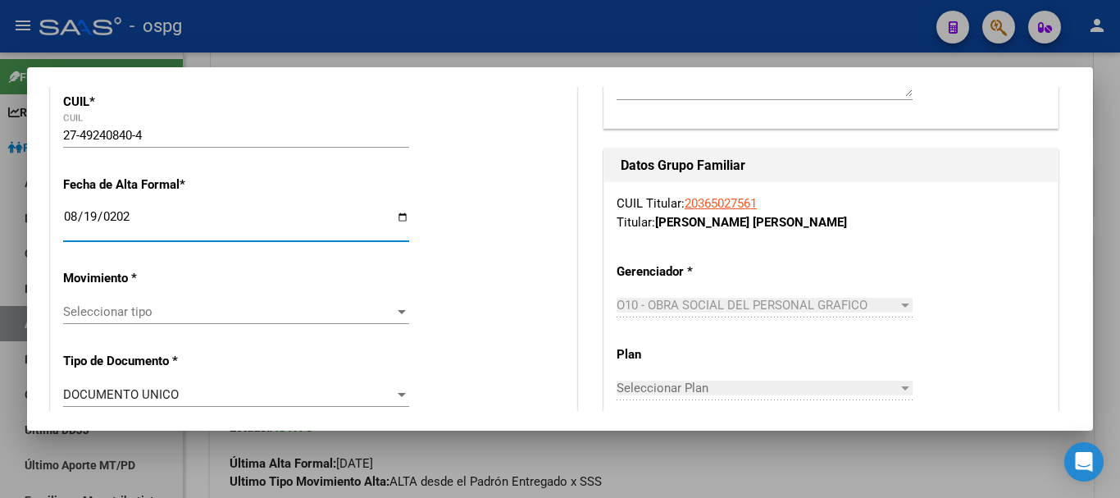
scroll to position [328, 0]
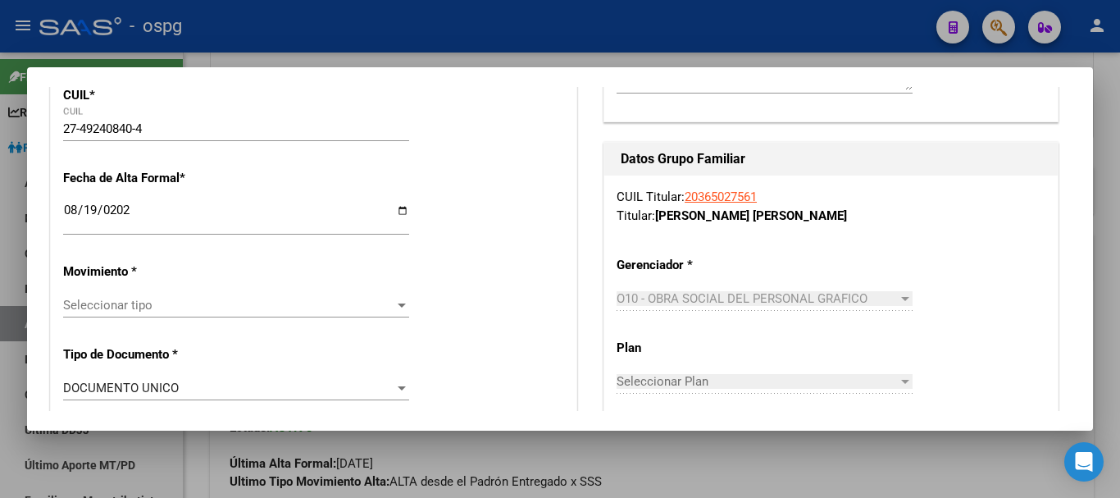
click at [107, 318] on div "Seleccionar tipo Seleccionar tipo" at bounding box center [236, 313] width 346 height 40
click at [110, 309] on span "Seleccionar tipo" at bounding box center [228, 305] width 331 height 15
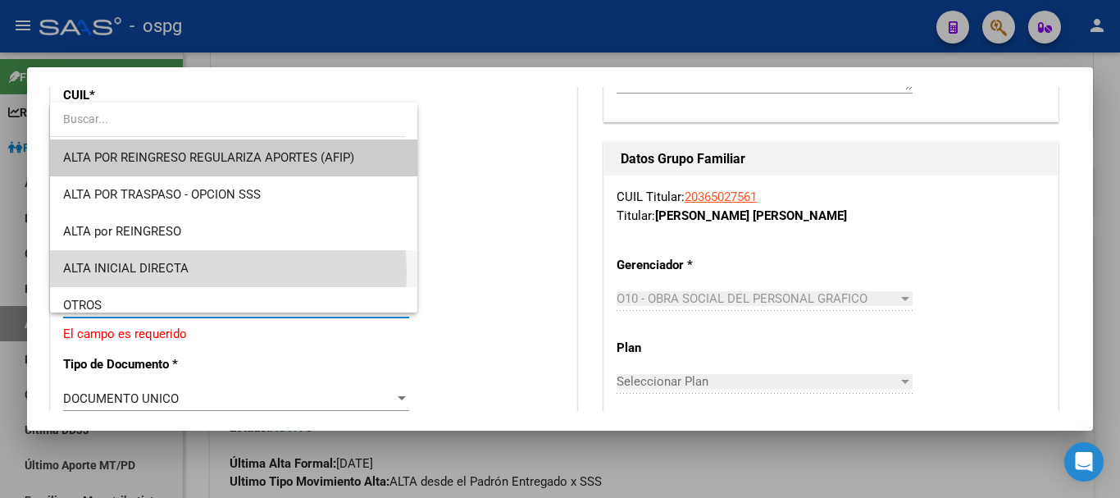
click at [202, 271] on span "ALTA INICIAL DIRECTA" at bounding box center [233, 268] width 341 height 37
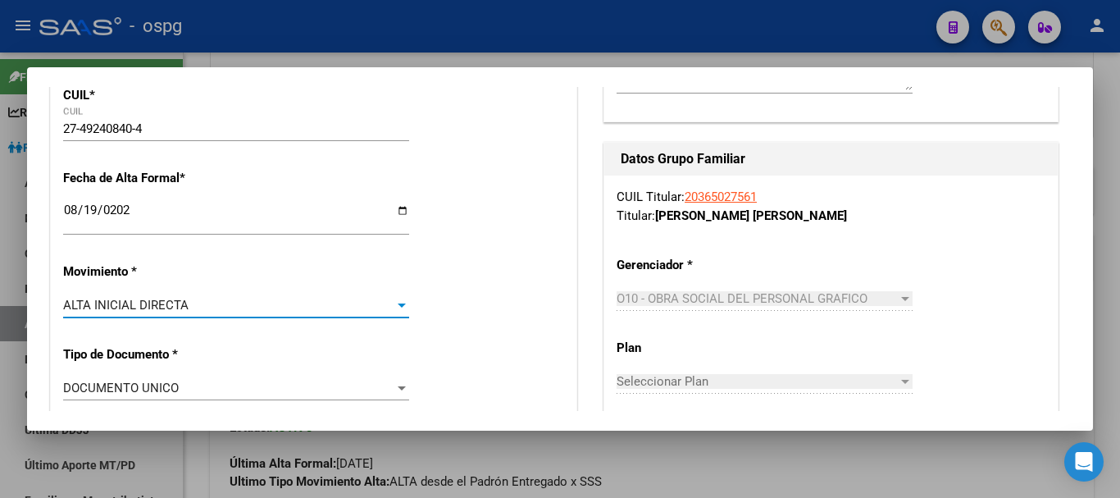
click at [186, 298] on span "ALTA INICIAL DIRECTA" at bounding box center [125, 305] width 125 height 15
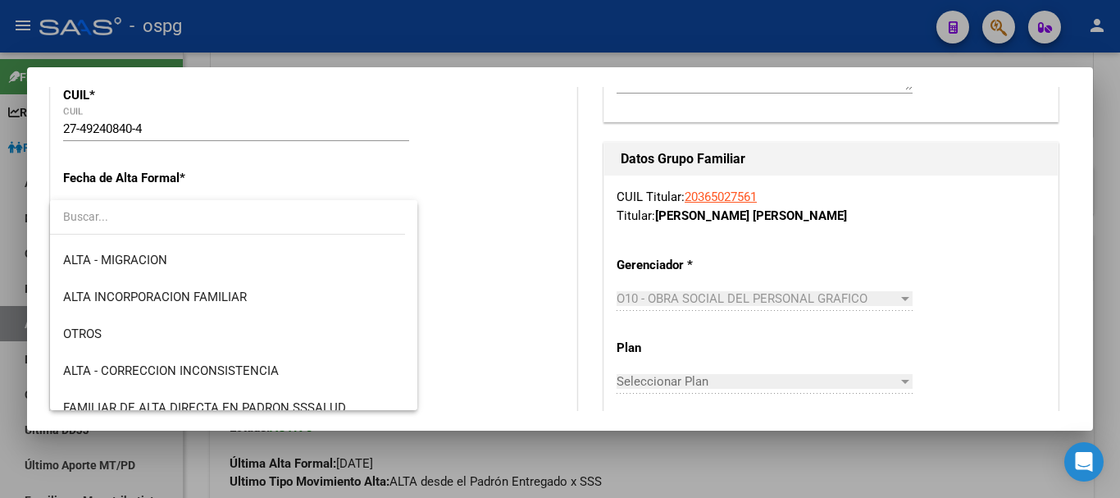
scroll to position [225, 0]
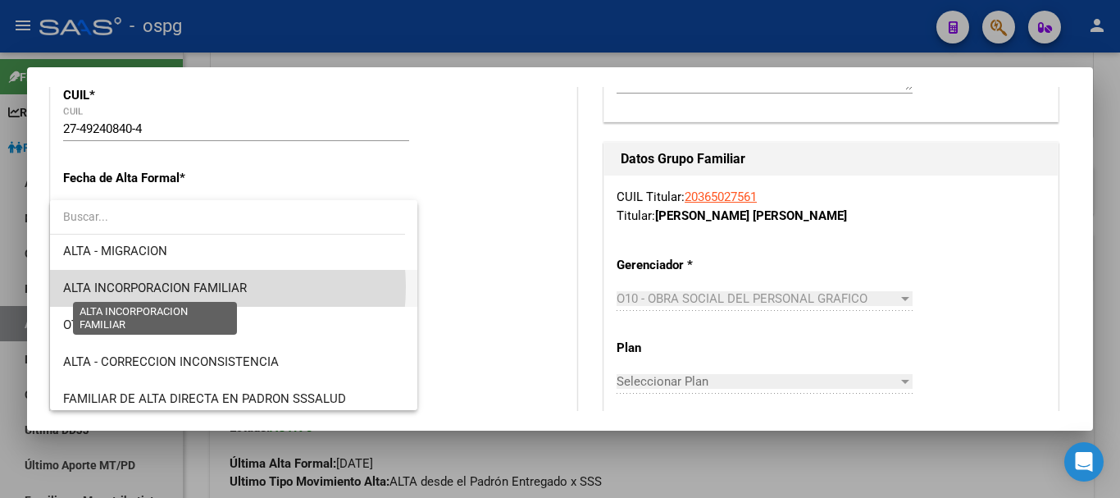
click at [193, 287] on span "ALTA INCORPORACION FAMILIAR" at bounding box center [155, 287] width 184 height 15
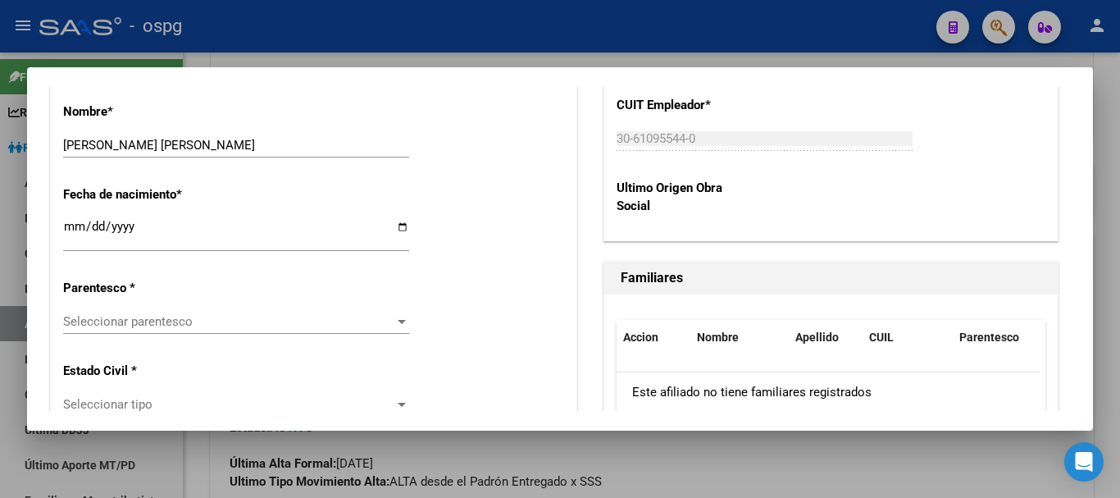
scroll to position [902, 0]
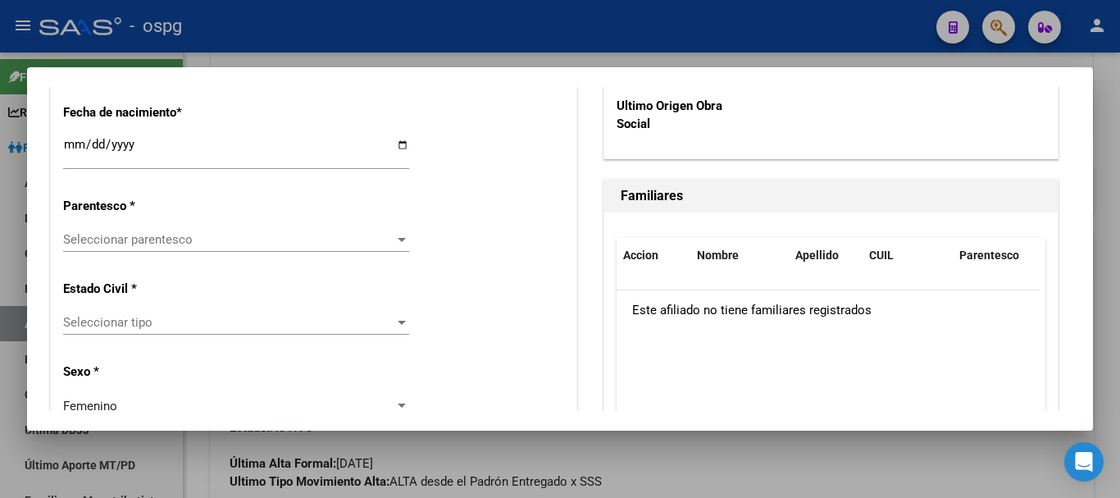
click at [175, 244] on span "Seleccionar parentesco" at bounding box center [228, 239] width 331 height 15
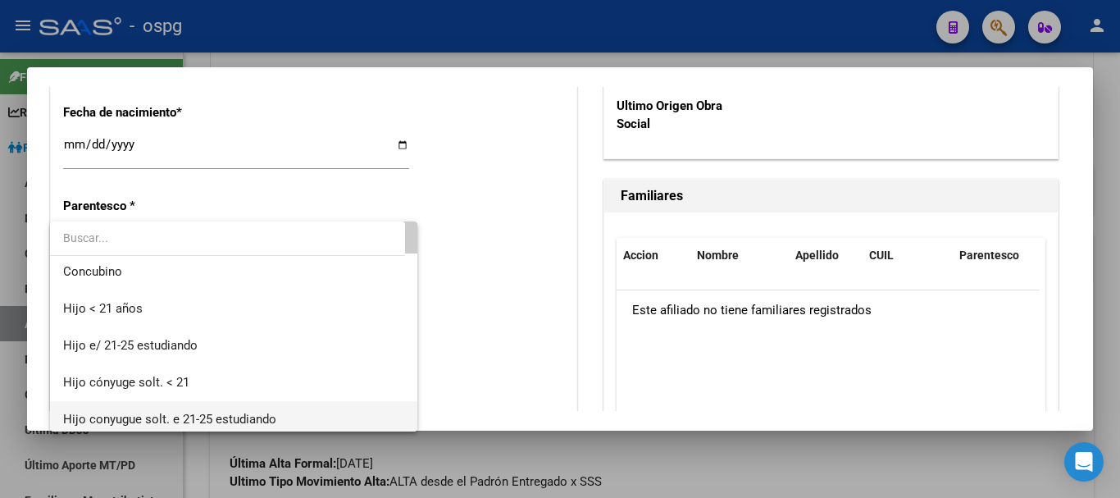
scroll to position [82, 0]
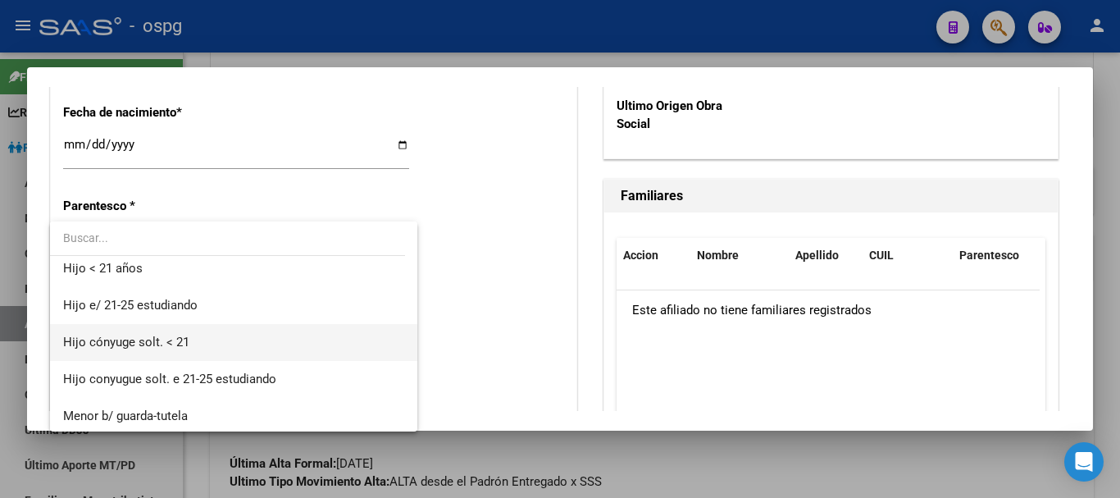
click at [198, 339] on span "Hijo cónyuge solt. < 21" at bounding box center [233, 342] width 341 height 37
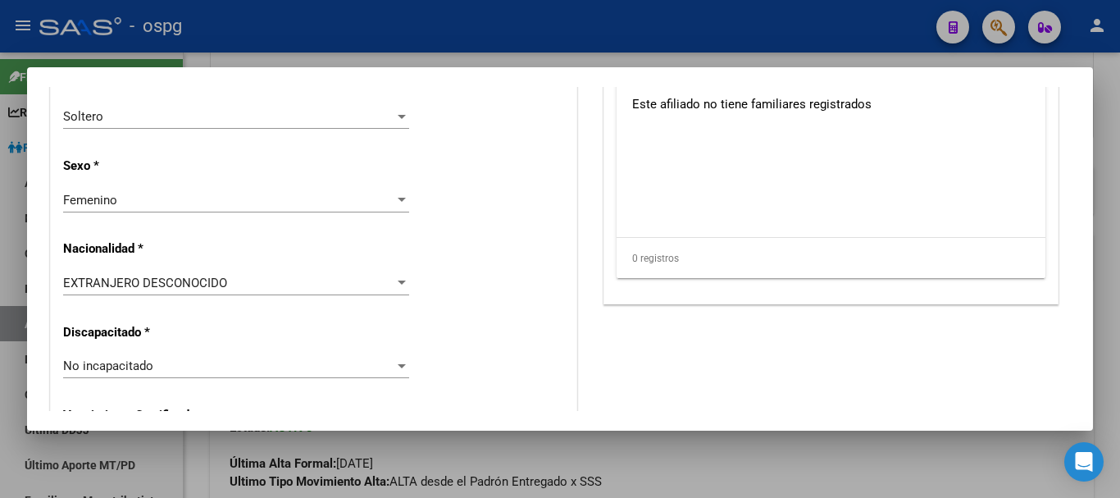
scroll to position [1148, 0]
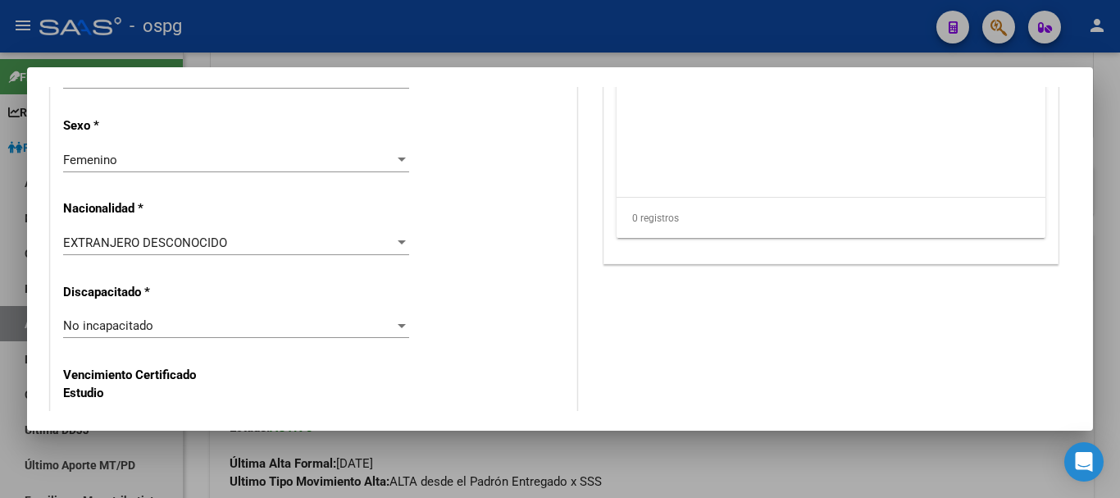
click at [227, 235] on div "EXTRANJERO DESCONOCIDO" at bounding box center [228, 242] width 331 height 15
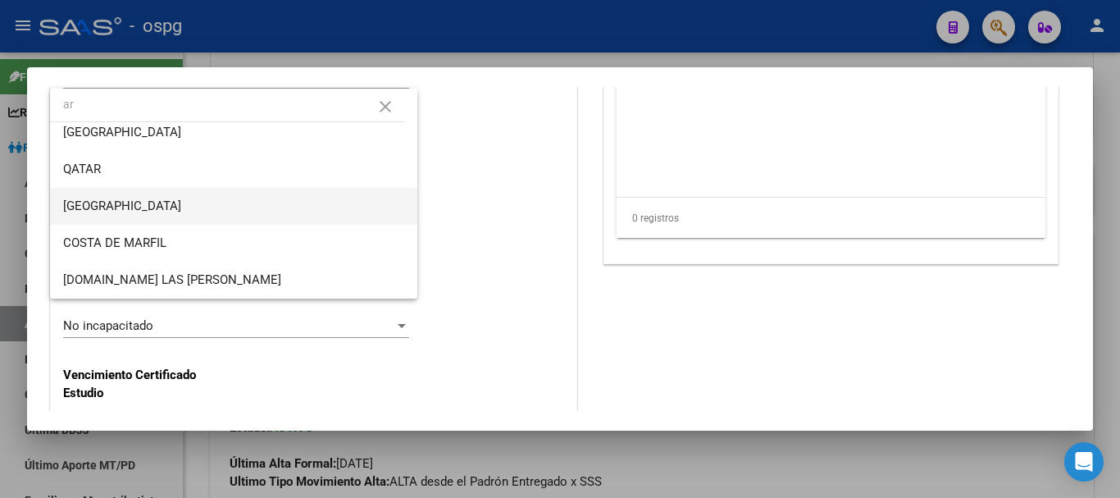
scroll to position [0, 0]
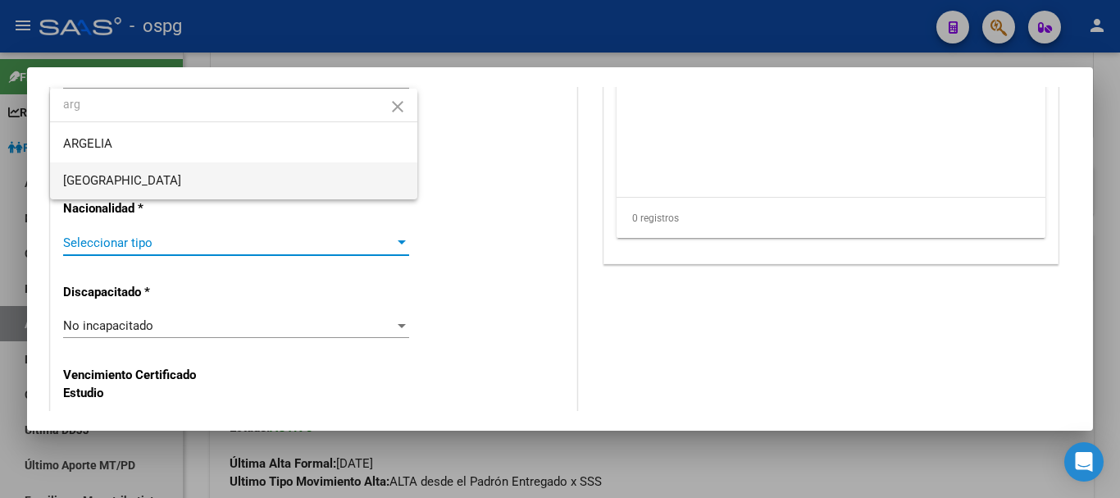
type input "arg"
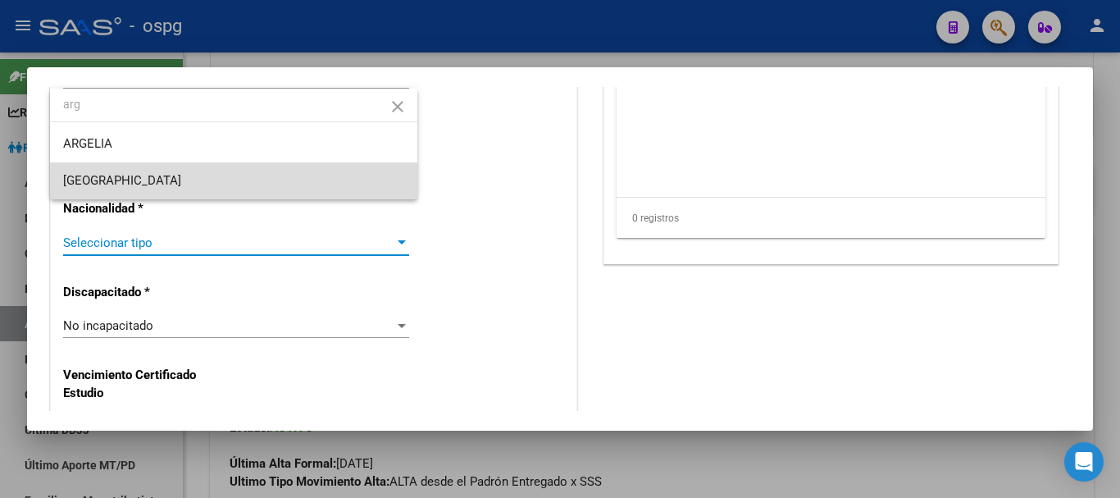
click at [131, 191] on span "[GEOGRAPHIC_DATA]" at bounding box center [233, 180] width 341 height 37
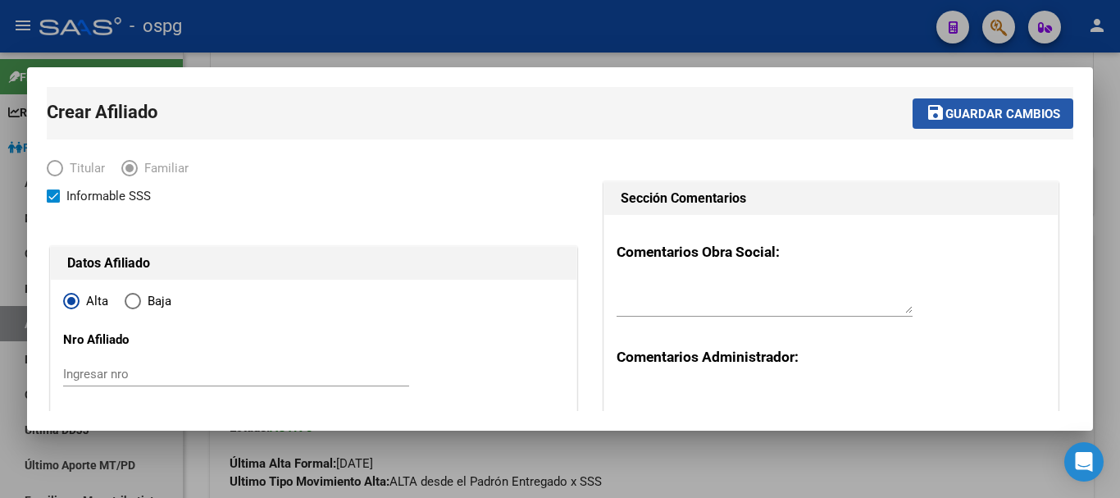
click at [977, 102] on button "save Guardar cambios" at bounding box center [993, 113] width 161 height 30
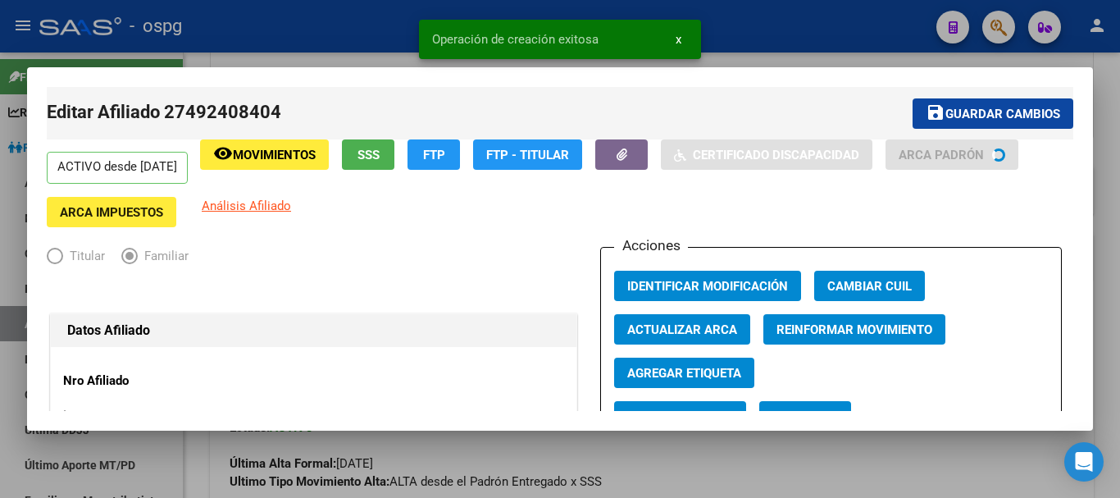
click at [819, 2] on div at bounding box center [560, 249] width 1120 height 498
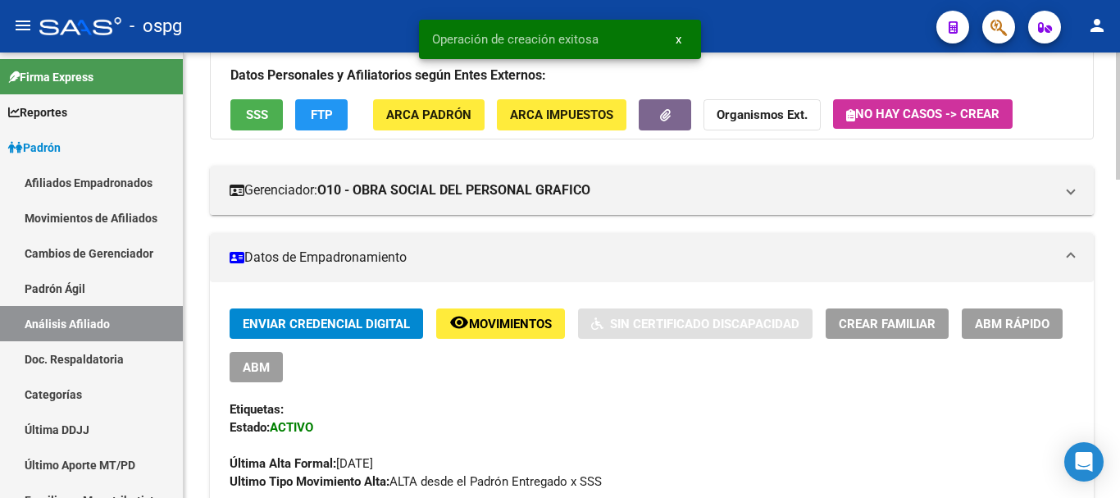
click at [911, 330] on span "Crear Familiar" at bounding box center [887, 324] width 97 height 15
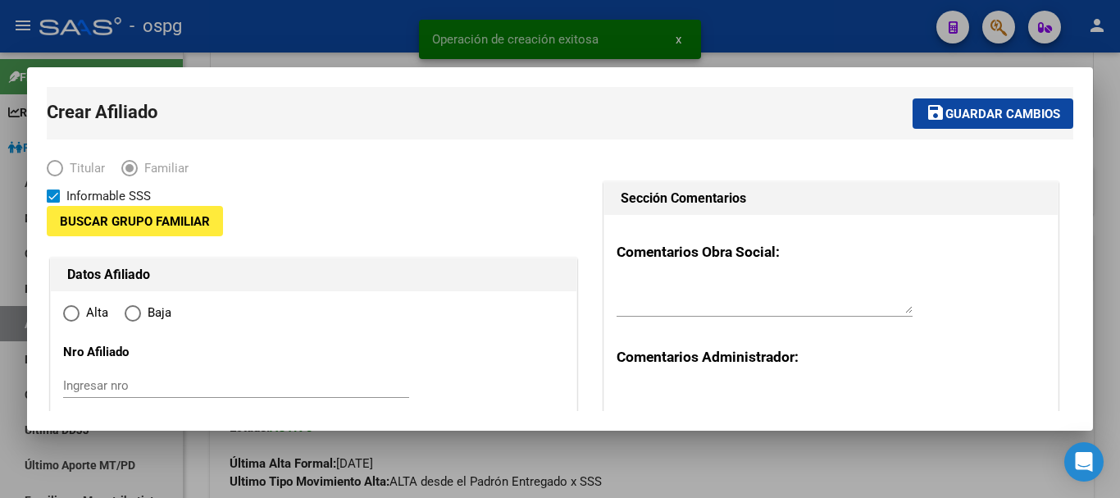
type input "30-61095544-0"
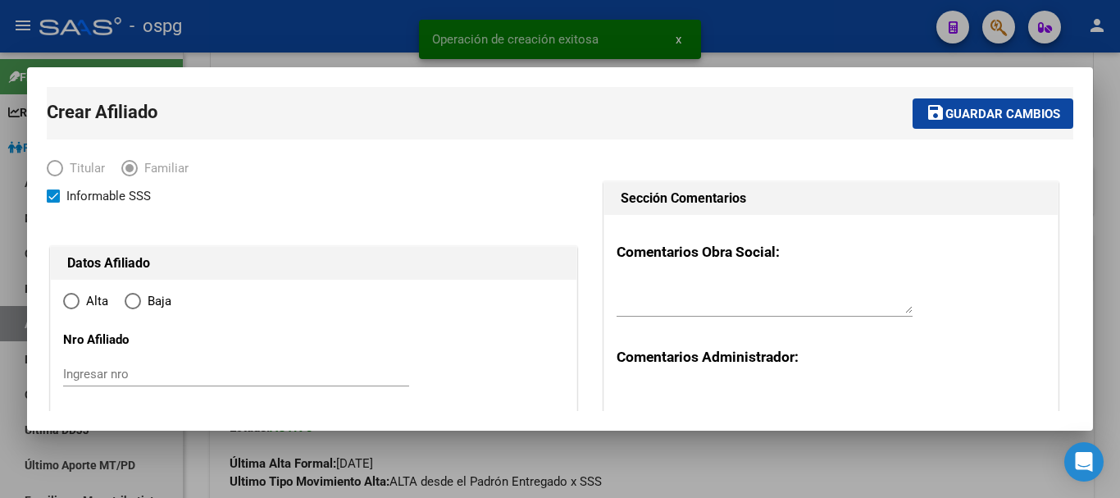
type input "SAN JUSTO"
type input "1754"
type input "EIZAGUIRRE 2985"
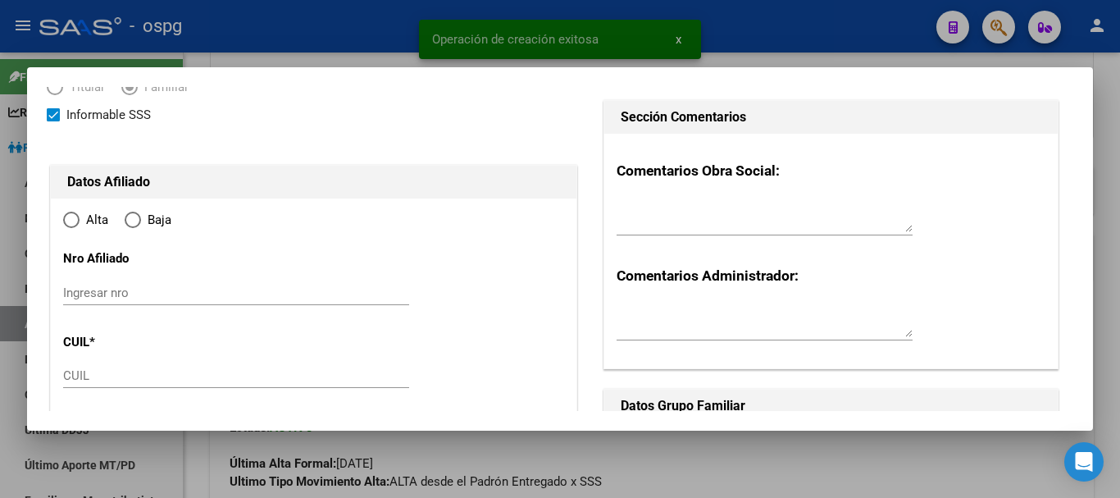
radio input "true"
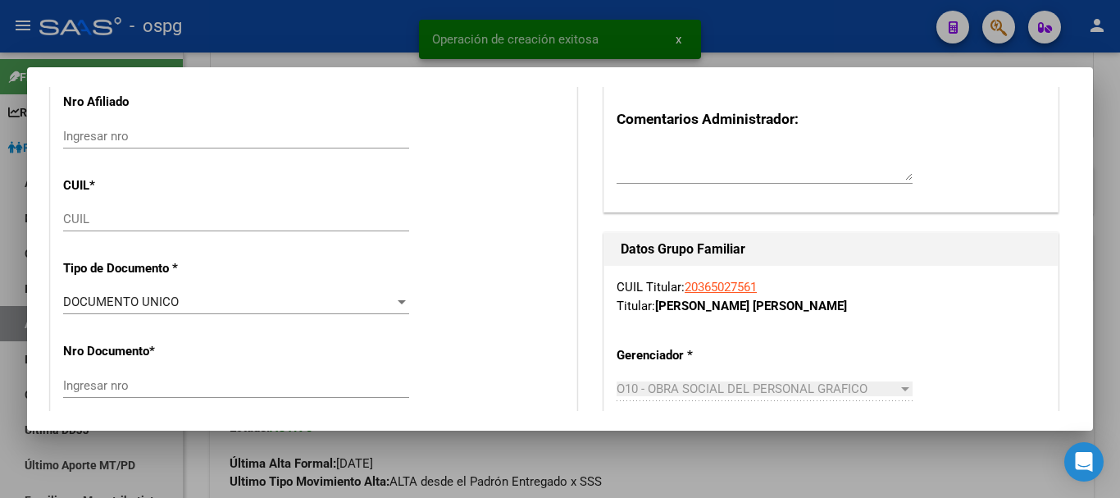
scroll to position [246, 0]
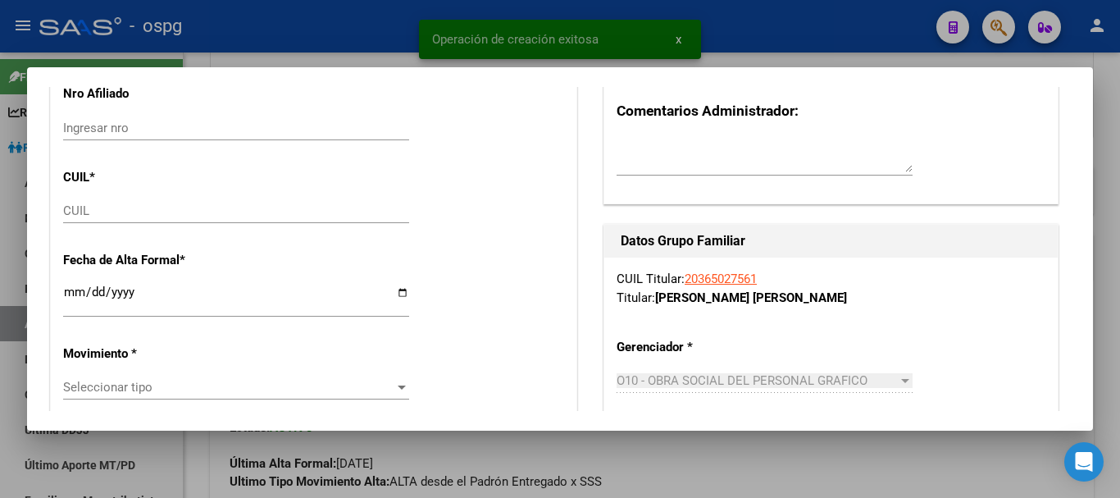
type input "30-61095544-0"
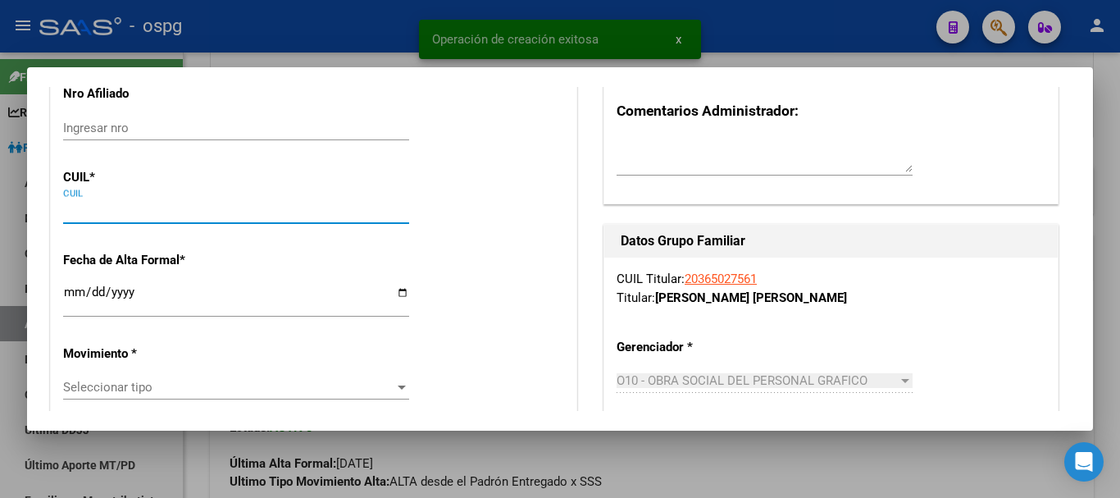
click at [186, 212] on input "CUIL" at bounding box center [236, 210] width 346 height 15
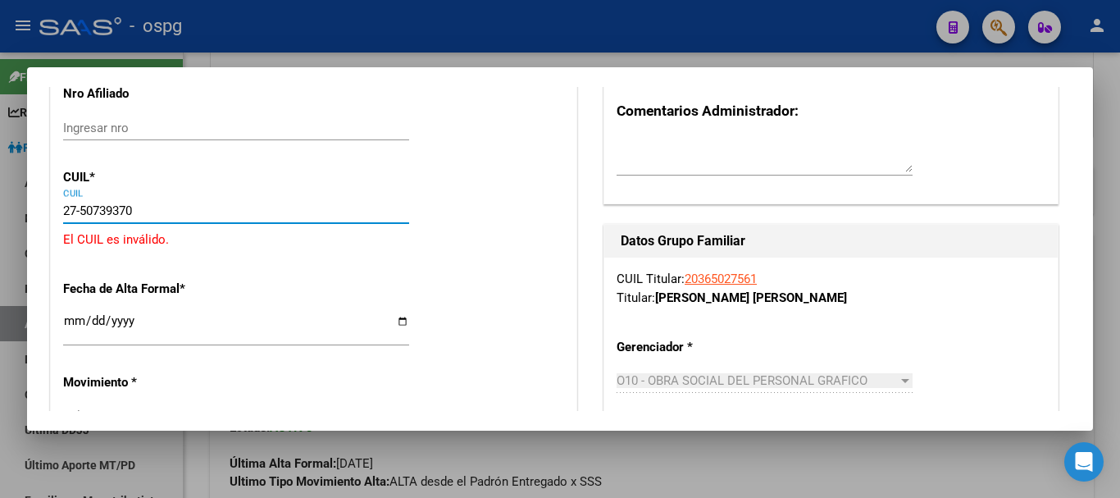
type input "27-50739370-0"
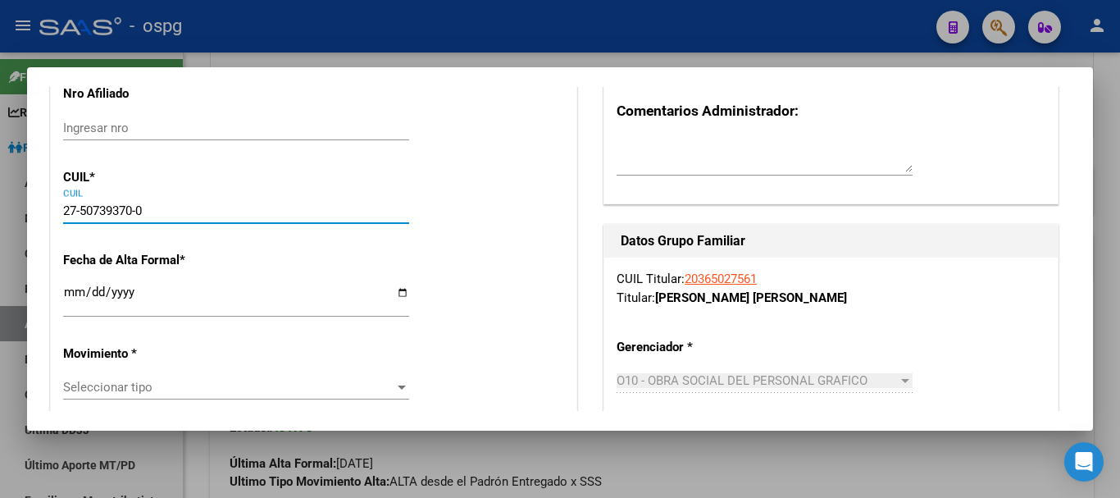
type input "50739370"
type input "POLO [PERSON_NAME][DATE]"
type input "[DATE]"
type input "MORON"
type input "1708"
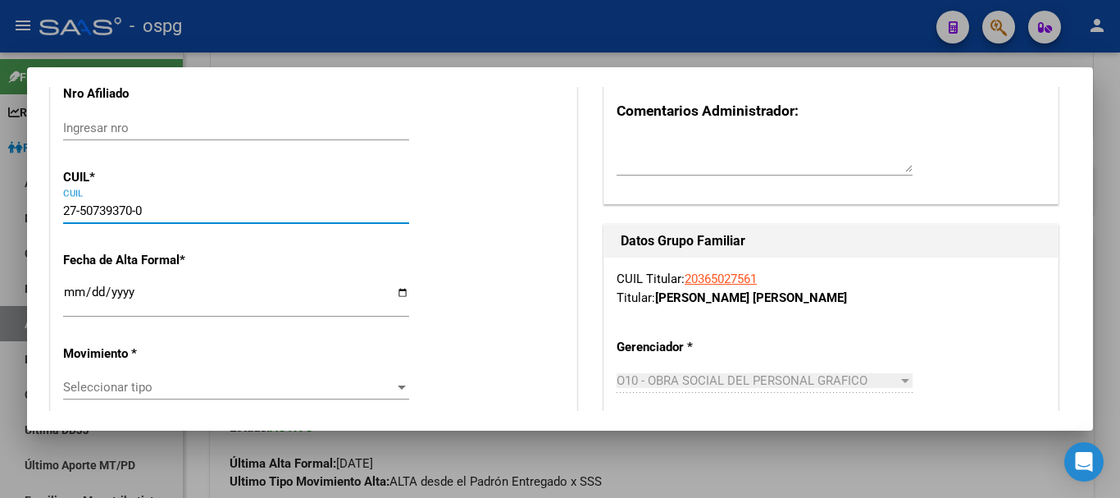
type input "[PERSON_NAME]"
type input "874"
type input "27-50739370-0"
click at [74, 292] on input "Ingresar fecha" at bounding box center [236, 298] width 346 height 26
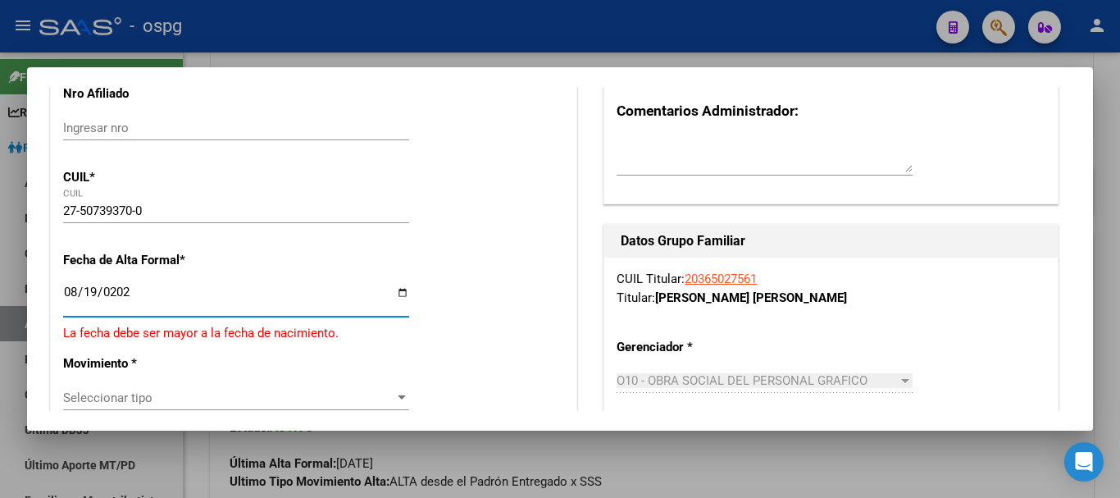
type input "[DATE]"
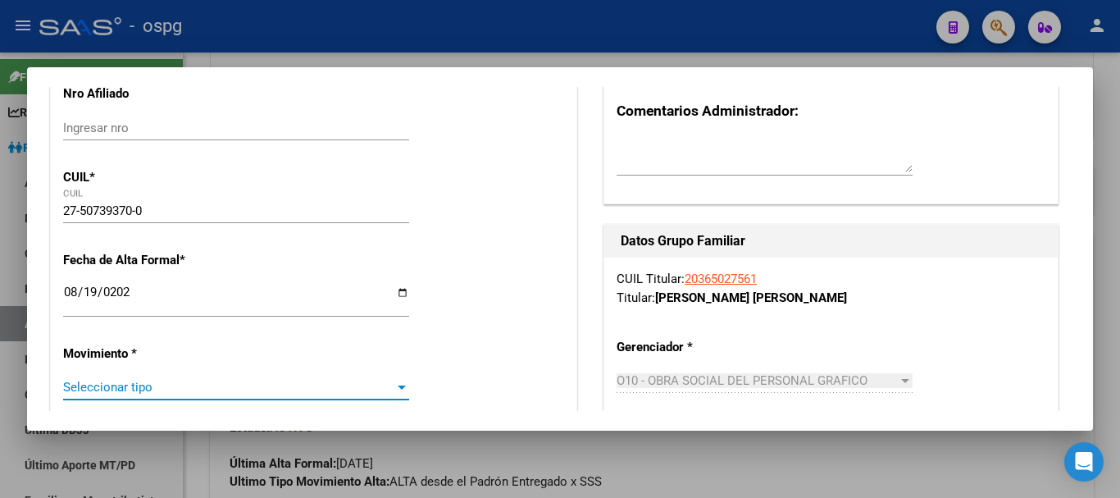
click at [321, 382] on span "Seleccionar tipo" at bounding box center [228, 387] width 331 height 15
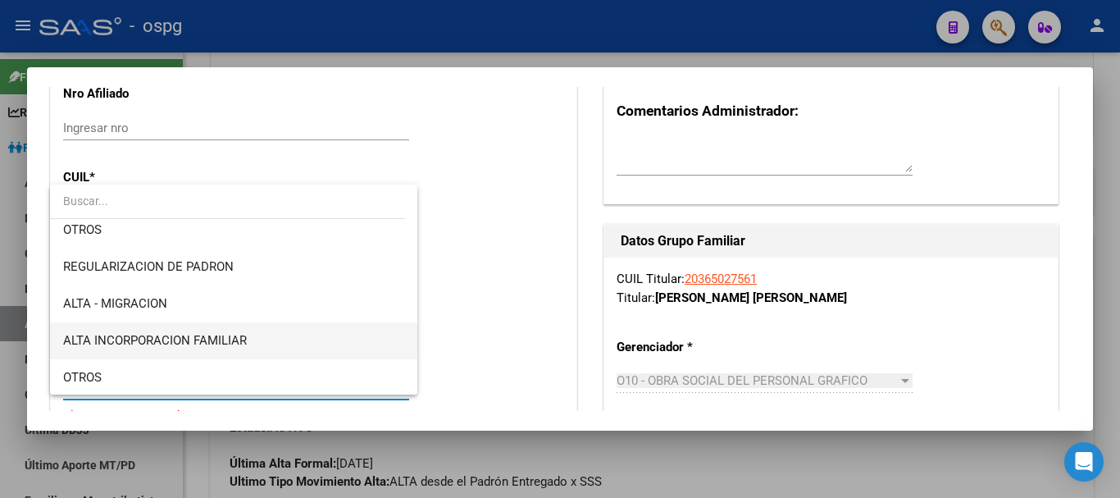
scroll to position [164, 0]
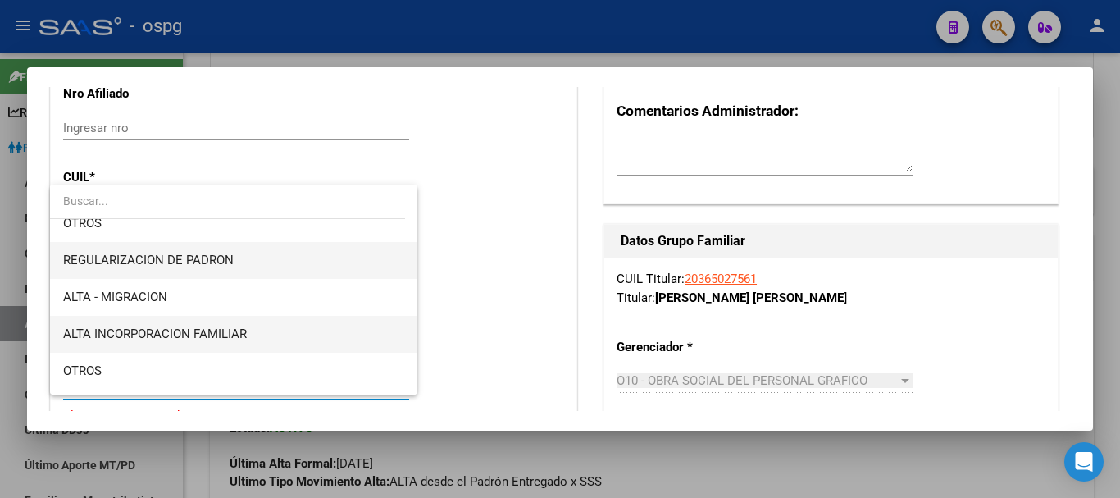
drag, startPoint x: 272, startPoint y: 264, endPoint x: 258, endPoint y: 335, distance: 71.9
click at [258, 335] on div "ALTA POR REINGRESO REGULARIZA APORTES (AFIP) ALTA POR TRASPASO - OPCION SSS ALT…" at bounding box center [233, 289] width 367 height 210
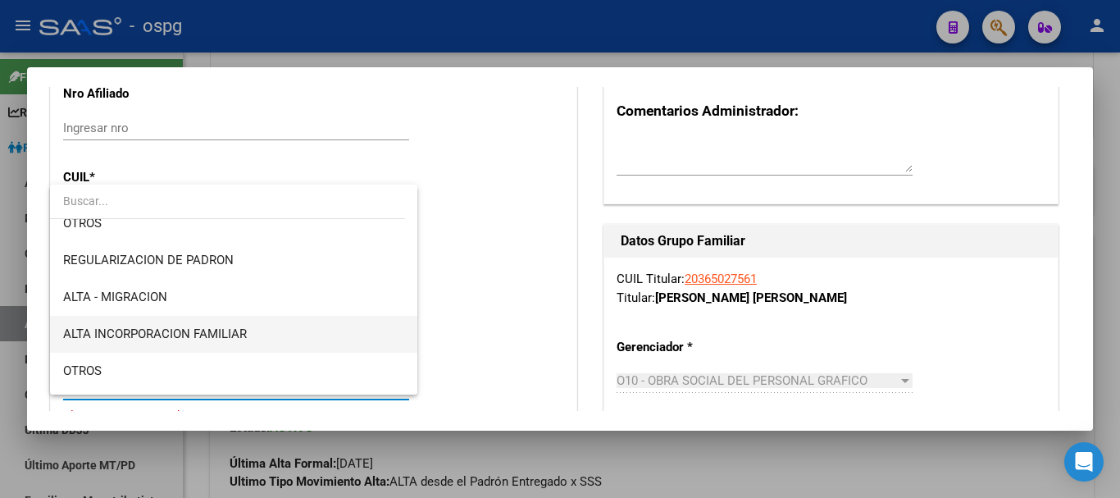
click at [256, 334] on span "ALTA INCORPORACION FAMILIAR" at bounding box center [233, 334] width 341 height 37
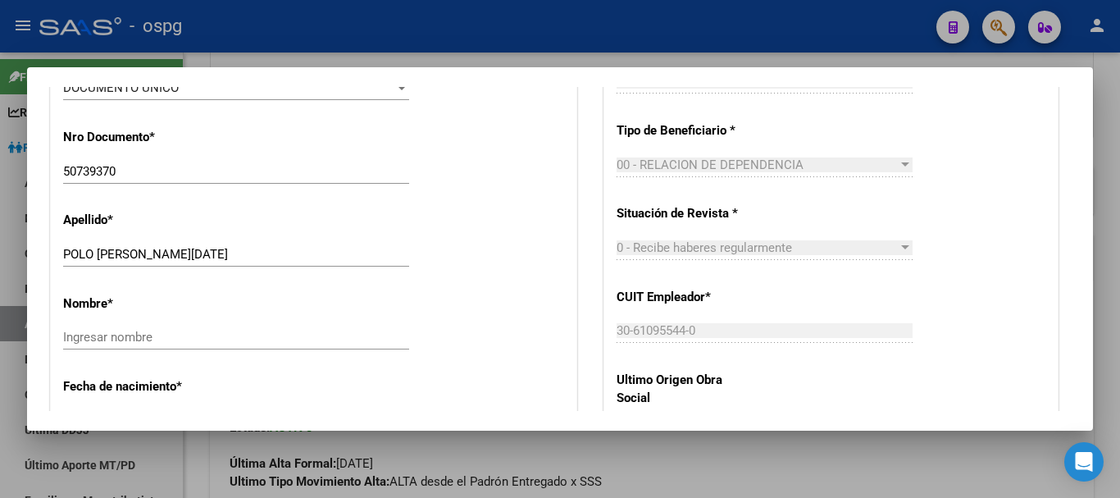
scroll to position [656, 0]
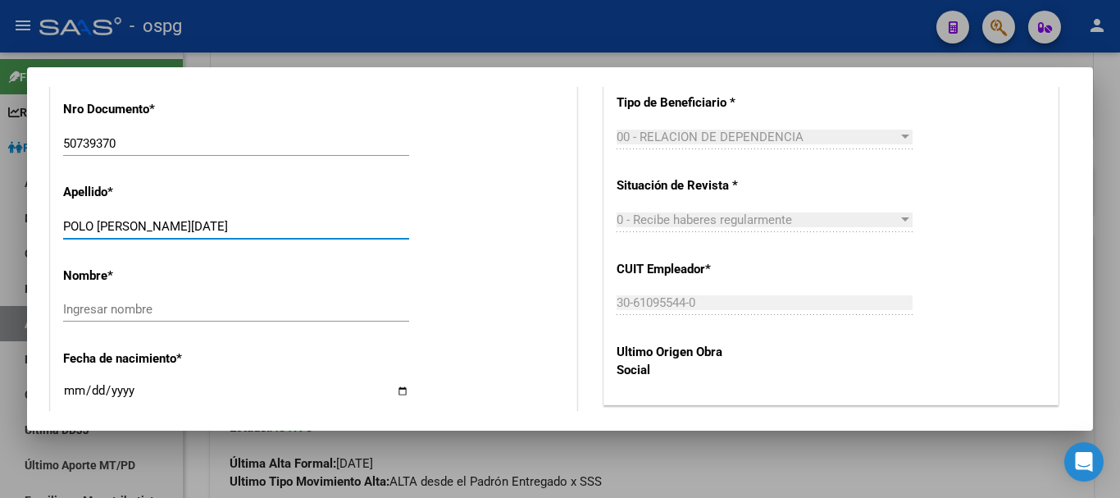
drag, startPoint x: 97, startPoint y: 220, endPoint x: 492, endPoint y: 228, distance: 395.3
click at [492, 228] on div "Apellido * POLO [PERSON_NAME][DATE] apellido" at bounding box center [313, 212] width 501 height 83
type input "POLO"
click at [105, 318] on div "Ingresar nombre" at bounding box center [236, 309] width 346 height 25
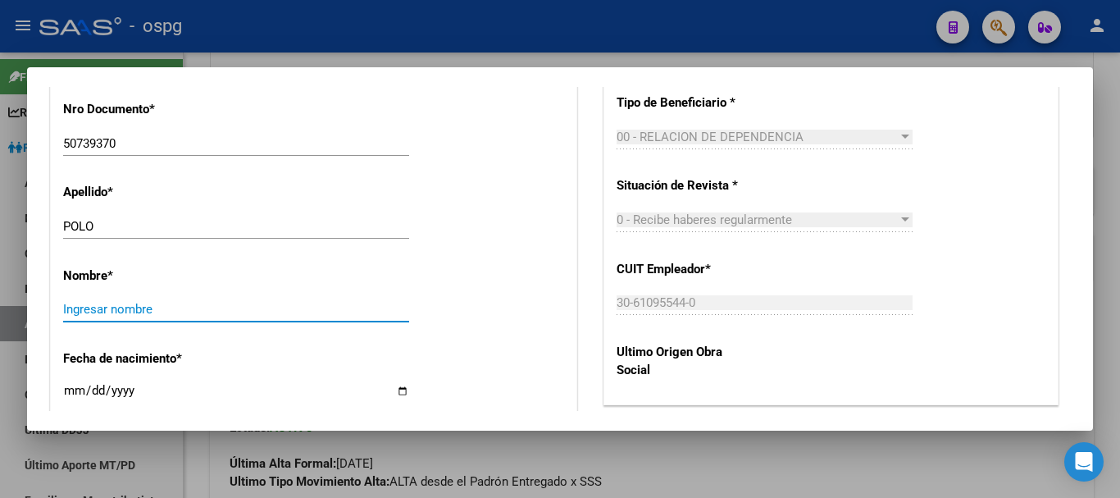
click at [110, 312] on input "Ingresar nombre" at bounding box center [236, 309] width 346 height 15
paste input "[PERSON_NAME][DATE]"
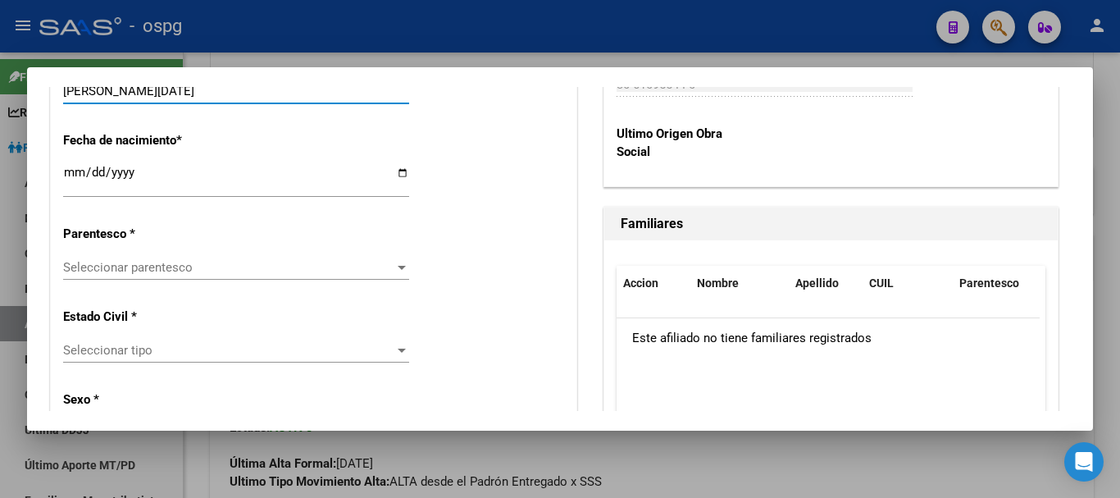
scroll to position [902, 0]
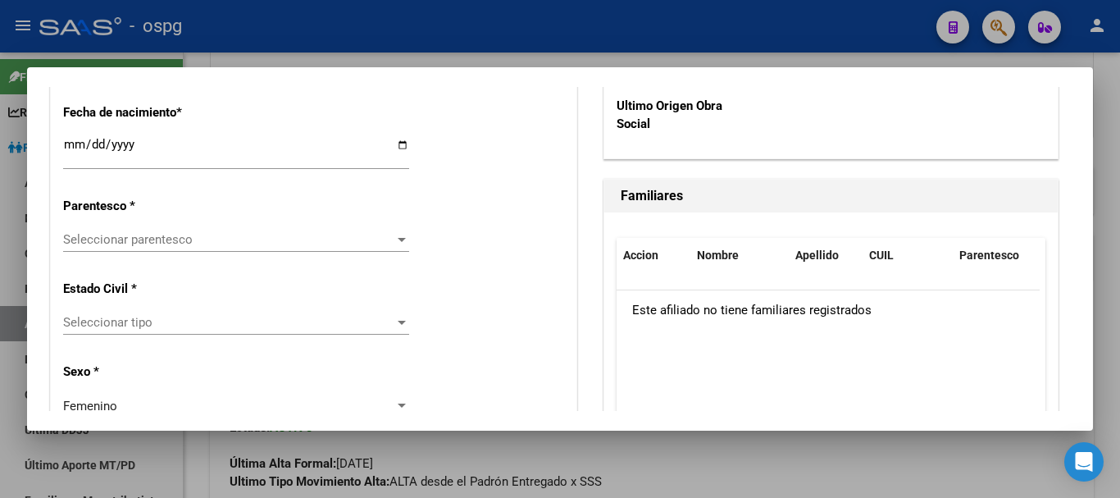
type input "[PERSON_NAME][DATE]"
click at [144, 241] on span "Seleccionar parentesco" at bounding box center [228, 239] width 331 height 15
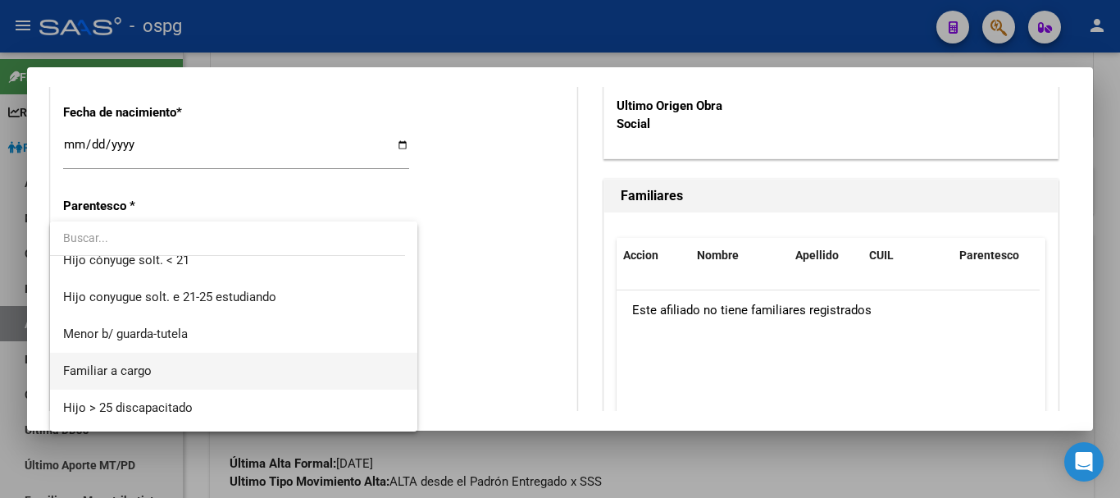
scroll to position [82, 0]
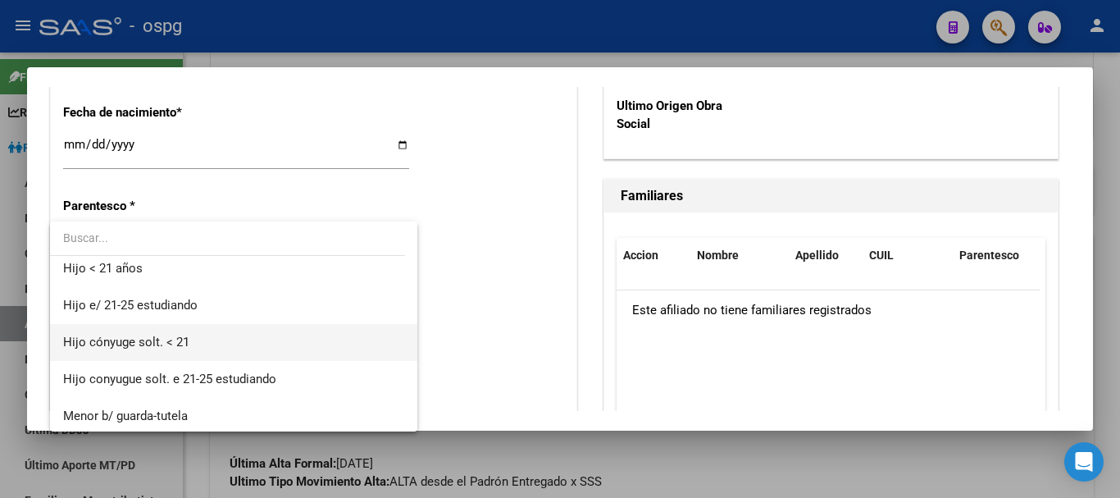
click at [240, 351] on span "Hijo cónyuge solt. < 21" at bounding box center [233, 342] width 341 height 37
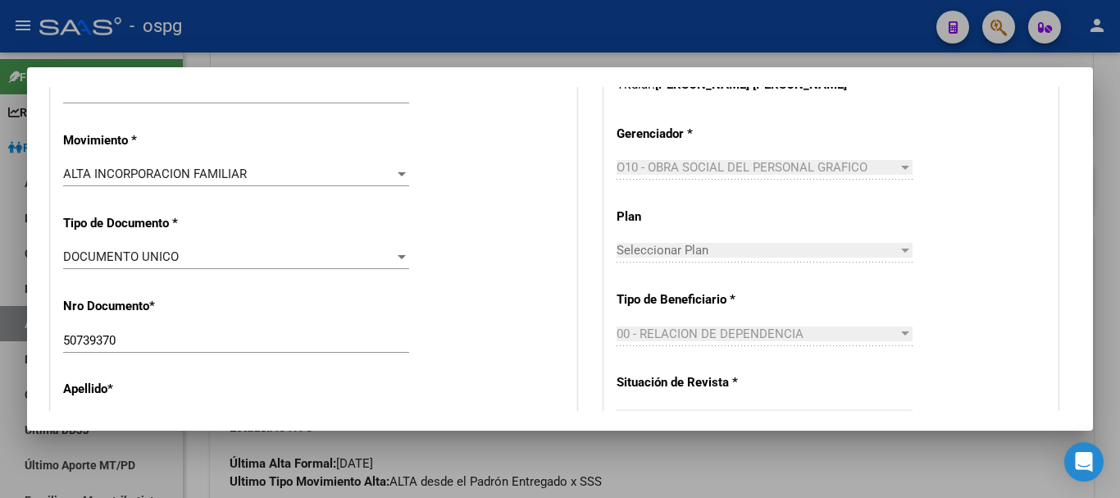
scroll to position [0, 0]
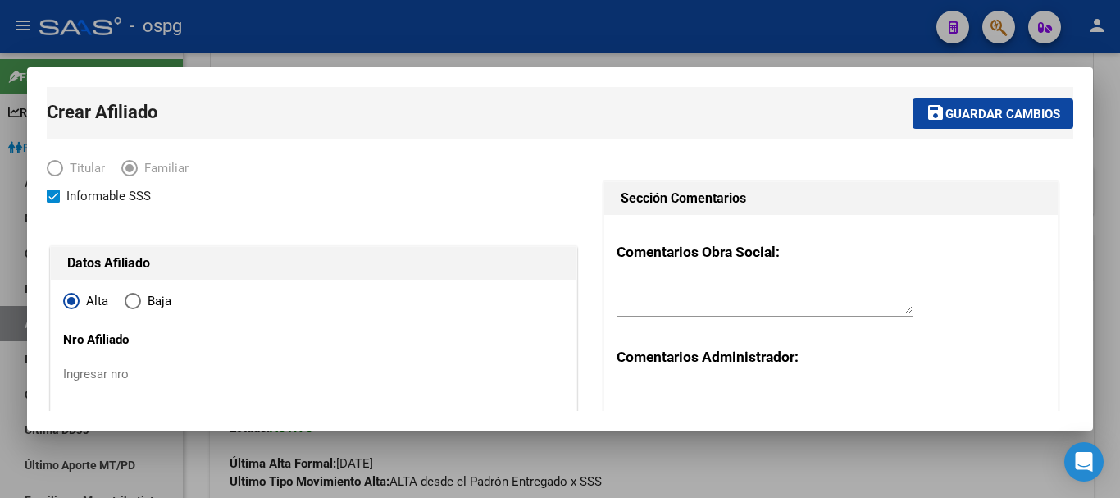
click at [995, 110] on span "Guardar cambios" at bounding box center [1002, 114] width 115 height 15
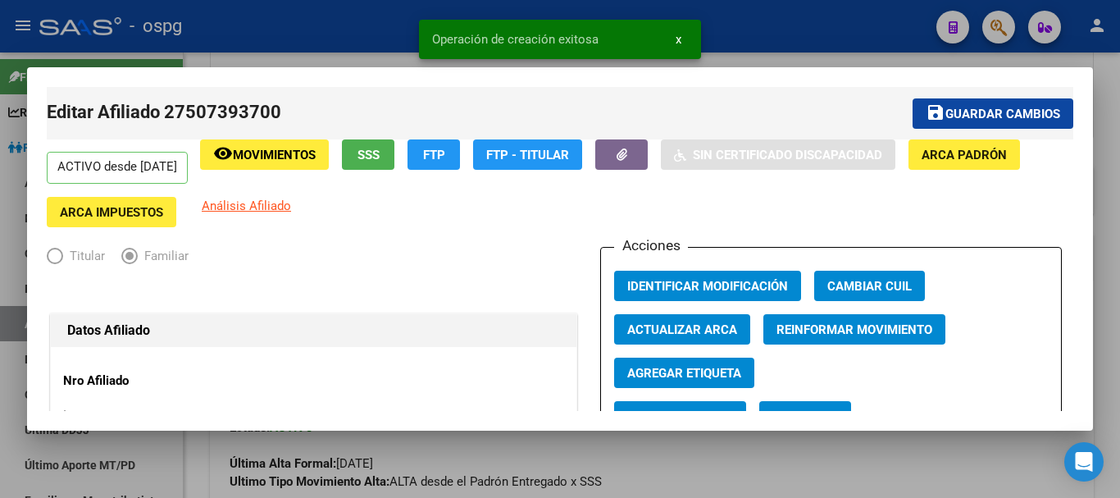
click at [248, 63] on div at bounding box center [560, 249] width 1120 height 498
